Goal: Information Seeking & Learning: Learn about a topic

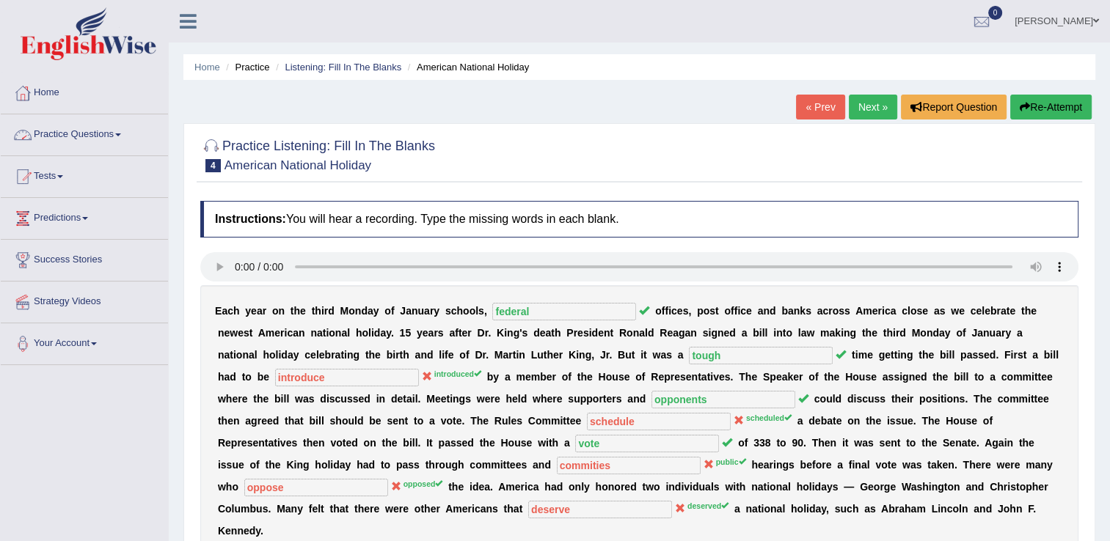
click at [125, 131] on link "Practice Questions" at bounding box center [84, 132] width 167 height 37
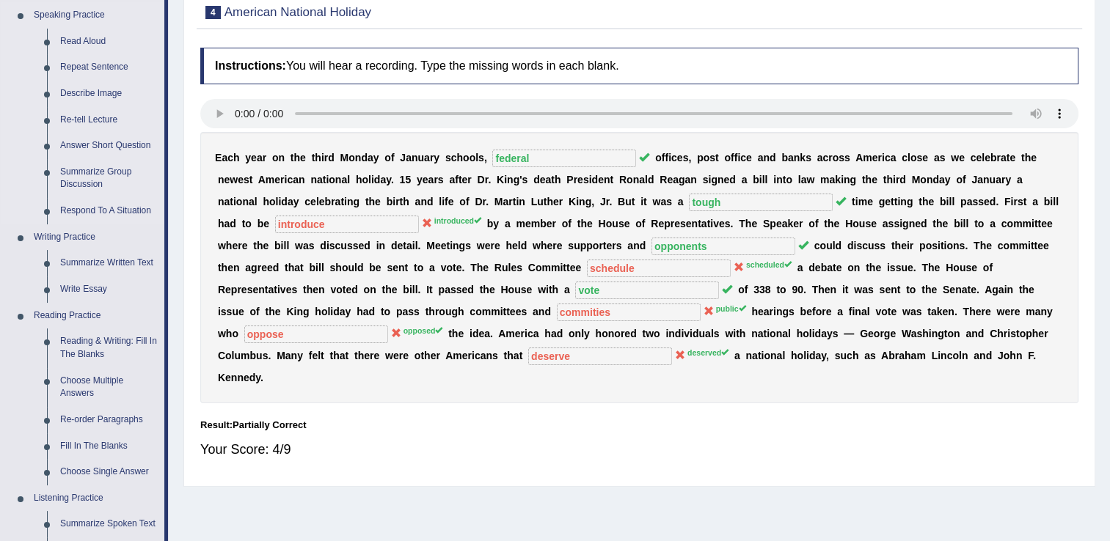
scroll to position [147, 0]
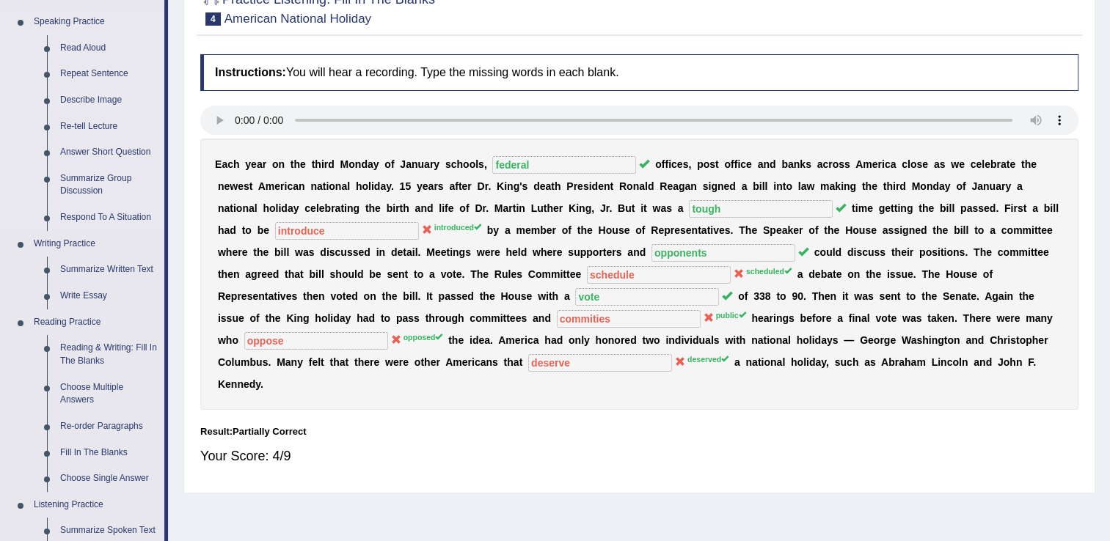
click at [59, 107] on link "Describe Image" at bounding box center [109, 100] width 111 height 26
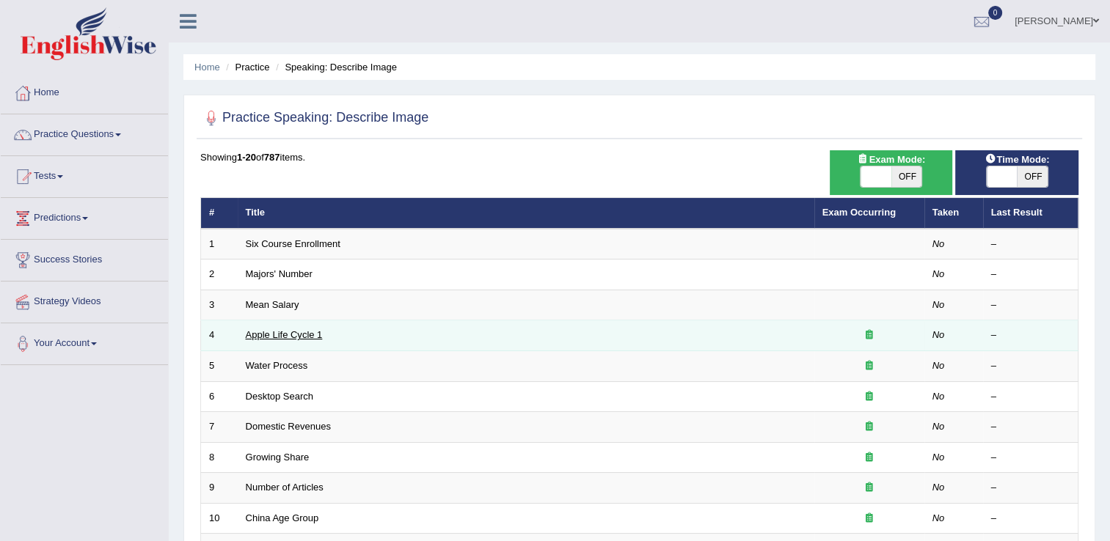
click at [263, 333] on link "Apple Life Cycle 1" at bounding box center [284, 334] width 77 height 11
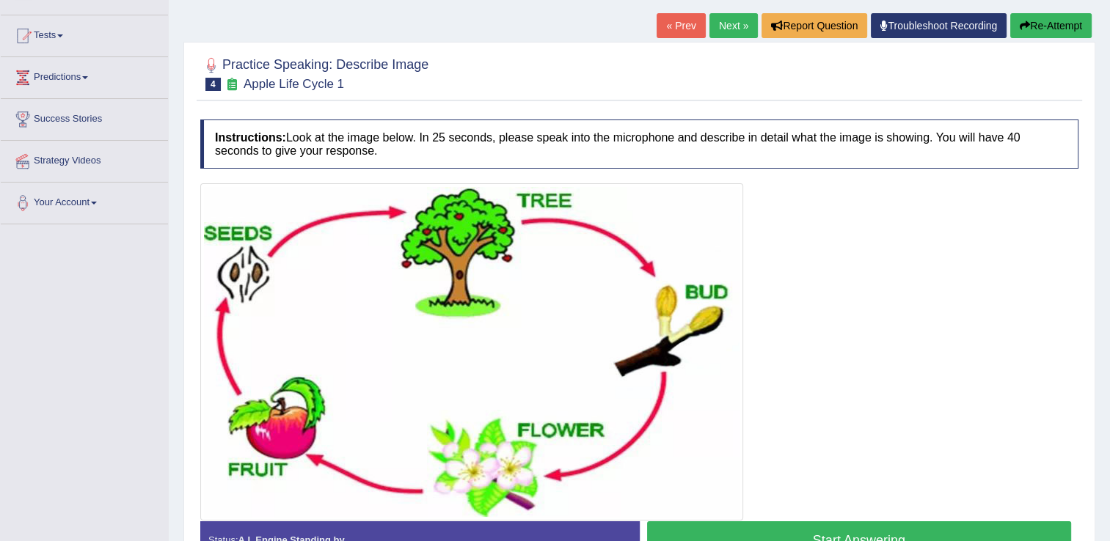
scroll to position [147, 0]
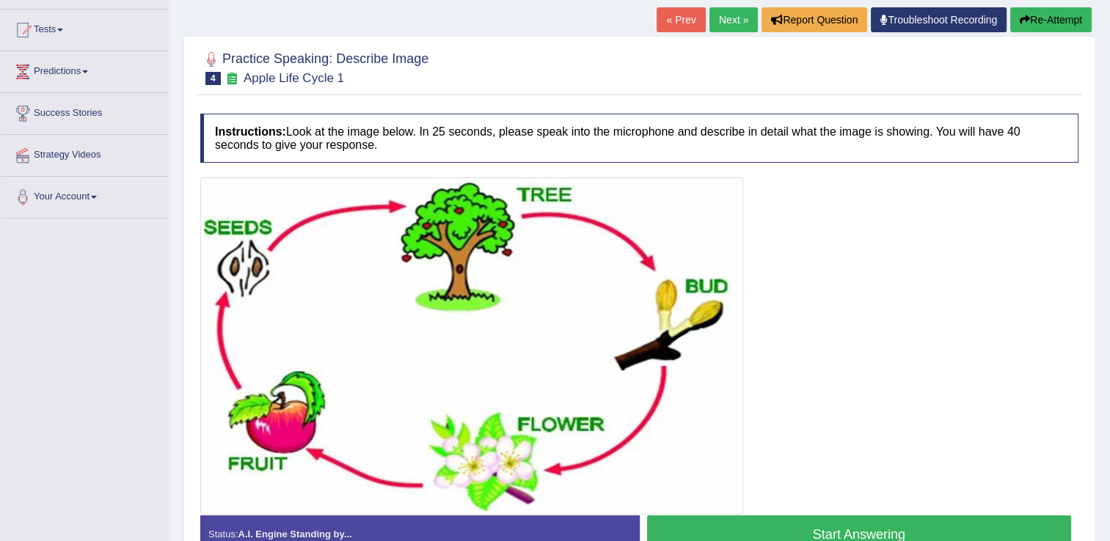
click at [930, 348] on div at bounding box center [639, 346] width 878 height 337
click at [740, 21] on link "Next »" at bounding box center [733, 19] width 48 height 25
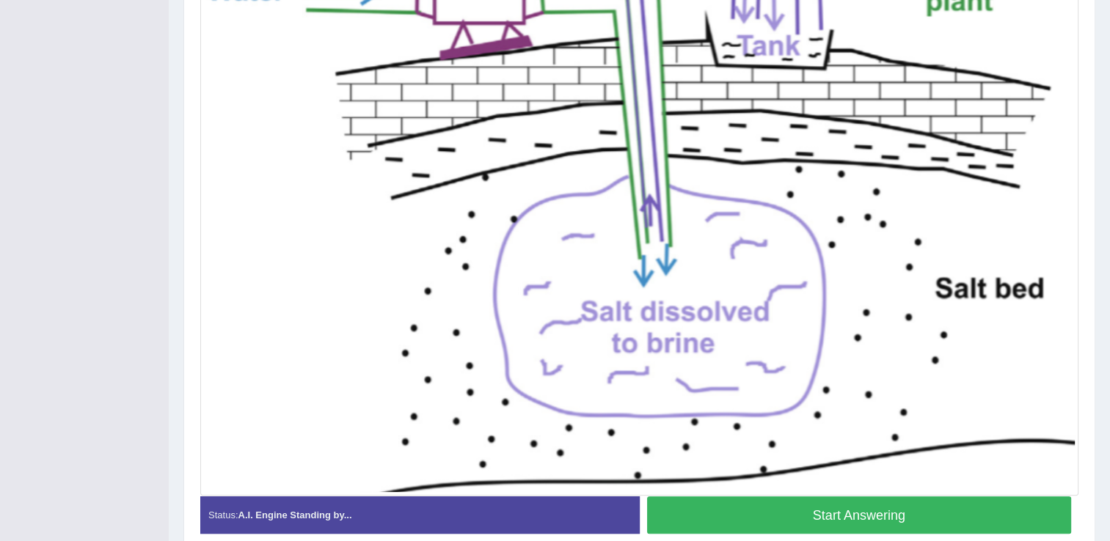
scroll to position [490, 0]
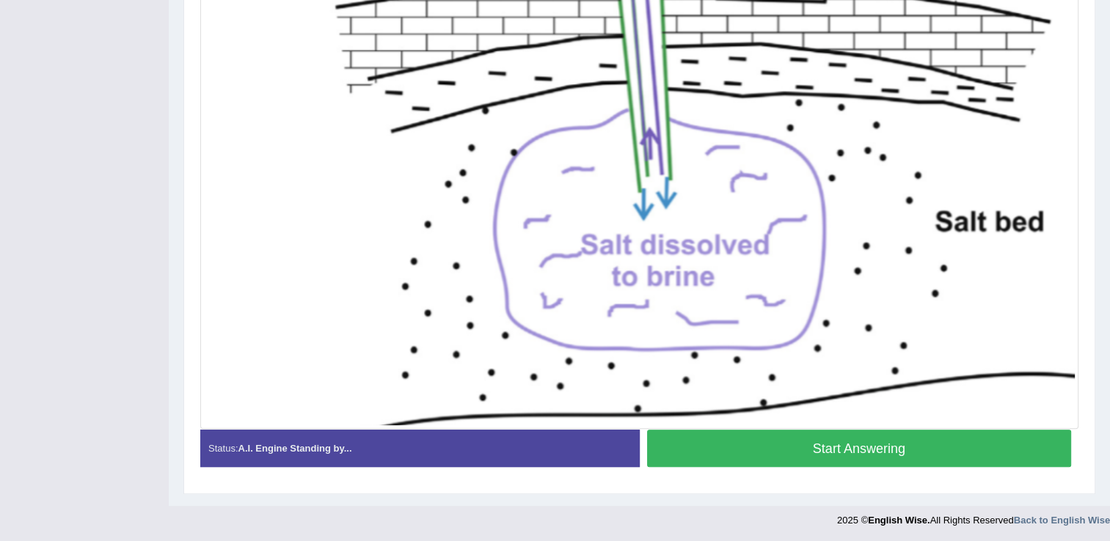
click at [813, 450] on button "Start Answering" at bounding box center [859, 448] width 425 height 37
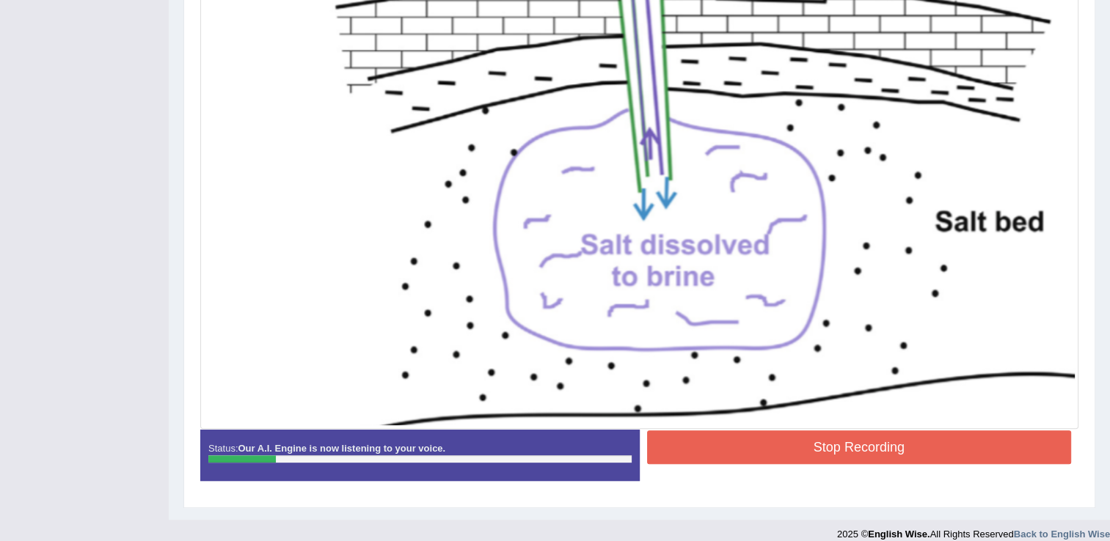
click at [853, 441] on button "Stop Recording" at bounding box center [859, 448] width 425 height 34
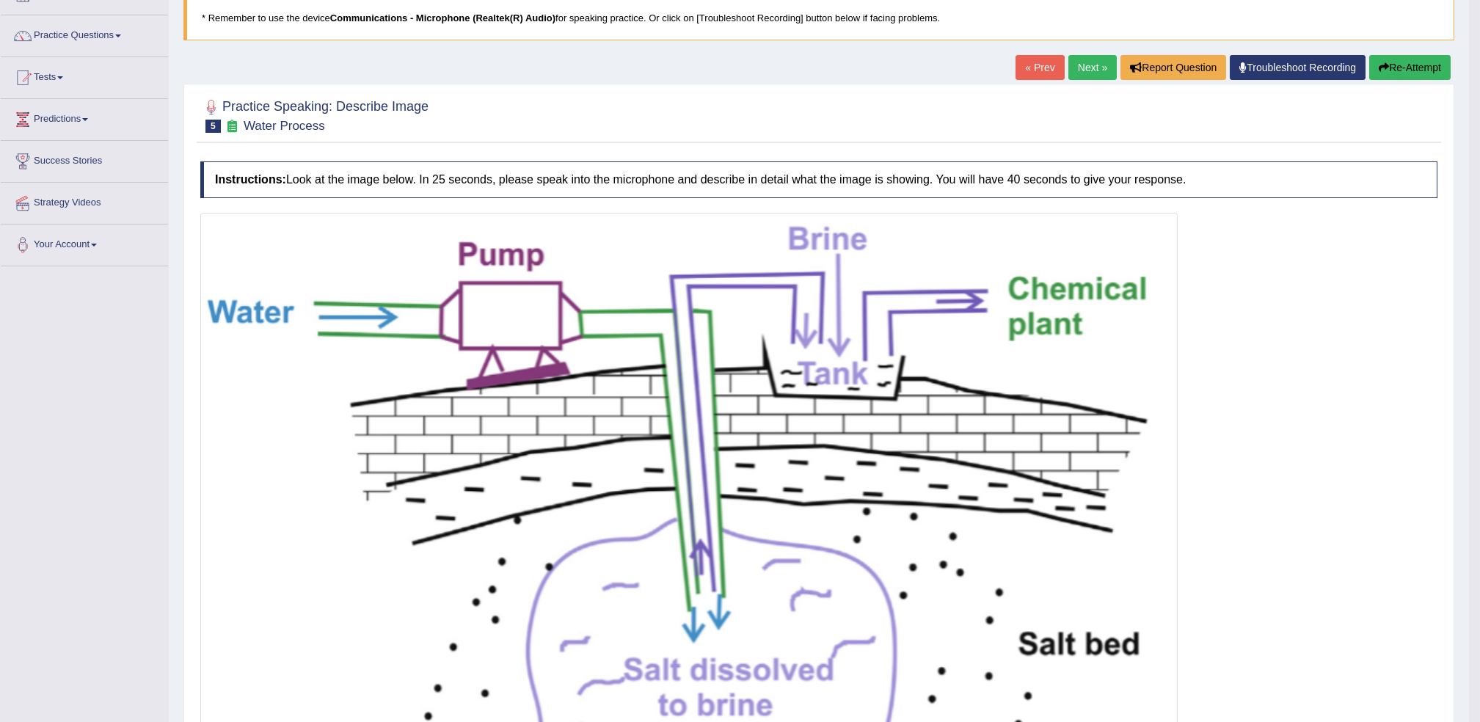
scroll to position [98, 0]
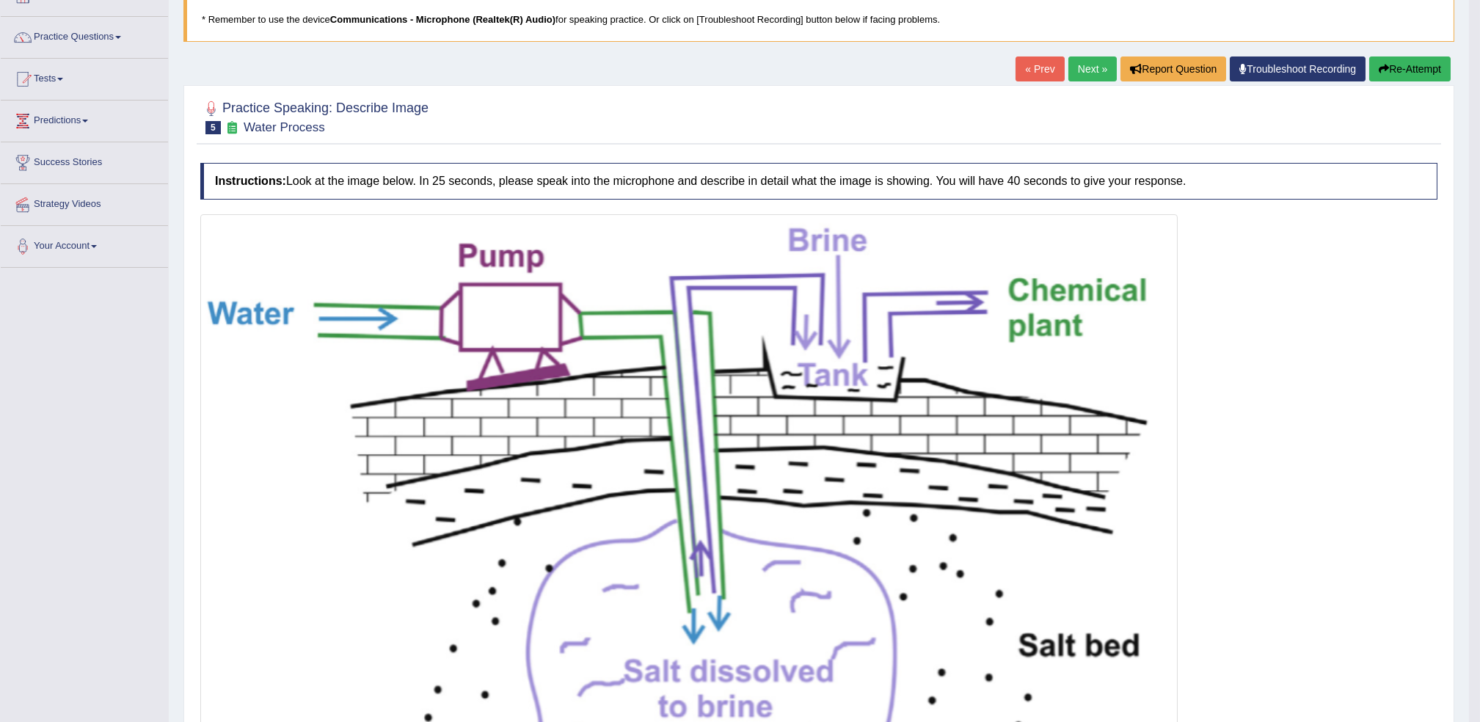
click at [1021, 72] on link "« Prev" at bounding box center [1039, 68] width 48 height 25
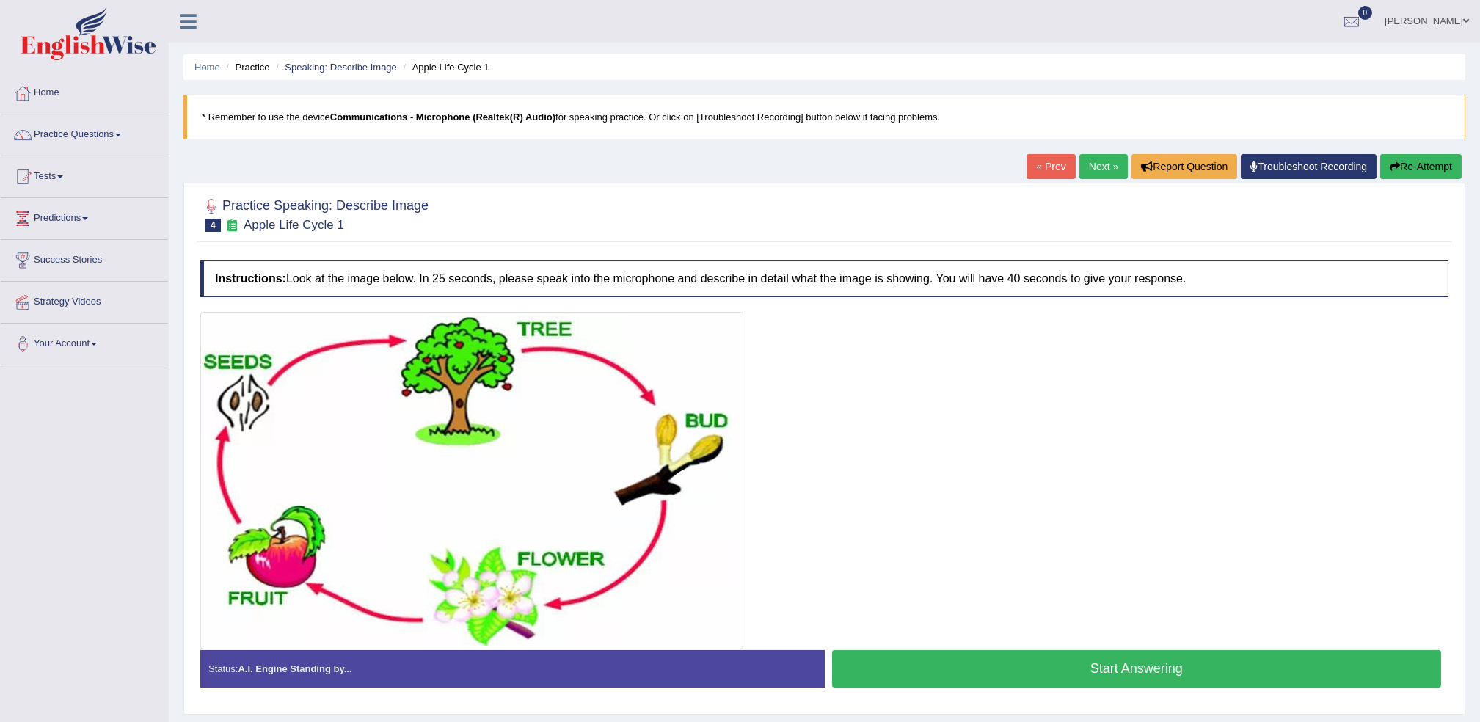
click at [1085, 171] on link "Next »" at bounding box center [1103, 166] width 48 height 25
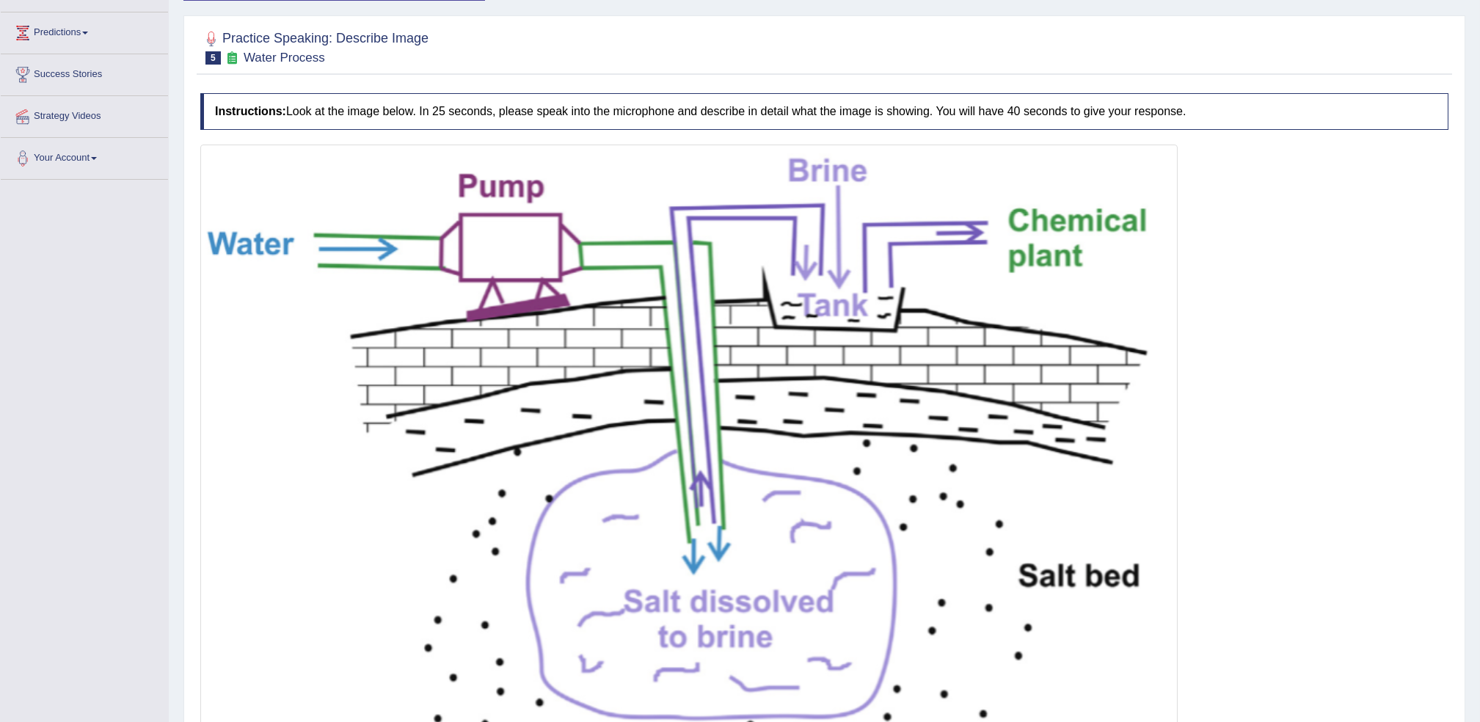
scroll to position [293, 0]
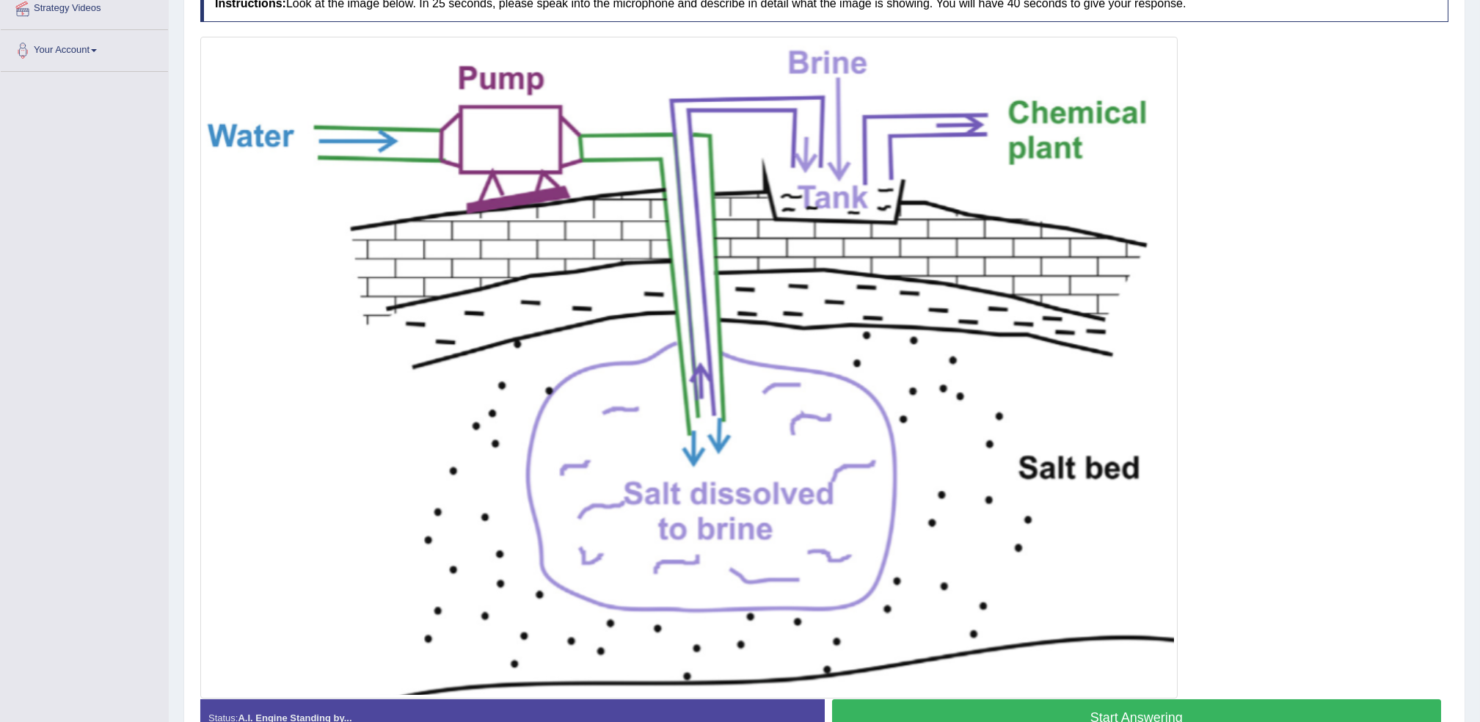
click at [1059, 707] on button "Start Answering" at bounding box center [1137, 717] width 610 height 37
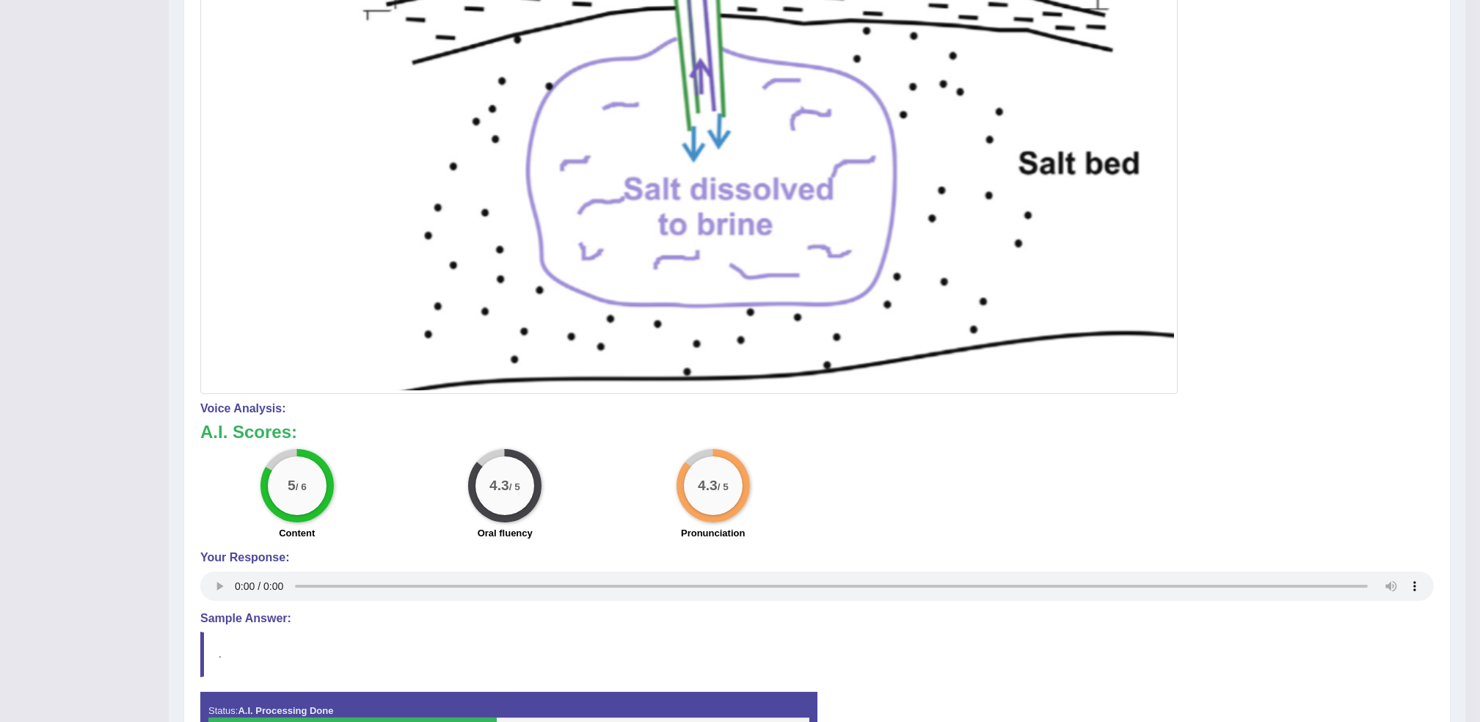
scroll to position [684, 0]
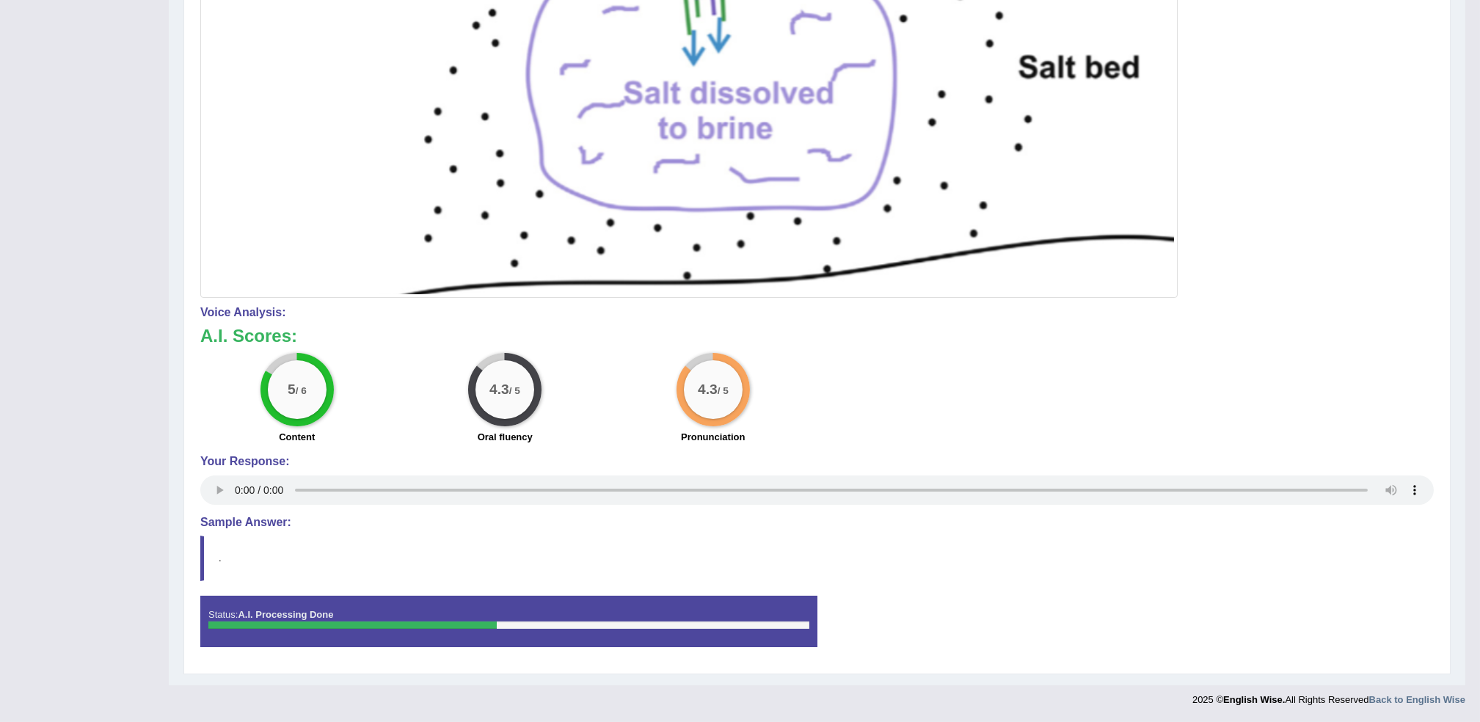
click at [549, 612] on div "Status: A.I. Processing Done" at bounding box center [508, 621] width 617 height 51
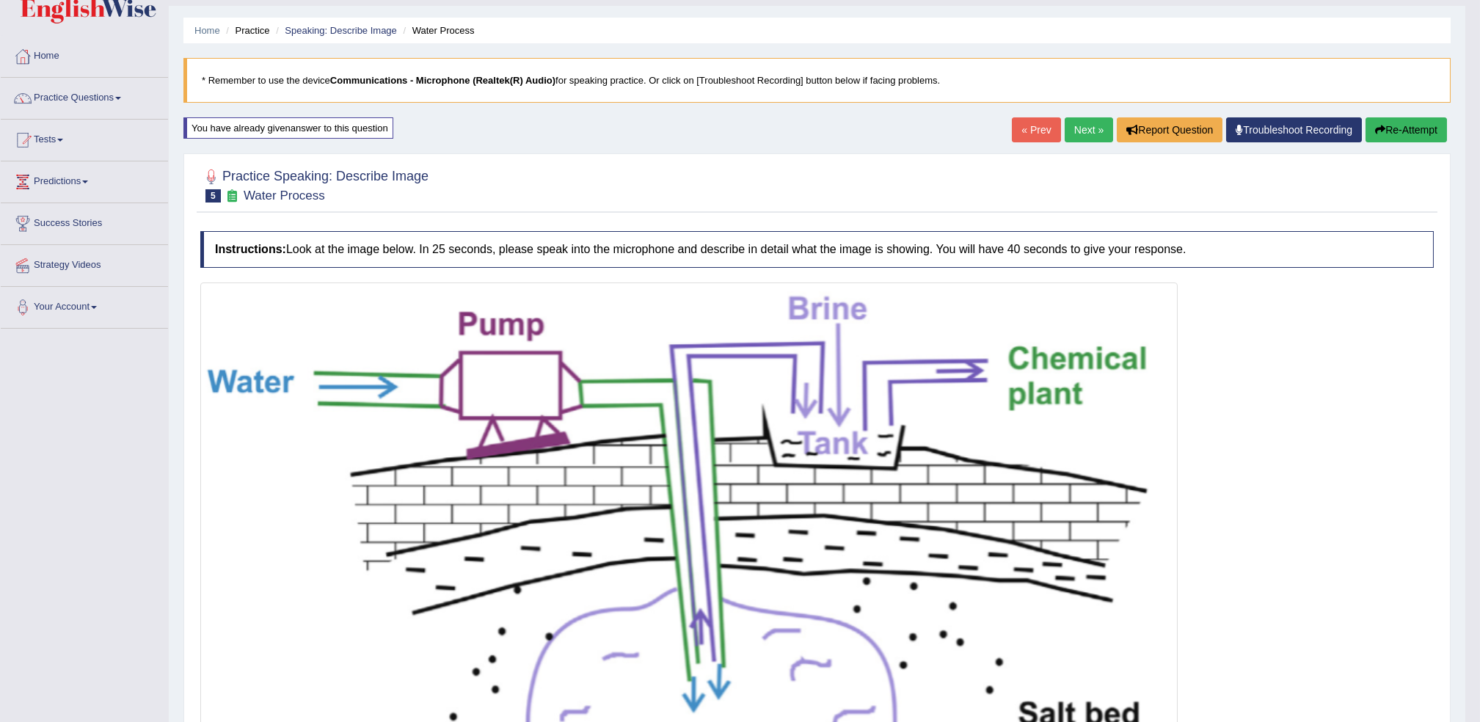
scroll to position [0, 0]
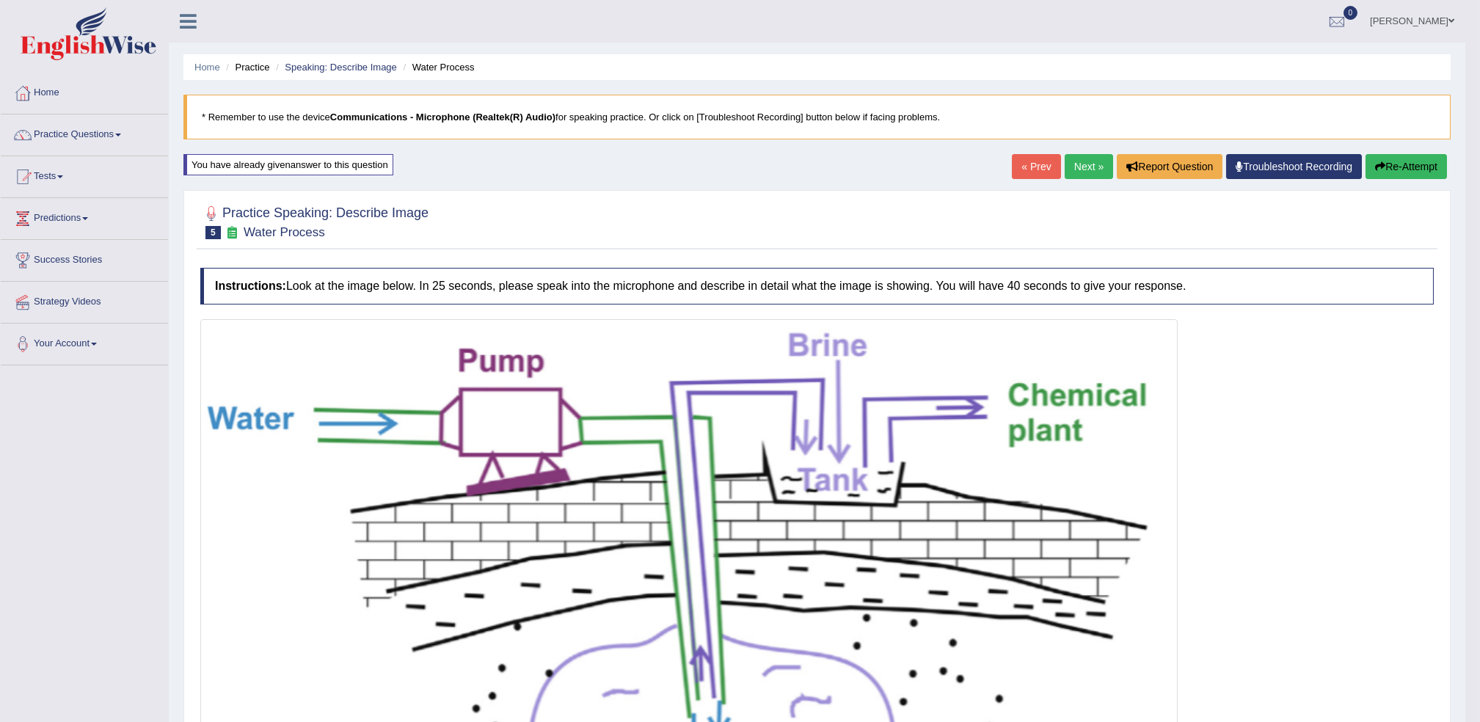
click at [1080, 173] on link "Next »" at bounding box center [1089, 166] width 48 height 25
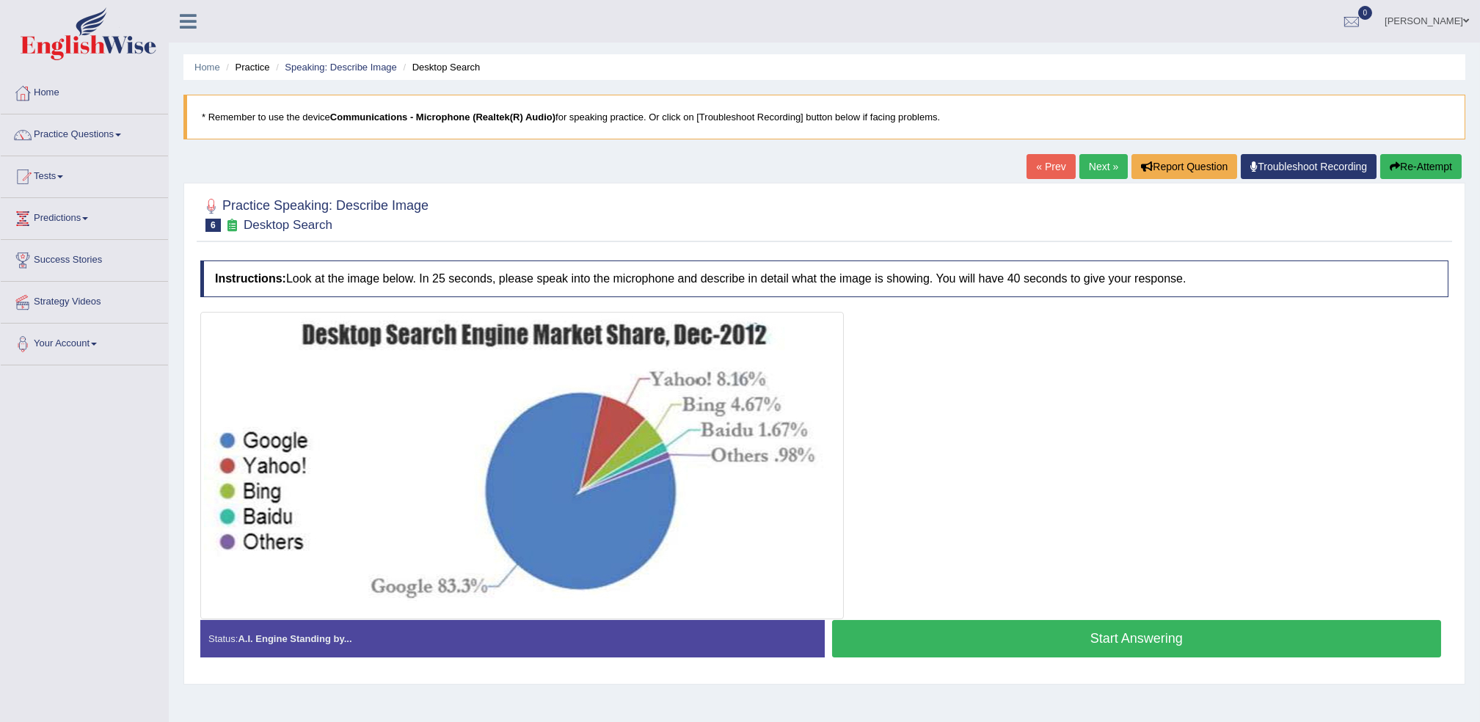
scroll to position [48, 0]
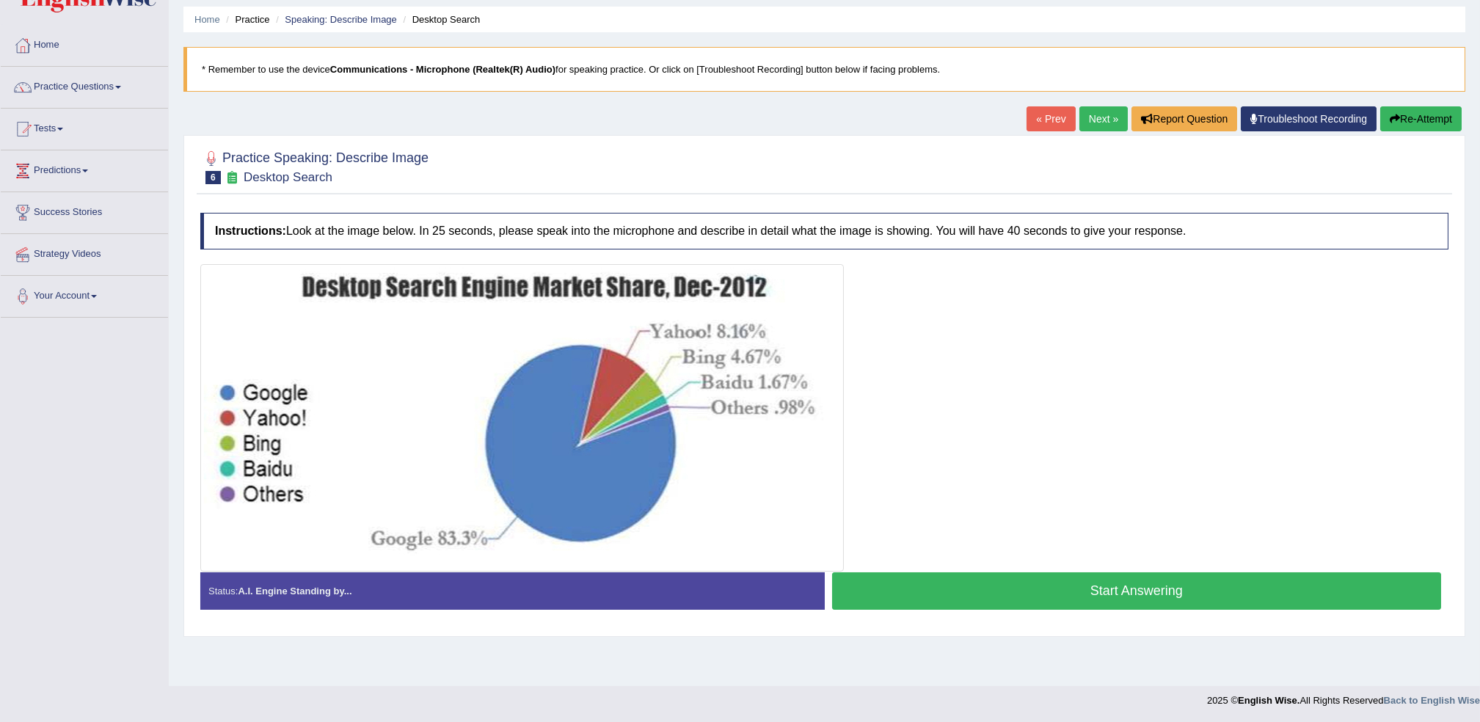
click at [1119, 591] on button "Start Answering" at bounding box center [1137, 590] width 610 height 37
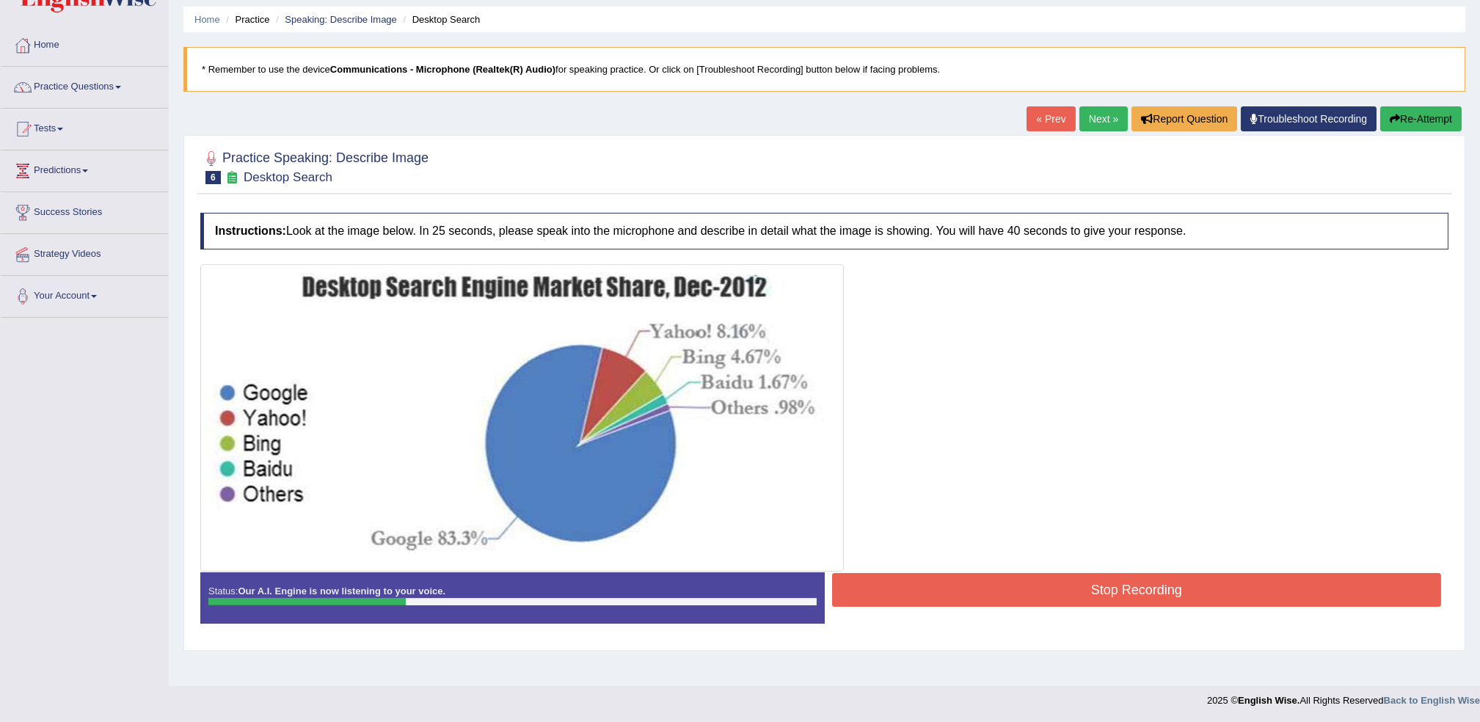
click at [1087, 581] on button "Stop Recording" at bounding box center [1137, 590] width 610 height 34
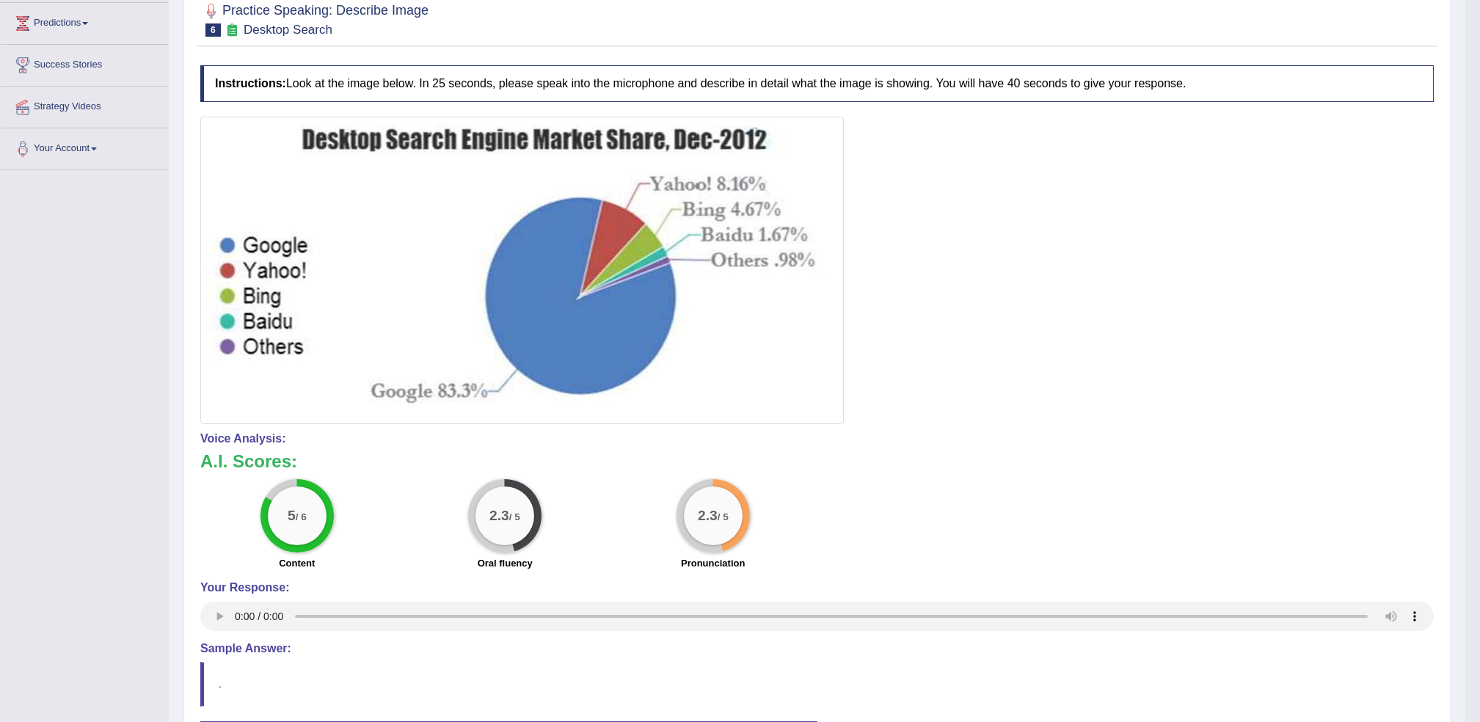
scroll to position [0, 0]
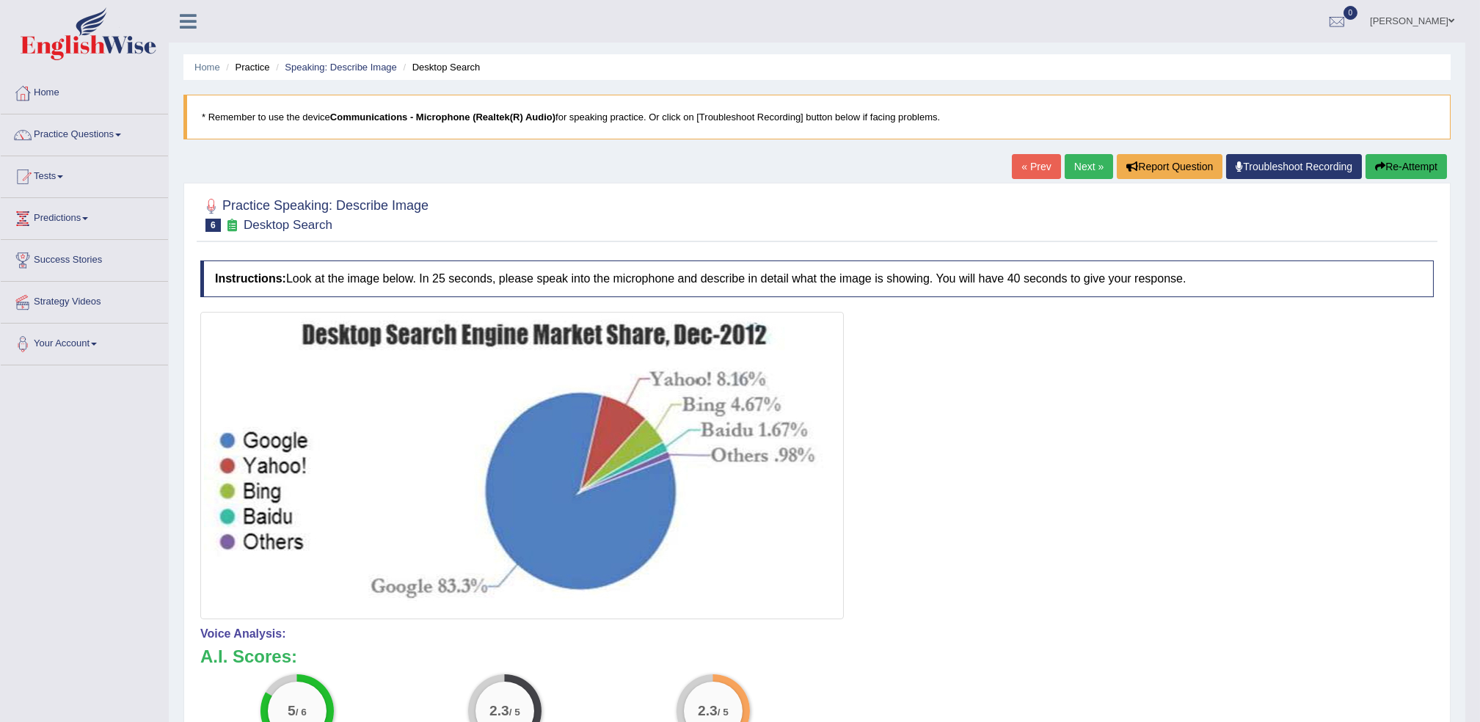
click at [1425, 156] on button "Re-Attempt" at bounding box center [1405, 166] width 81 height 25
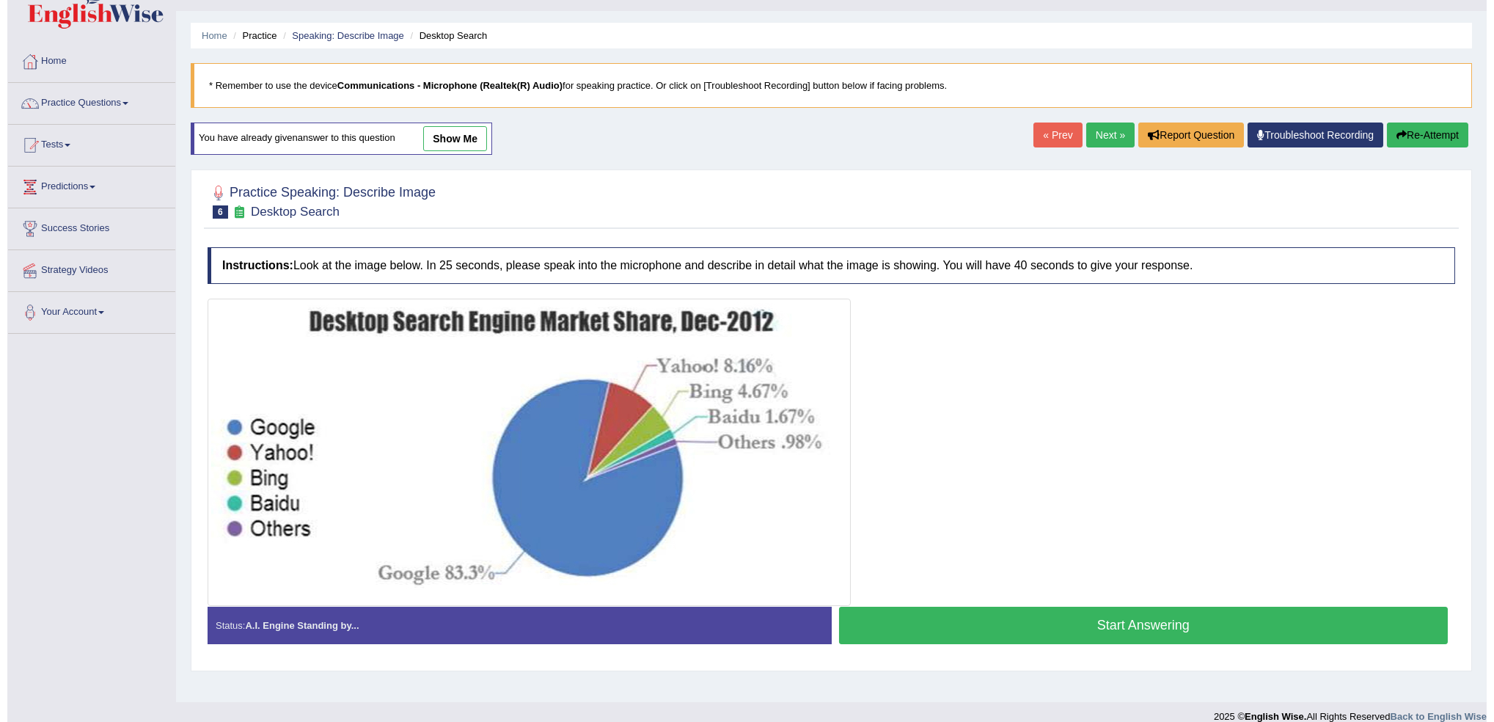
scroll to position [48, 0]
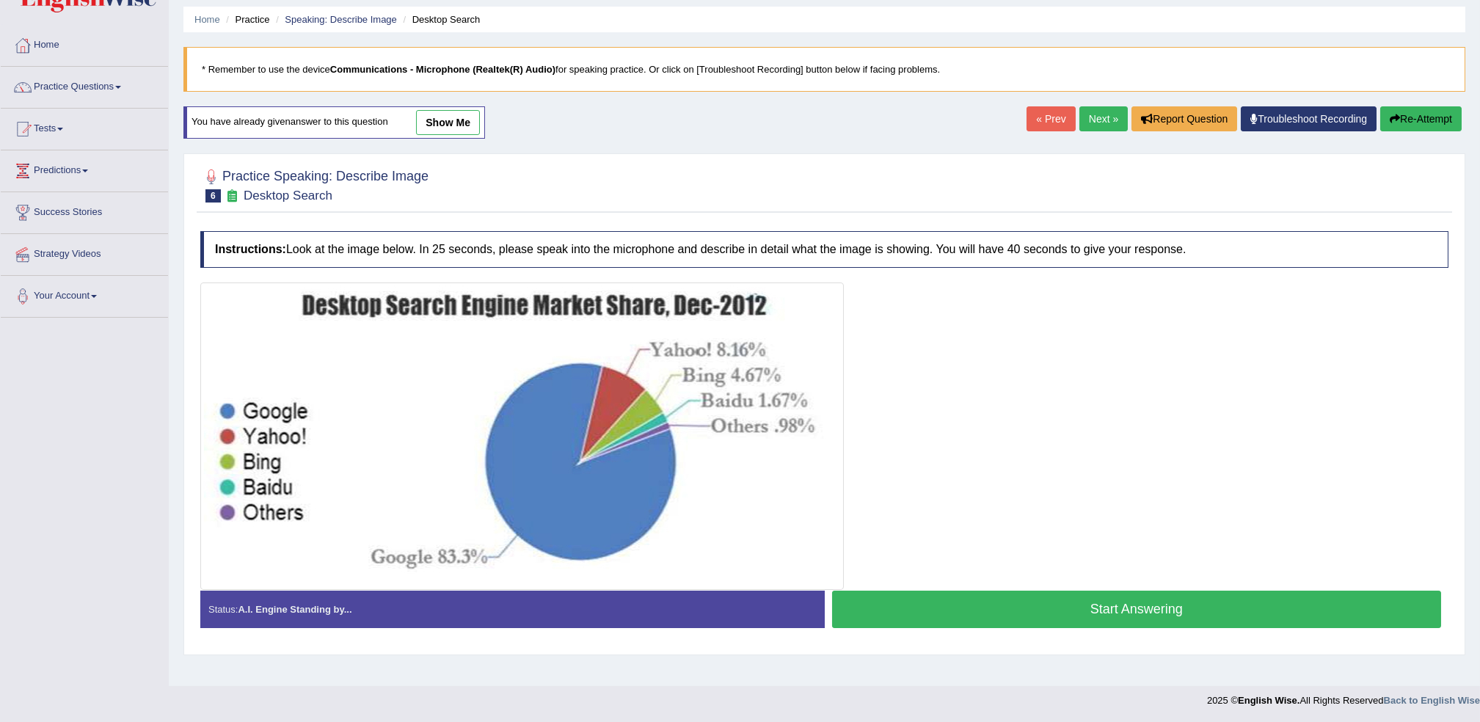
click at [979, 598] on button "Start Answering" at bounding box center [1137, 609] width 610 height 37
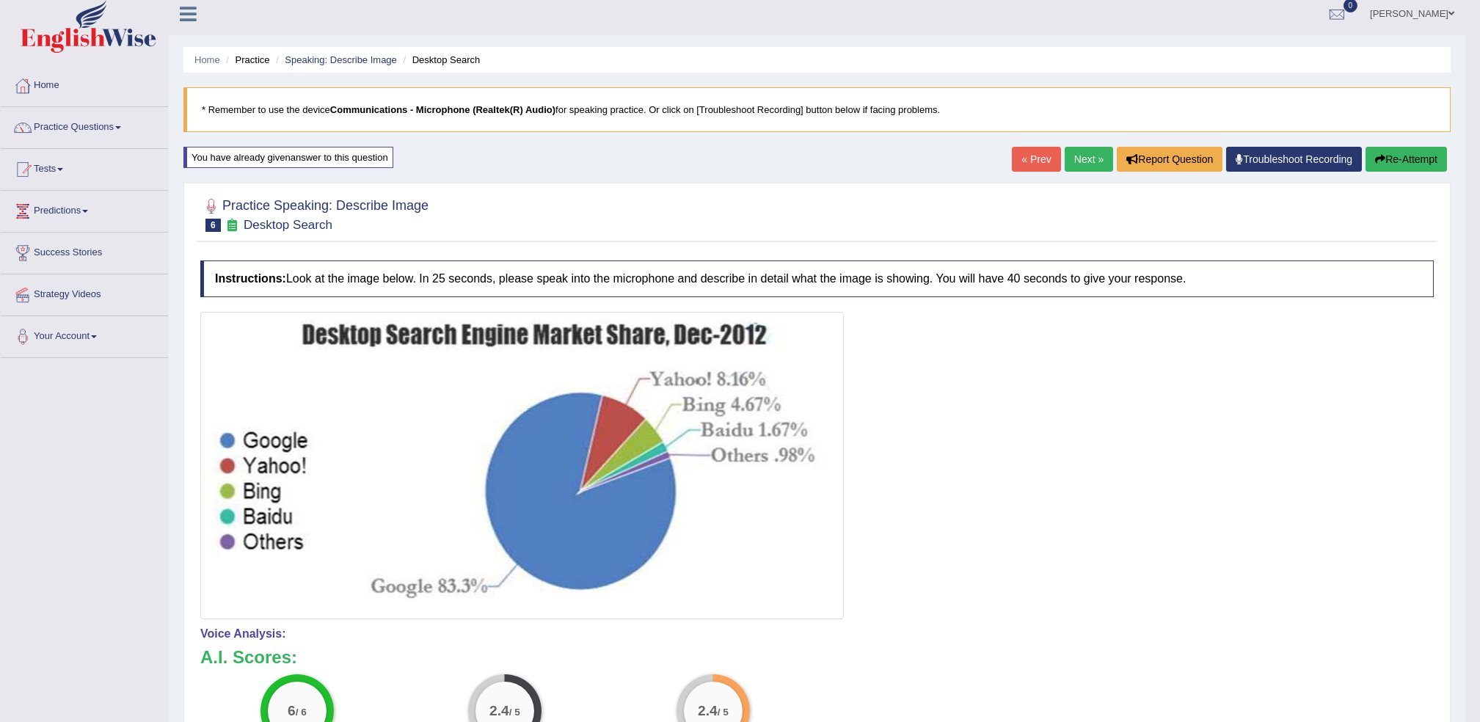
scroll to position [0, 0]
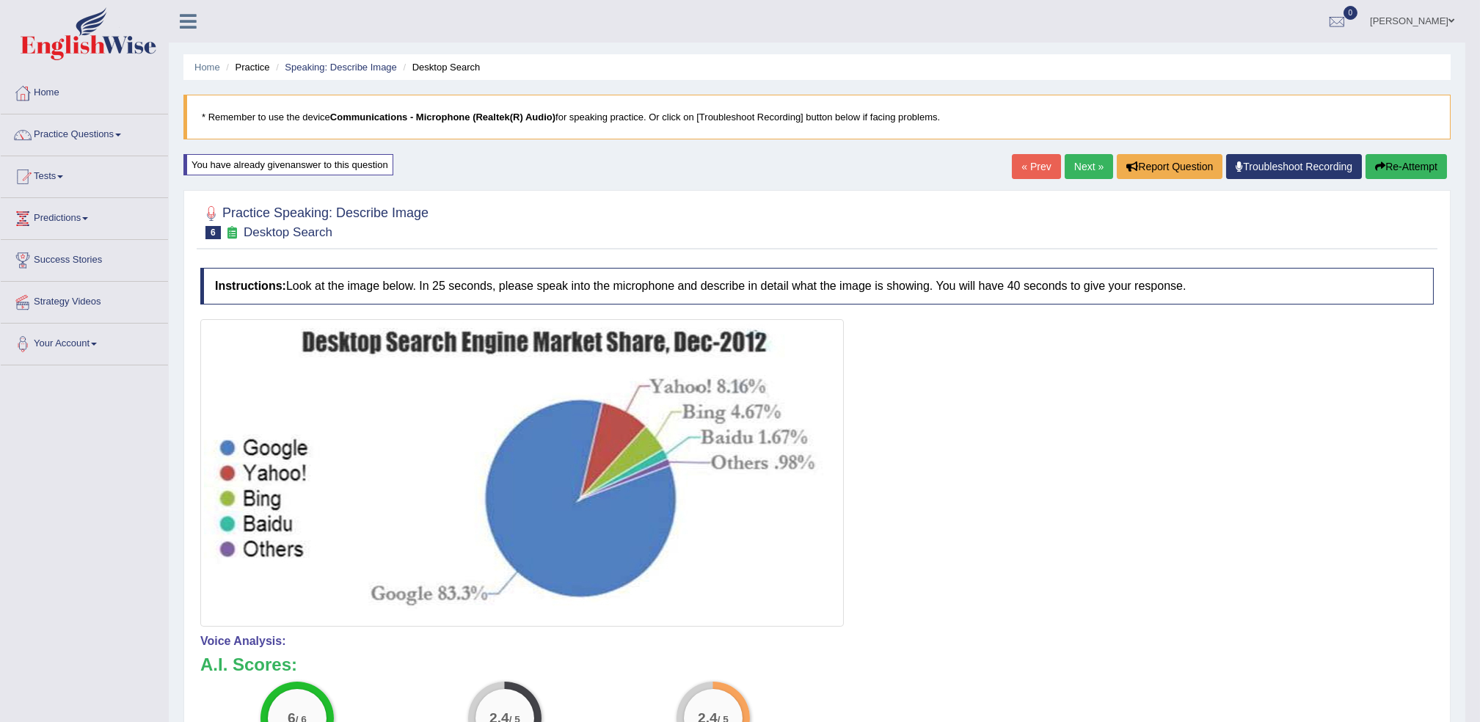
click at [1085, 168] on link "Next »" at bounding box center [1089, 166] width 48 height 25
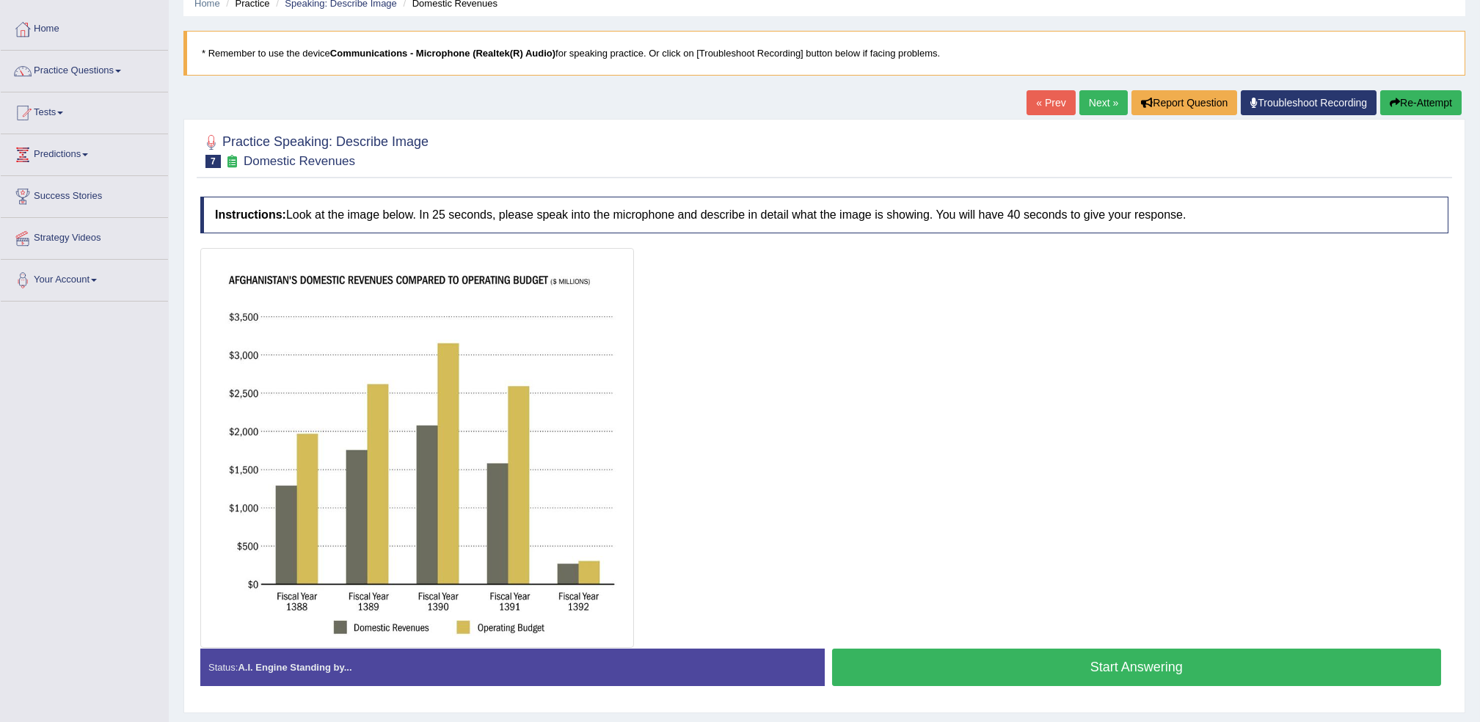
scroll to position [98, 0]
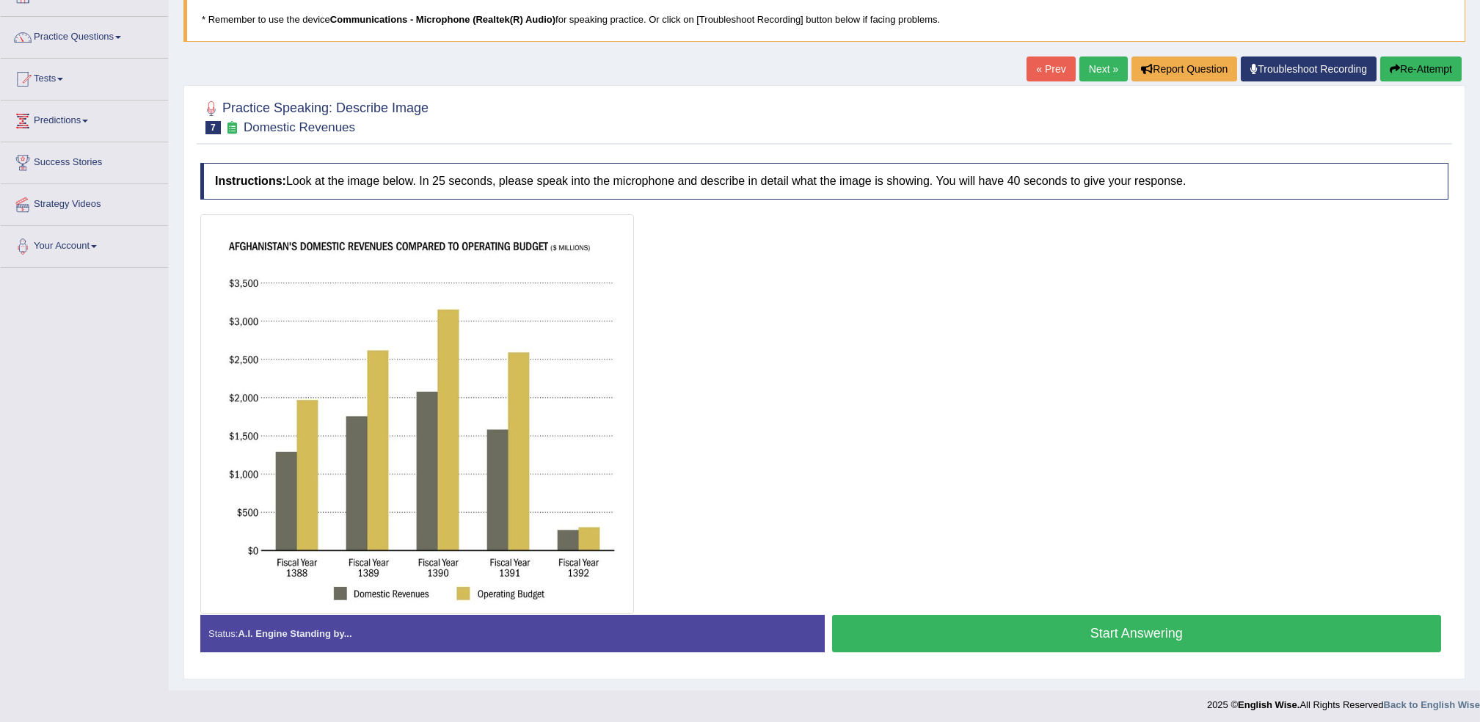
click at [1087, 626] on button "Start Answering" at bounding box center [1137, 633] width 610 height 37
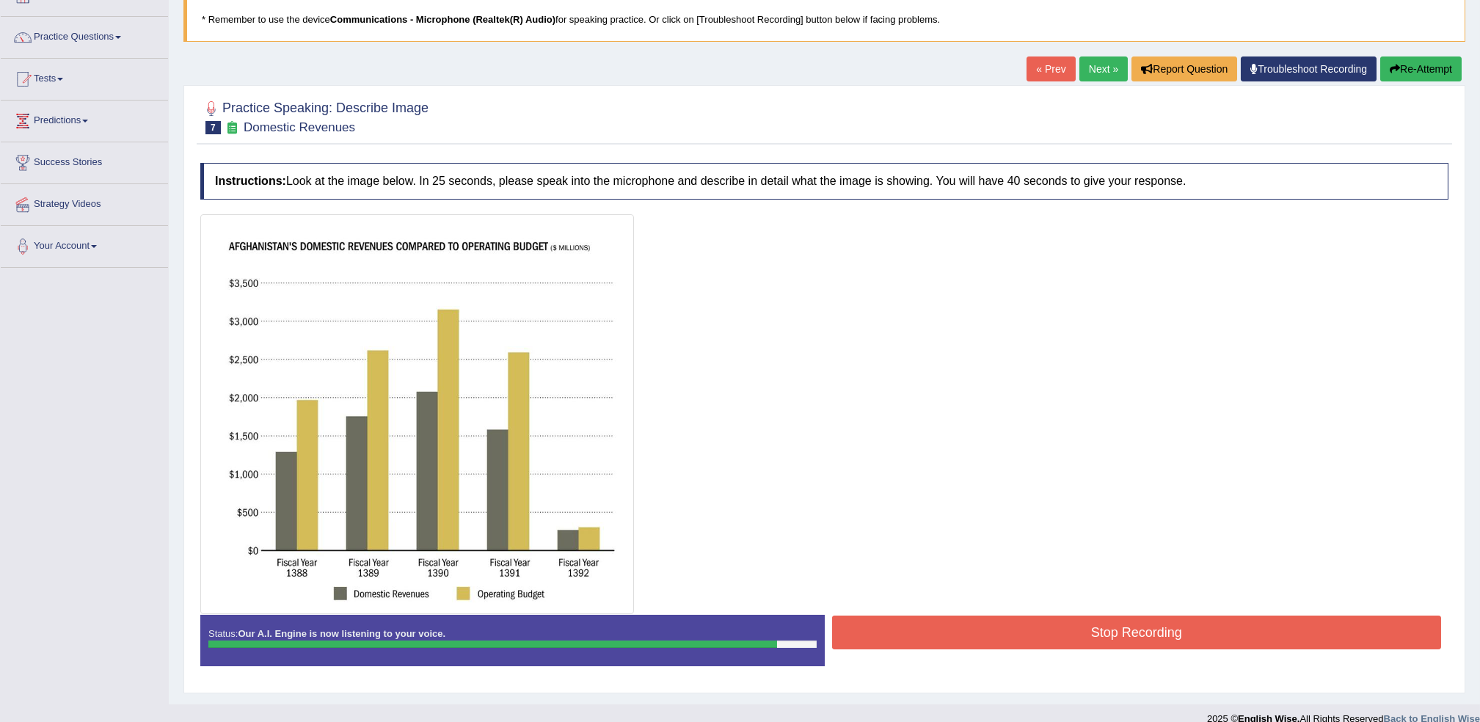
click at [1155, 636] on button "Stop Recording" at bounding box center [1137, 633] width 610 height 34
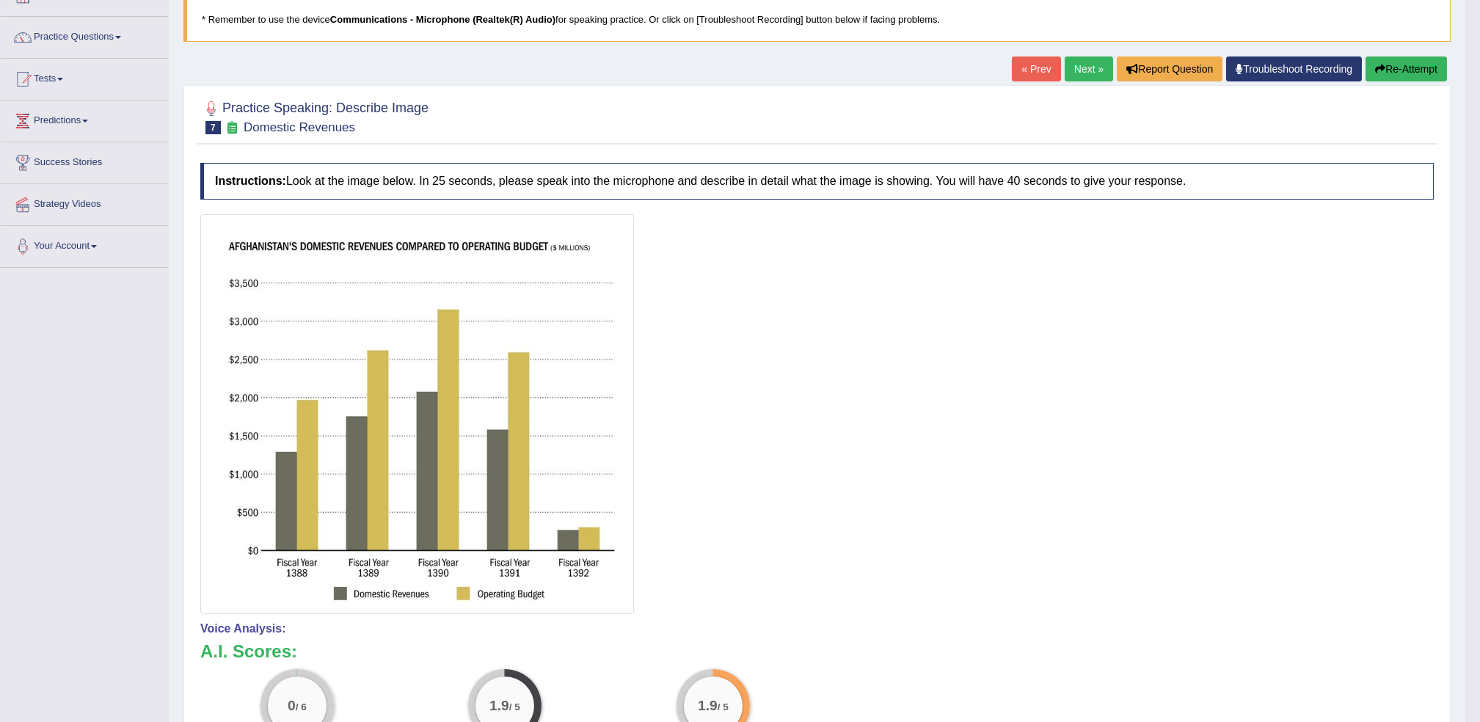
click at [1096, 78] on link "Next »" at bounding box center [1089, 68] width 48 height 25
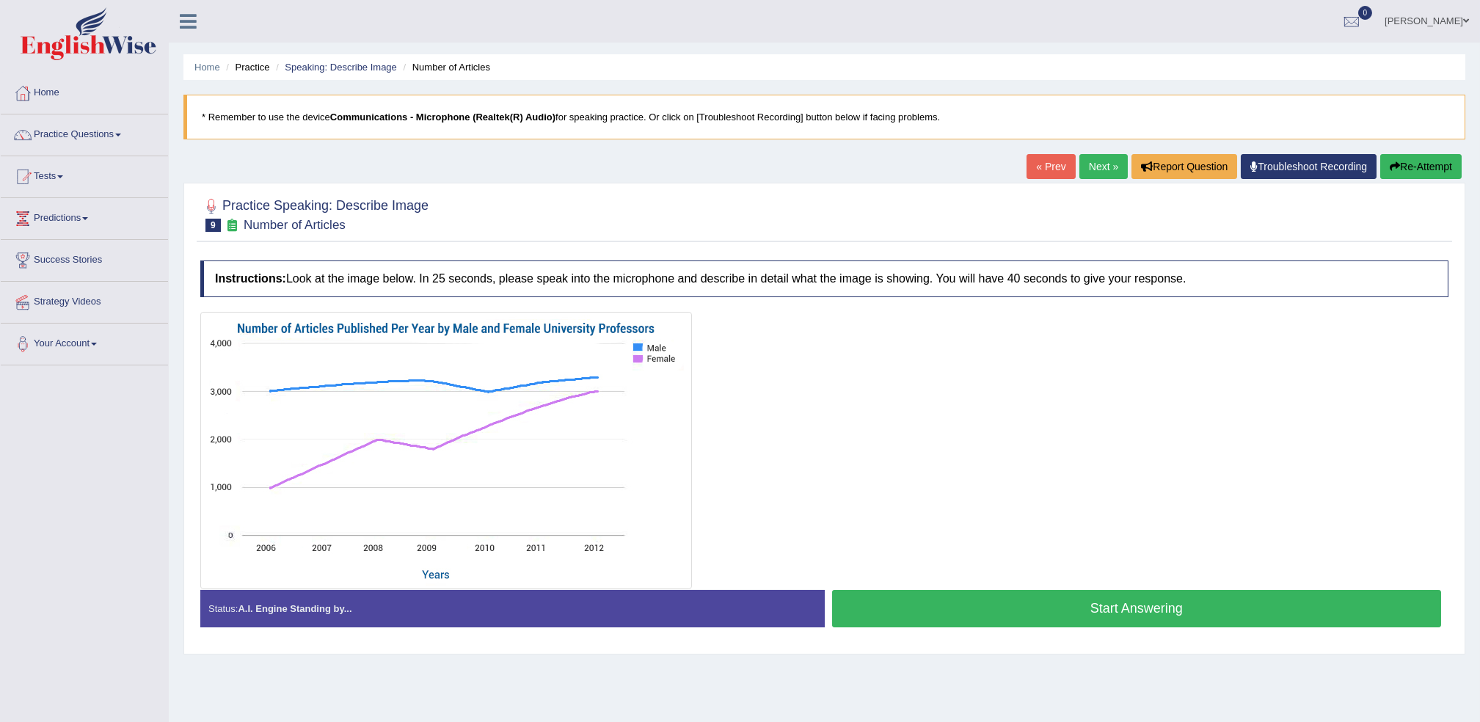
click at [1102, 172] on link "Next »" at bounding box center [1103, 166] width 48 height 25
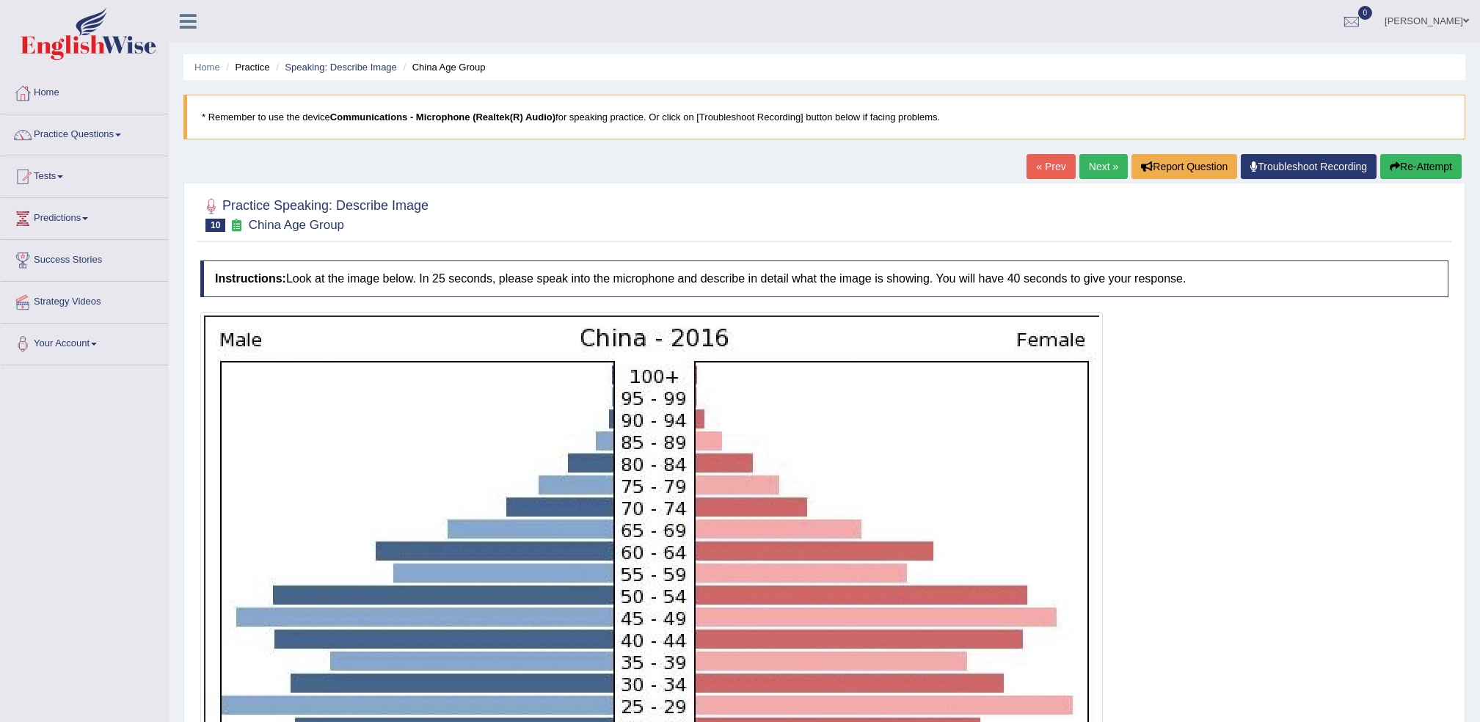
click at [1102, 172] on link "Next »" at bounding box center [1103, 166] width 48 height 25
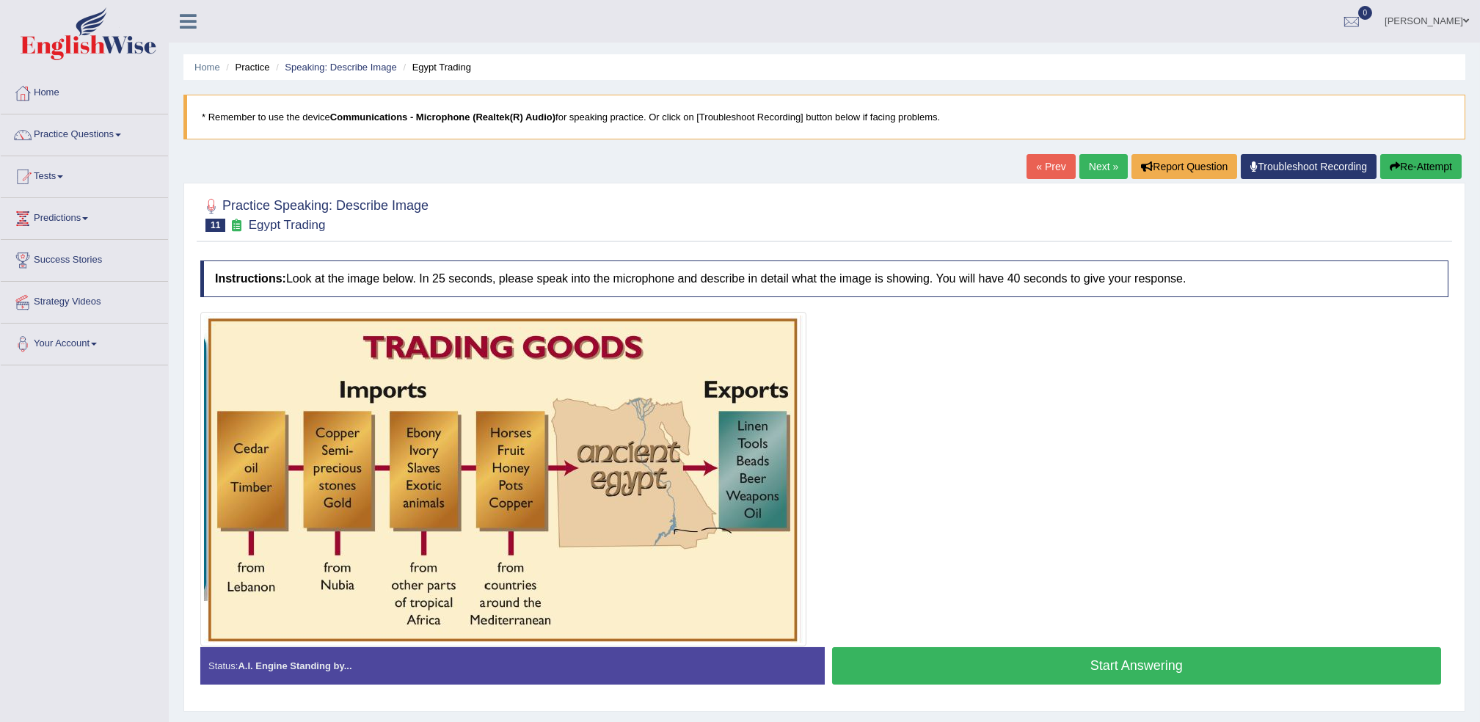
click at [1055, 157] on link "« Prev" at bounding box center [1050, 166] width 48 height 25
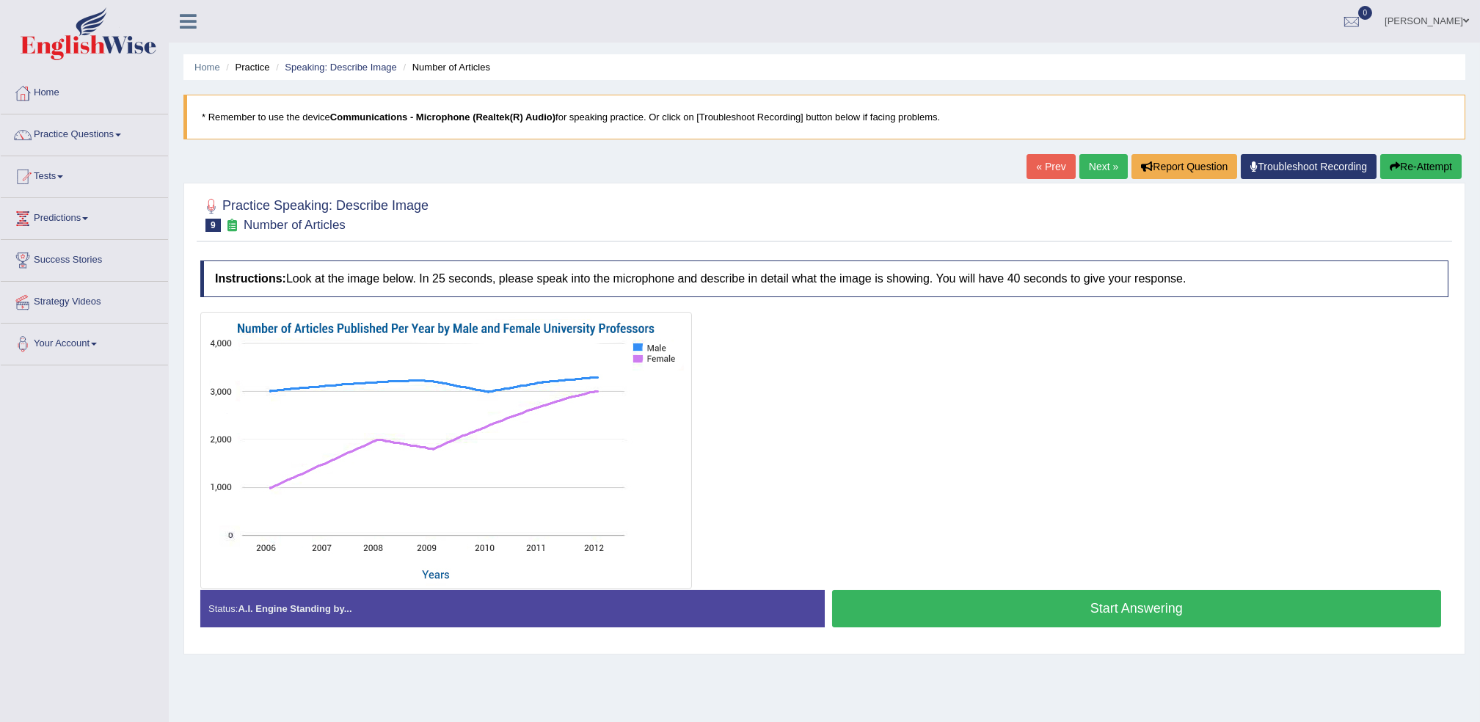
click at [1109, 168] on link "Next »" at bounding box center [1103, 166] width 48 height 25
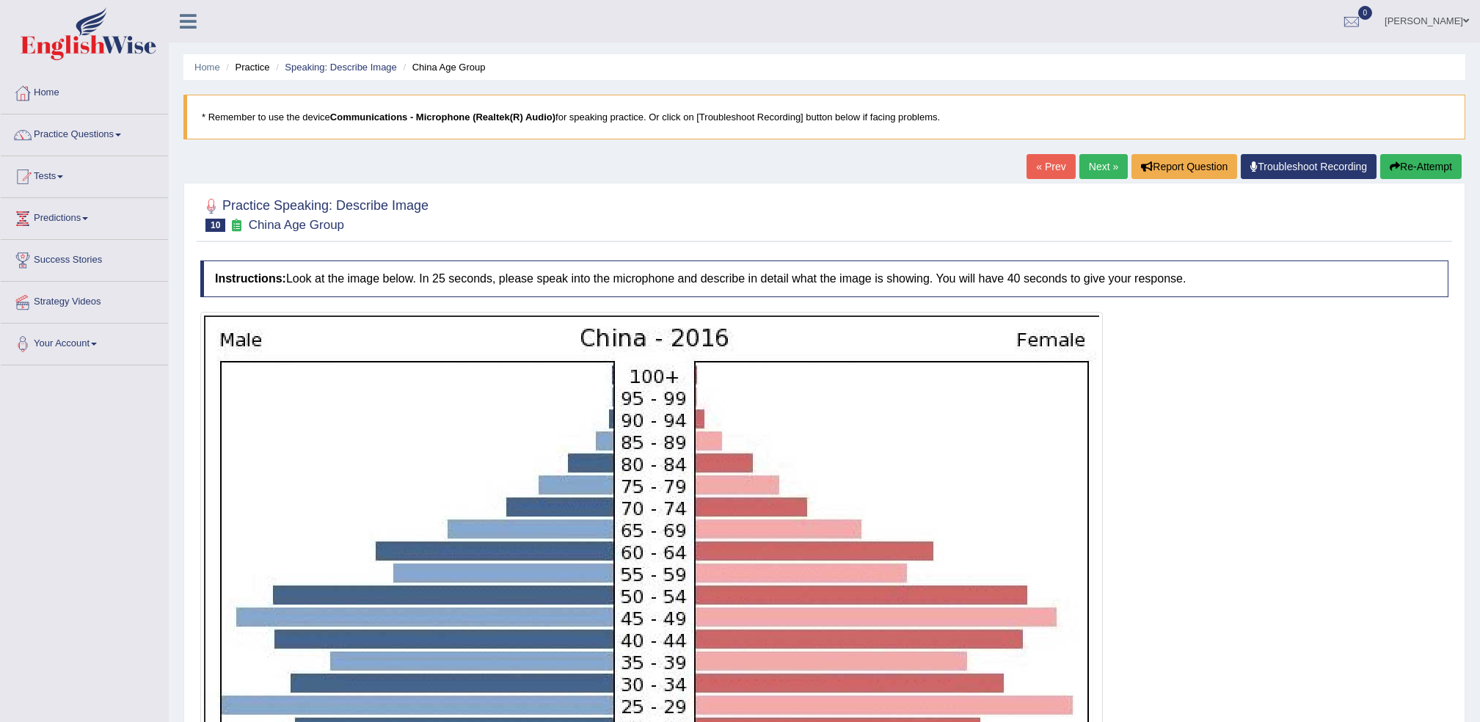
click at [1113, 167] on link "Next »" at bounding box center [1103, 166] width 48 height 25
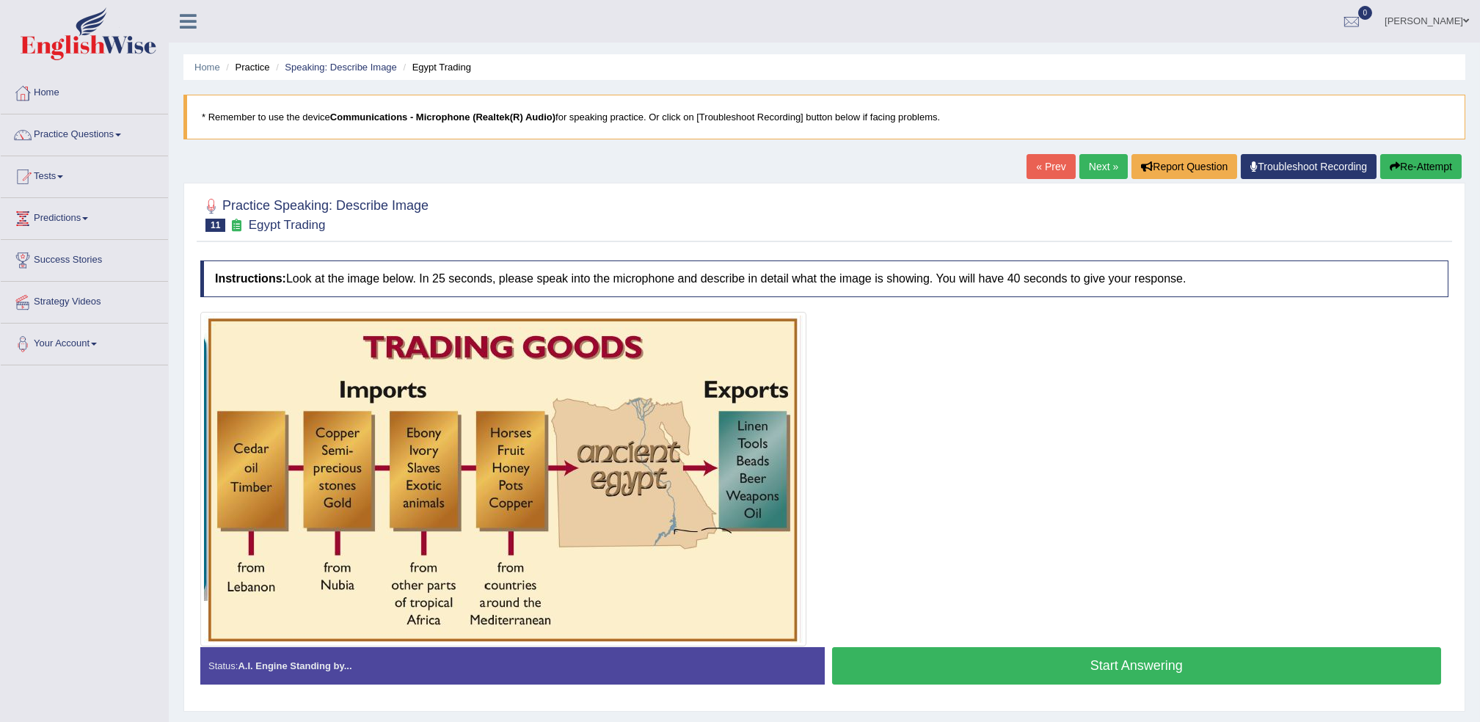
click at [1113, 167] on link "Next »" at bounding box center [1103, 166] width 48 height 25
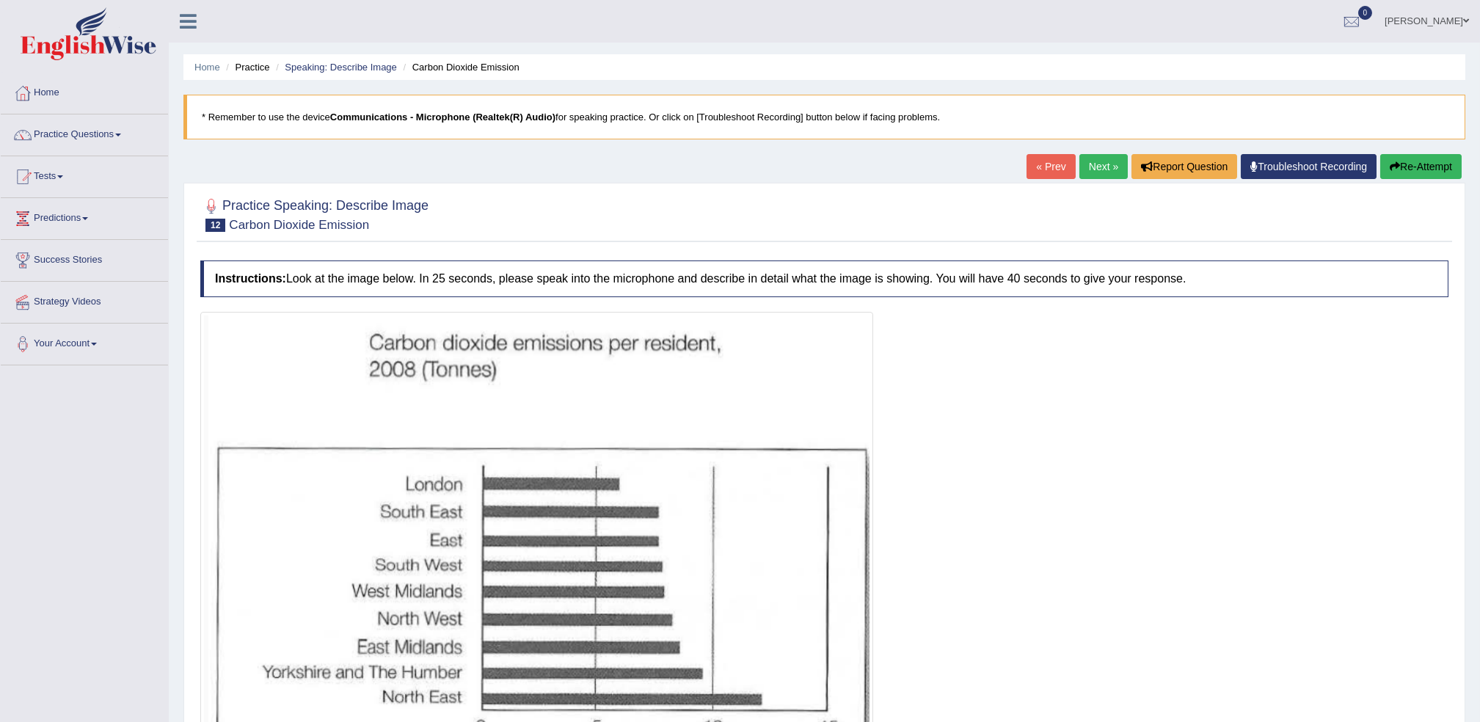
click at [1113, 167] on link "Next »" at bounding box center [1103, 166] width 48 height 25
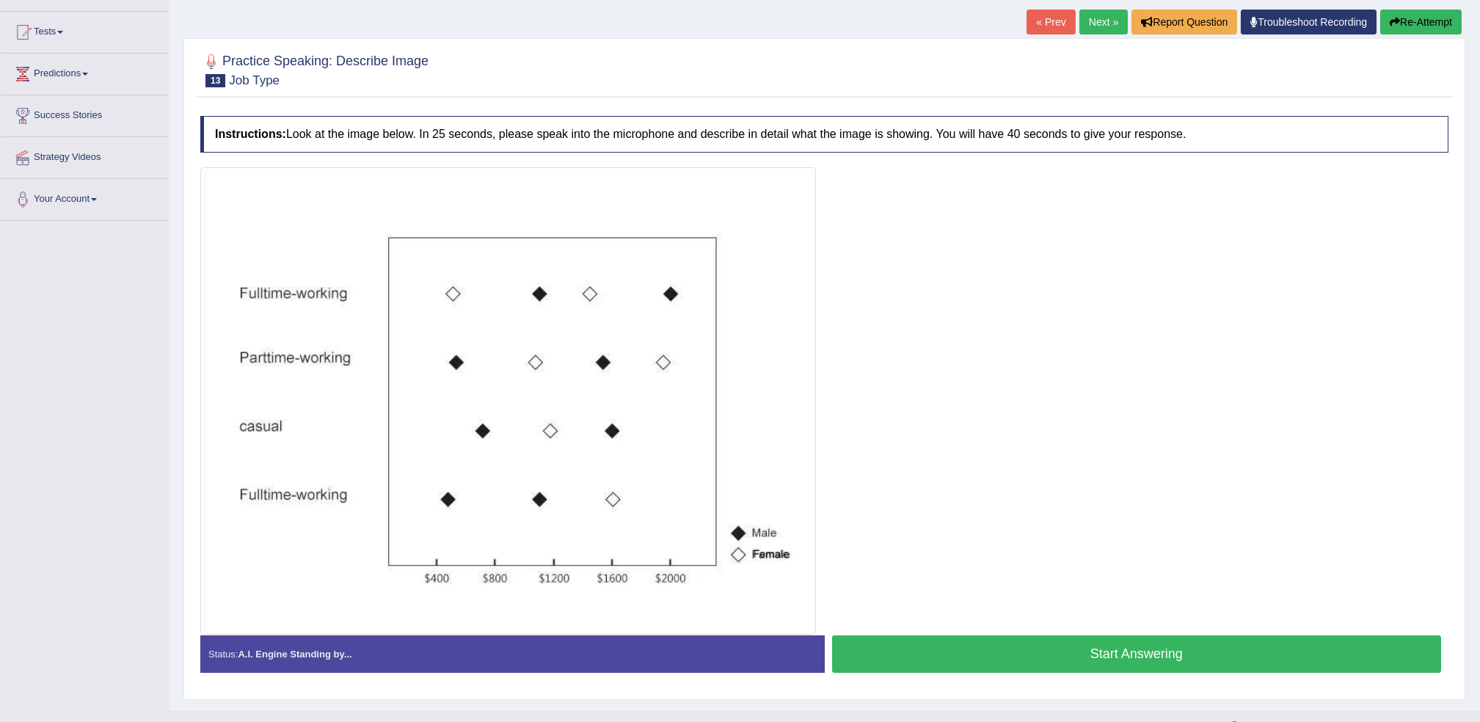
scroll to position [170, 0]
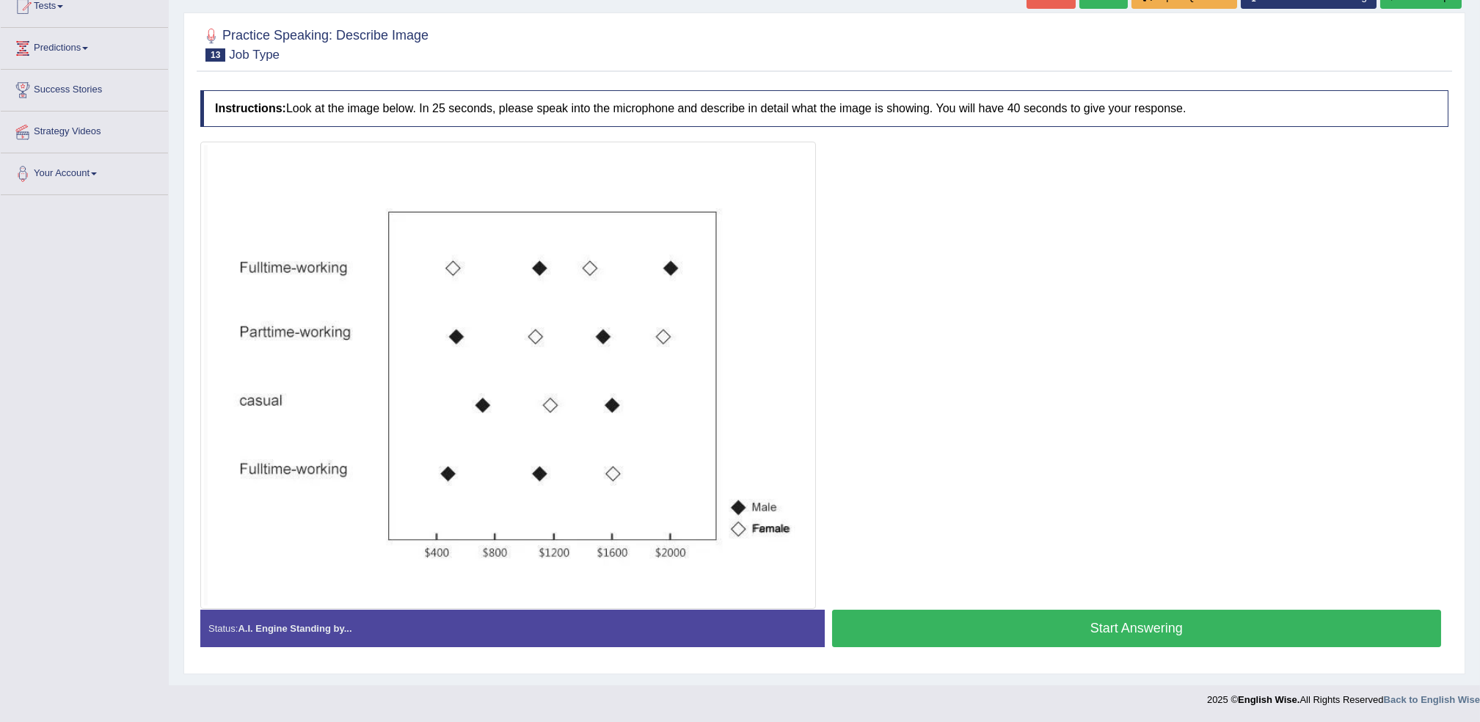
click at [1154, 635] on button "Start Answering" at bounding box center [1137, 628] width 610 height 37
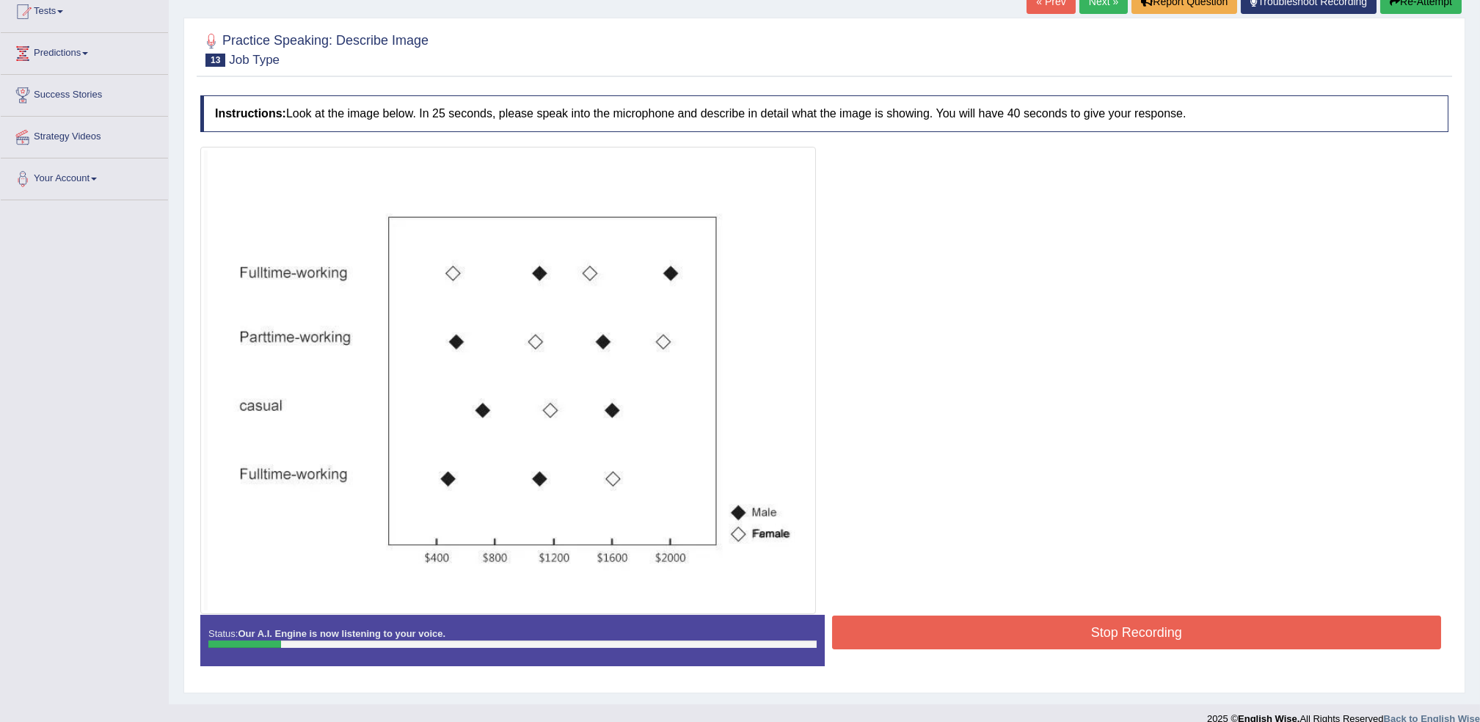
scroll to position [184, 0]
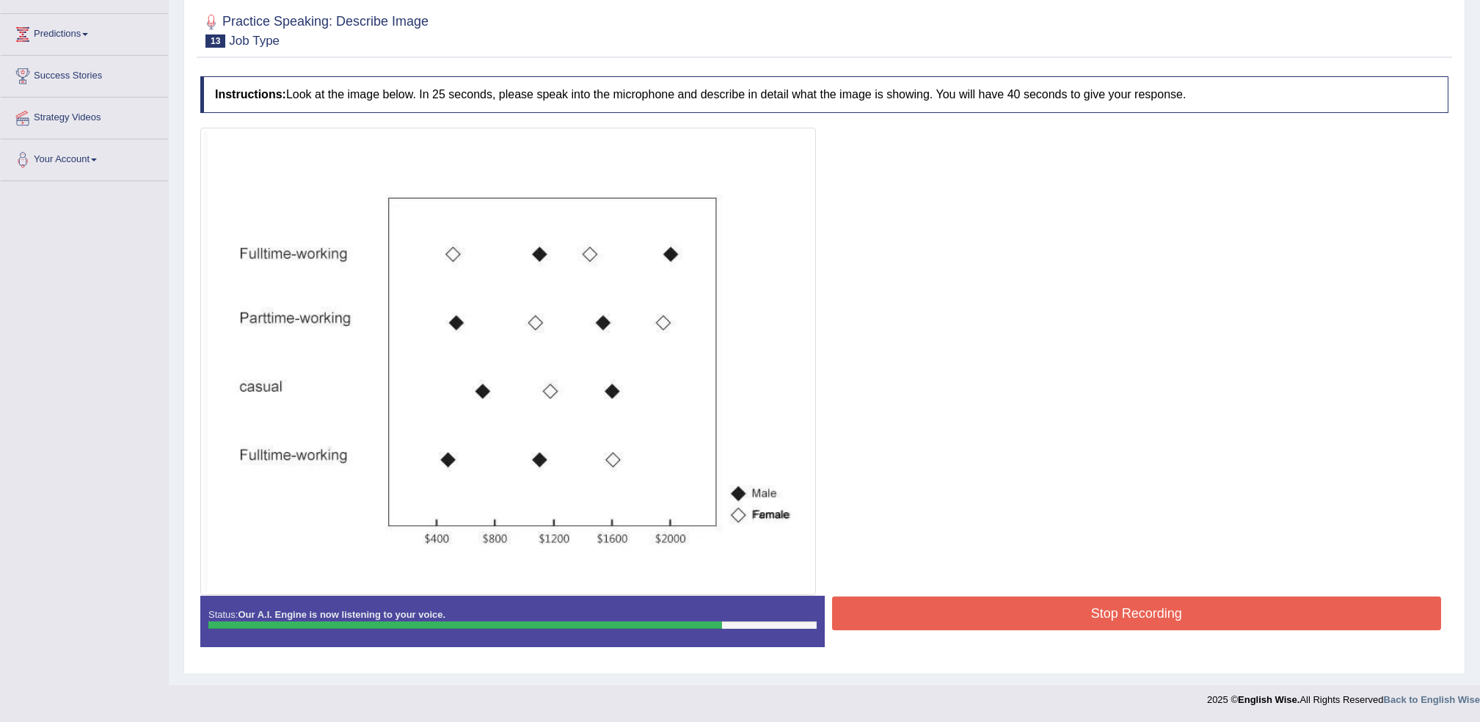
click at [1182, 613] on button "Stop Recording" at bounding box center [1137, 613] width 610 height 34
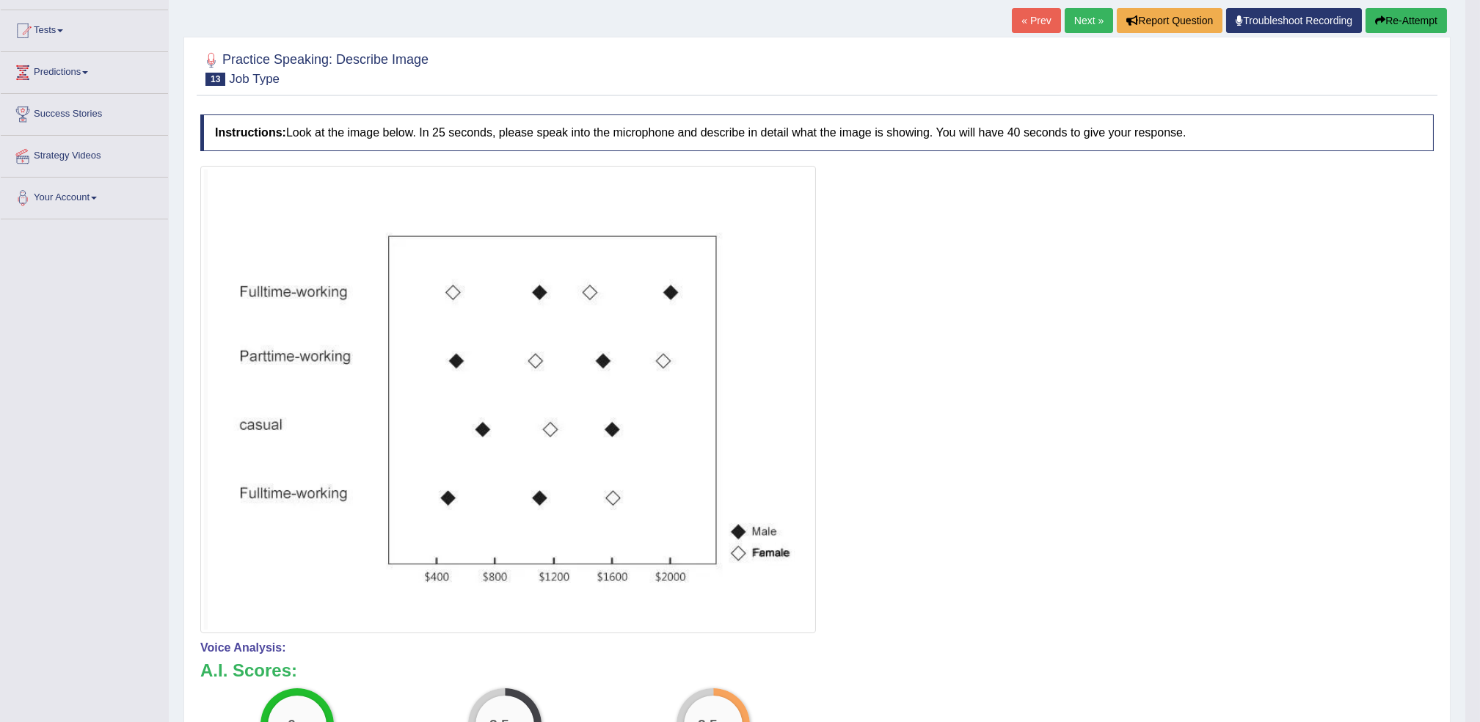
scroll to position [98, 0]
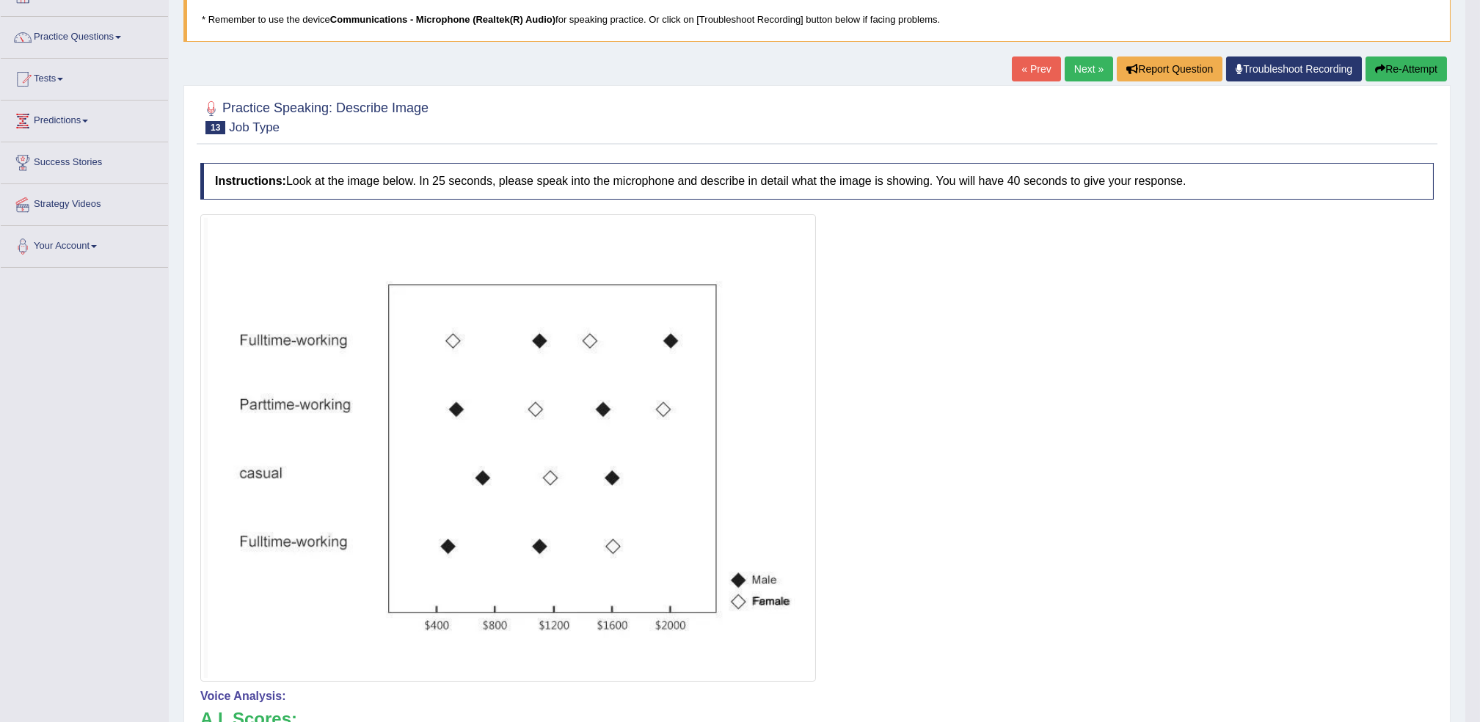
click at [1410, 73] on button "Re-Attempt" at bounding box center [1405, 68] width 81 height 25
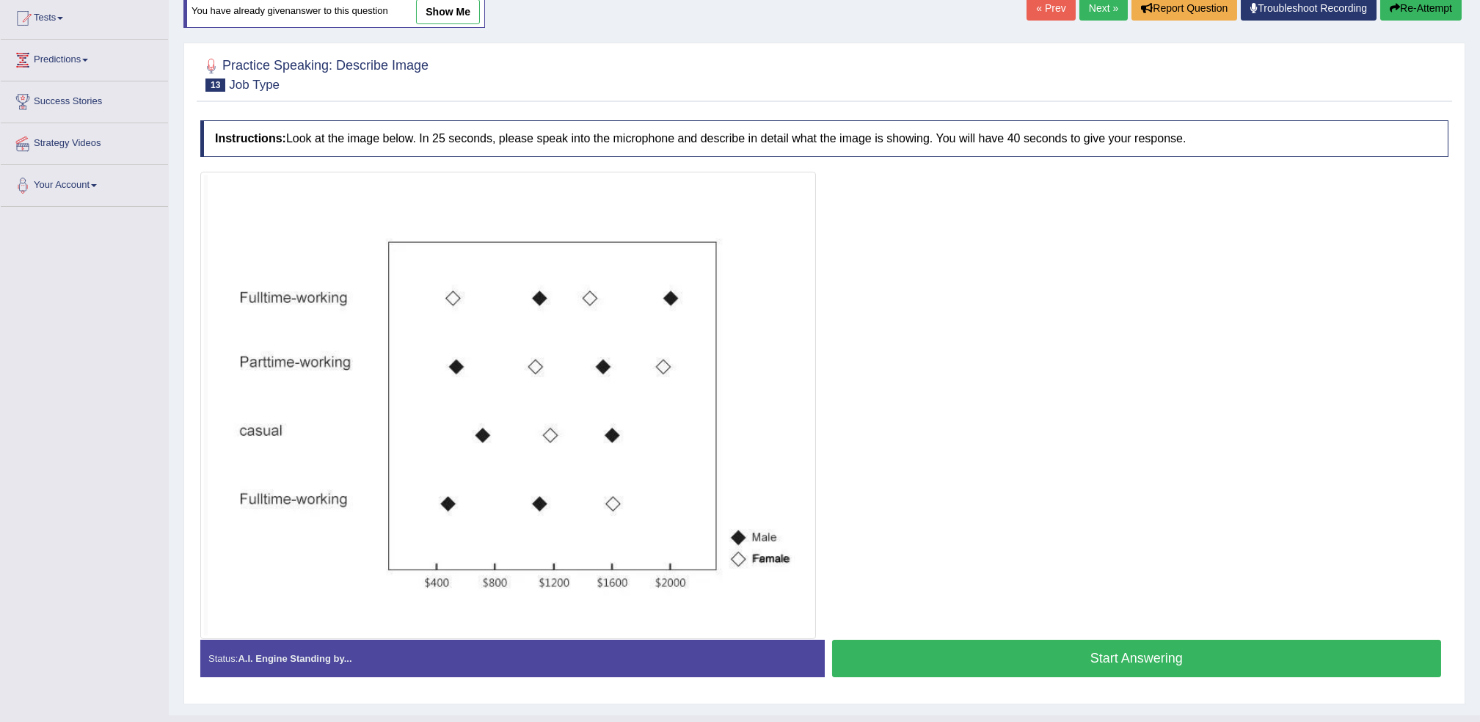
scroll to position [189, 0]
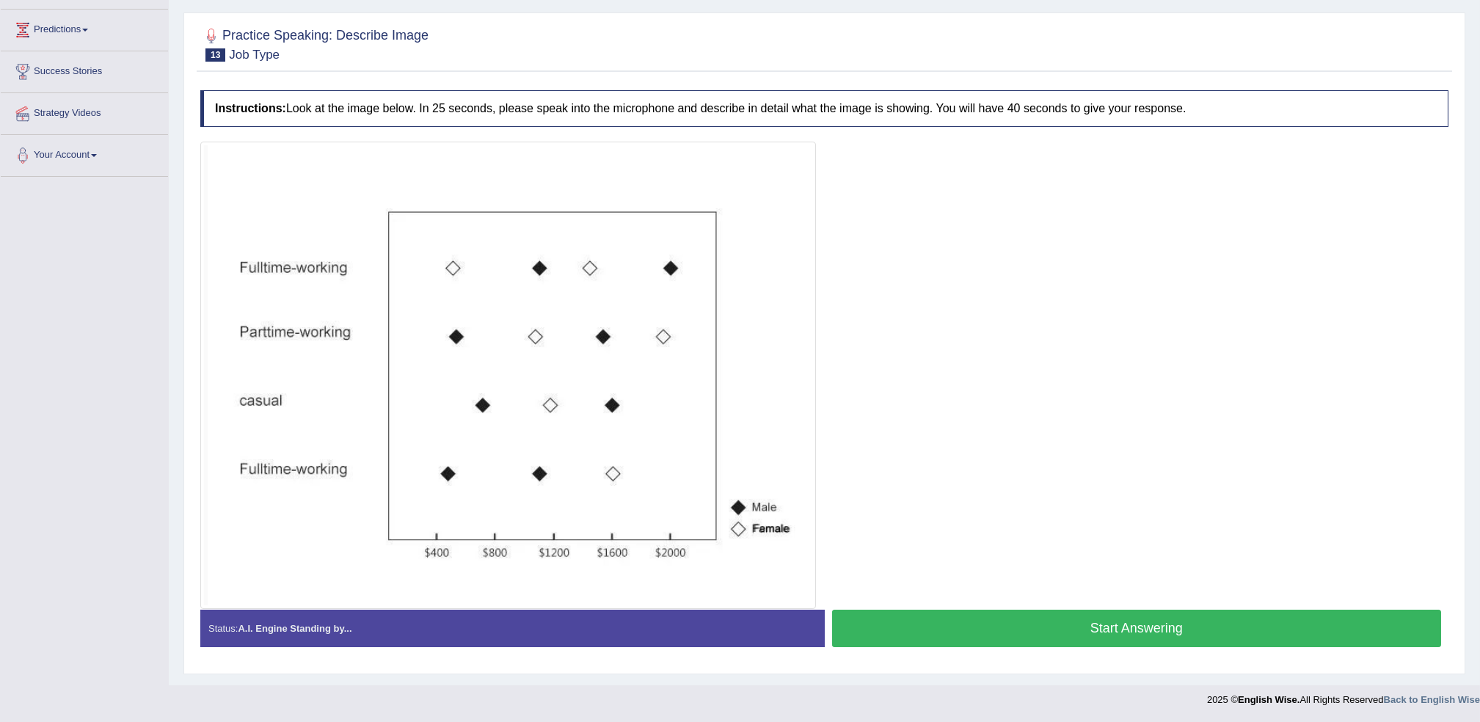
click at [1084, 633] on button "Start Answering" at bounding box center [1137, 628] width 610 height 37
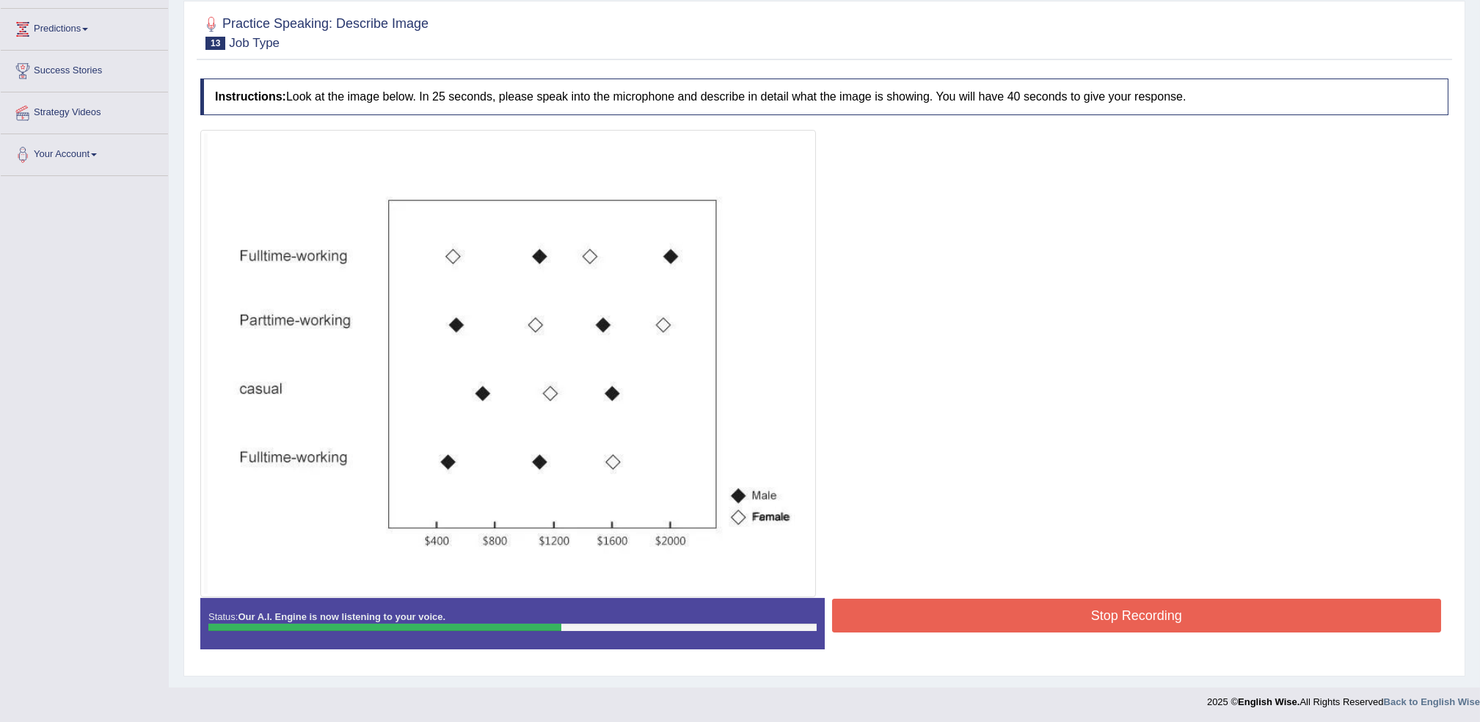
click at [1082, 633] on div "Stop Recording" at bounding box center [1137, 617] width 624 height 37
click at [1076, 631] on button "Stop Recording" at bounding box center [1137, 616] width 610 height 34
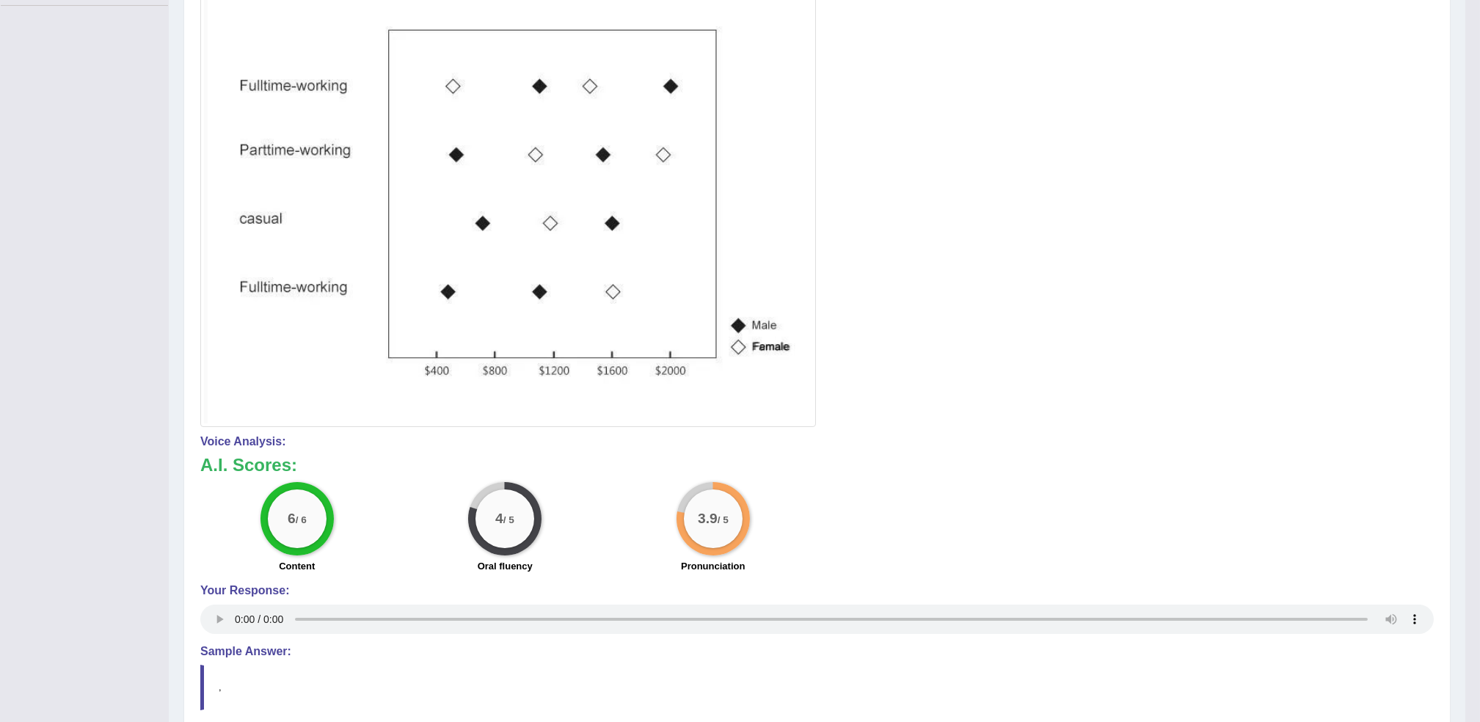
scroll to position [0, 0]
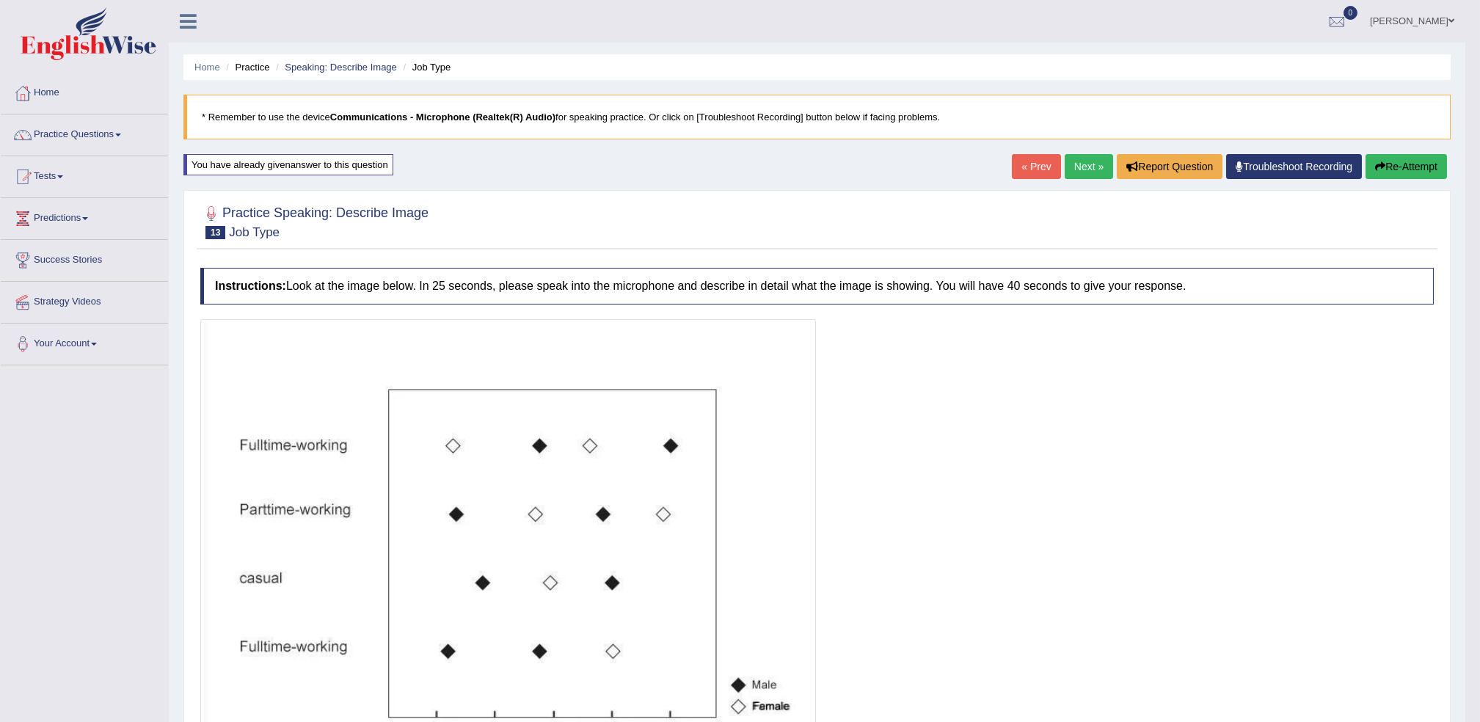
click at [1090, 164] on link "Next »" at bounding box center [1089, 166] width 48 height 25
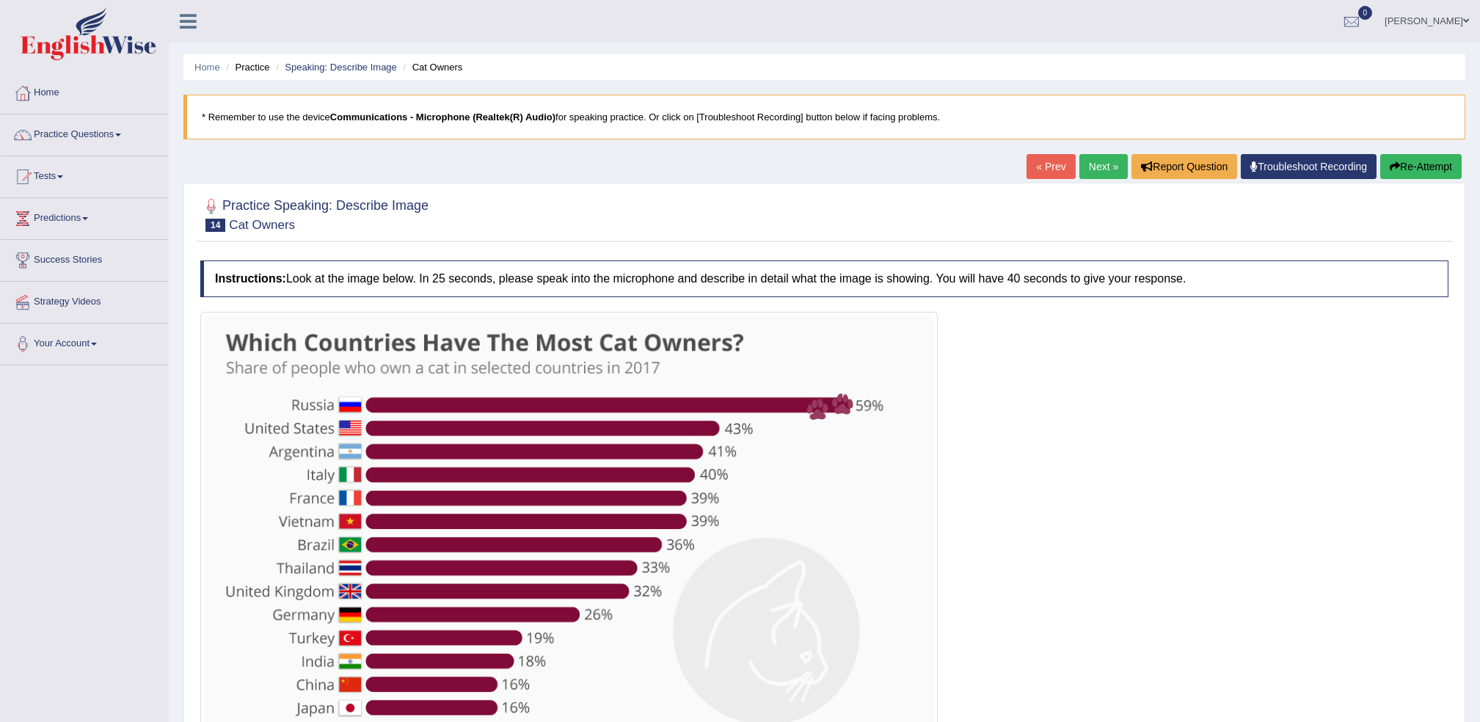
click at [1090, 164] on link "Next »" at bounding box center [1103, 166] width 48 height 25
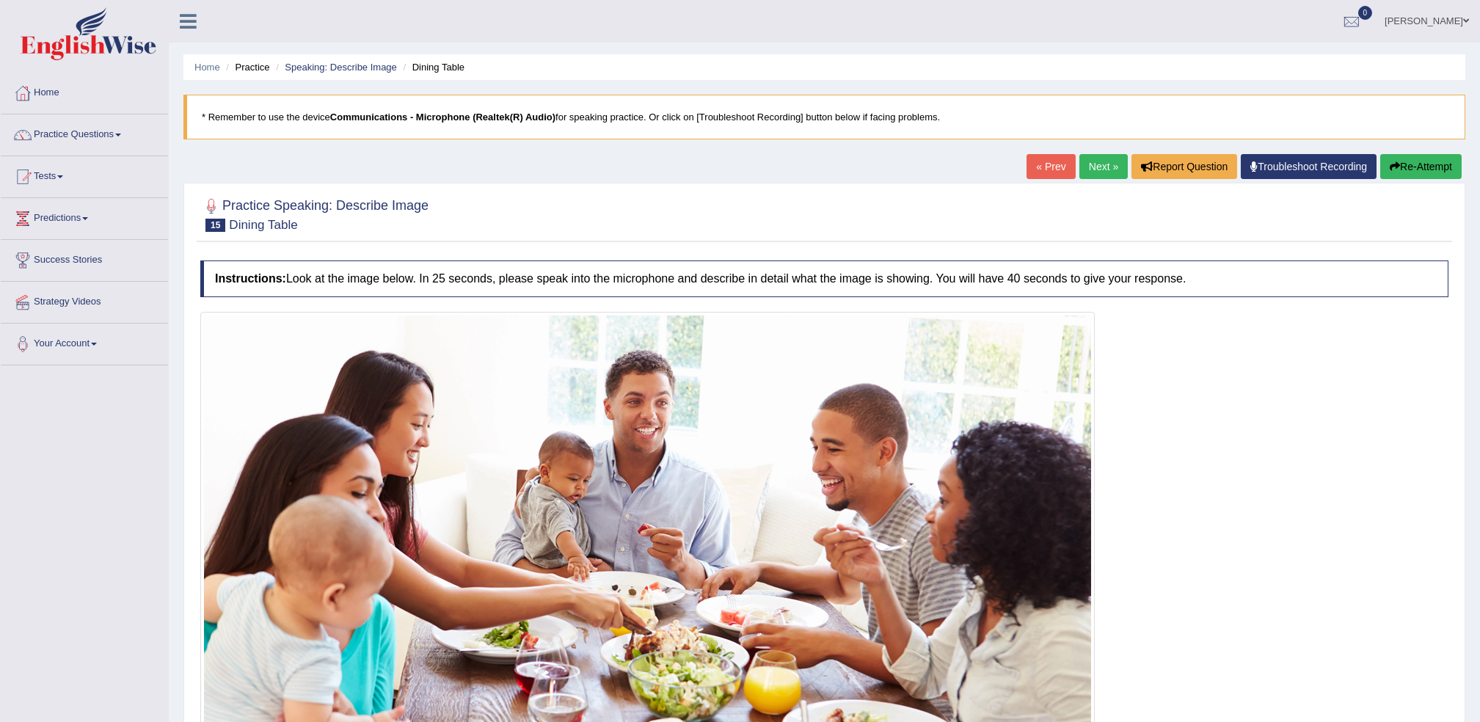
click at [1107, 175] on link "Next »" at bounding box center [1103, 166] width 48 height 25
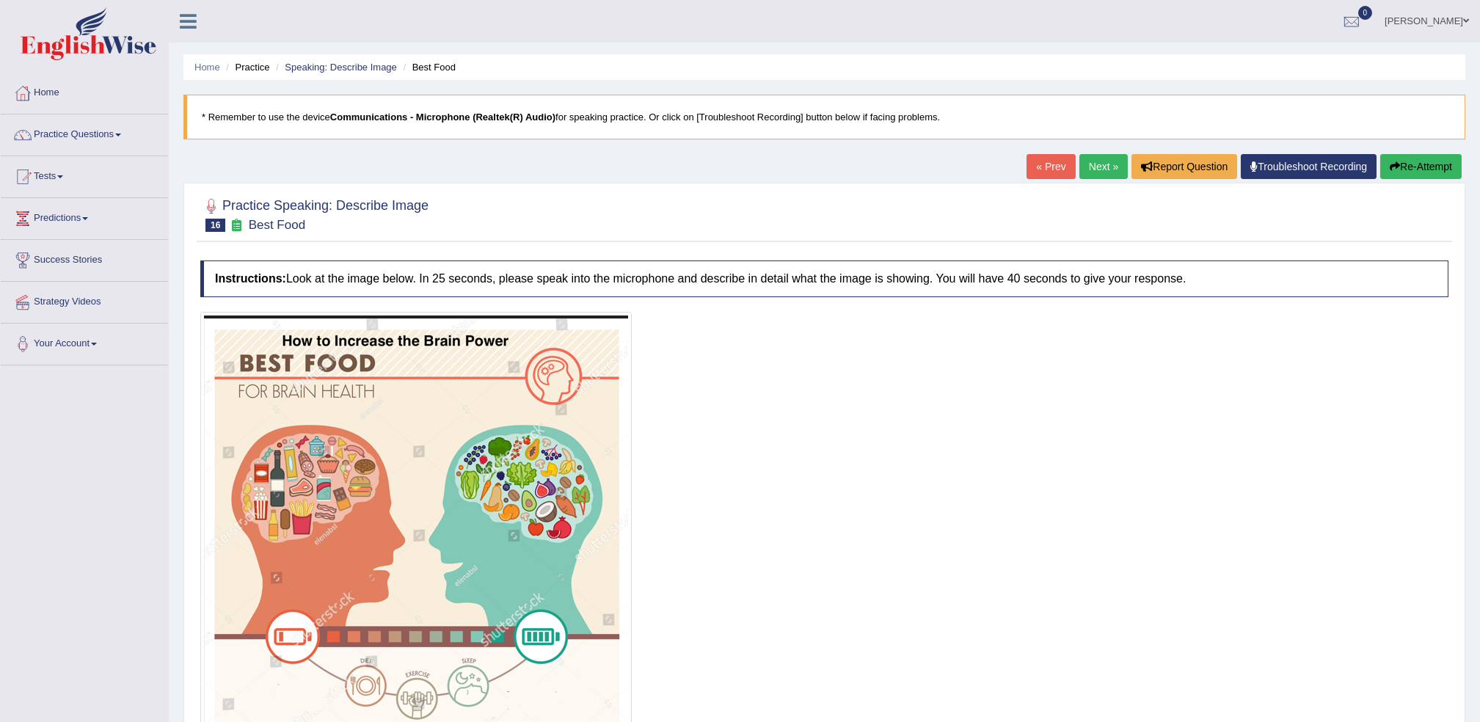
click at [1106, 175] on link "Next »" at bounding box center [1103, 166] width 48 height 25
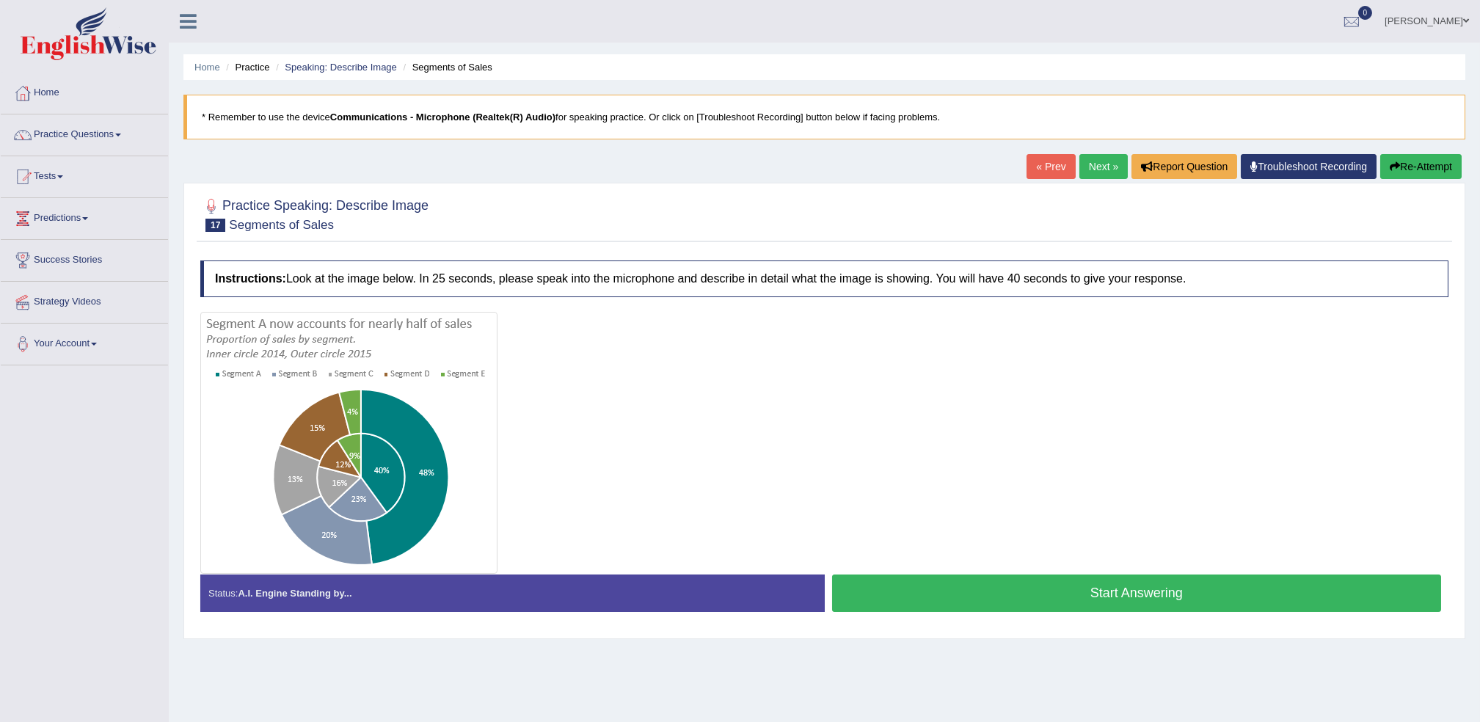
click at [1092, 171] on link "Next »" at bounding box center [1103, 166] width 48 height 25
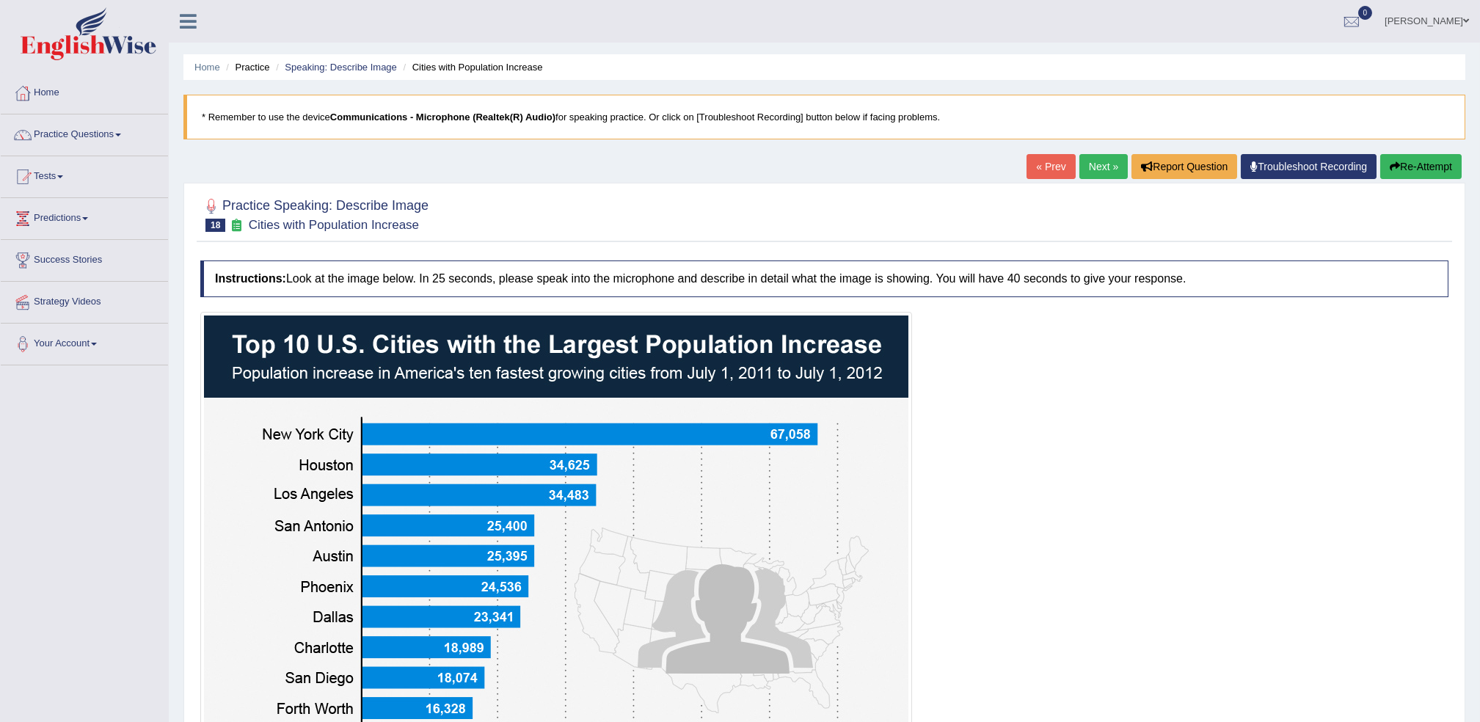
click at [1090, 171] on link "Next »" at bounding box center [1103, 166] width 48 height 25
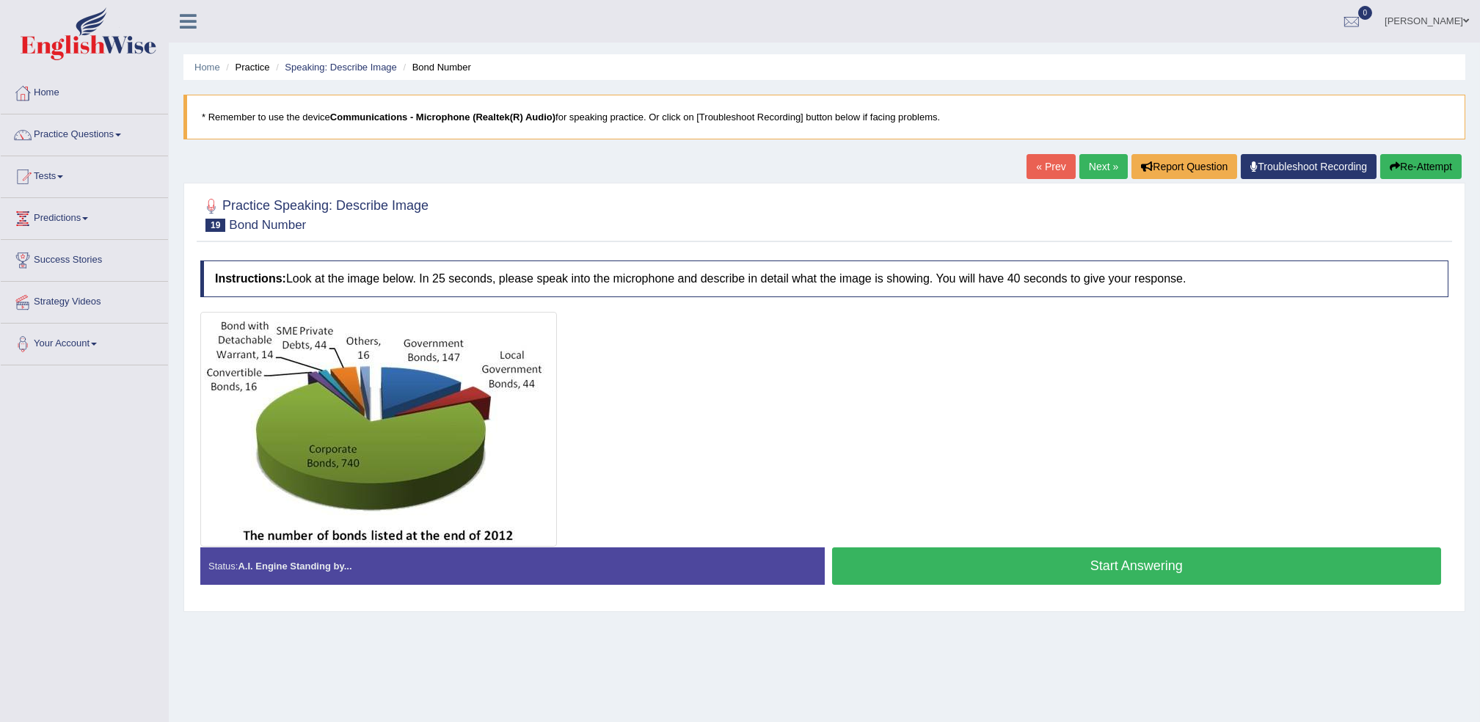
click at [1090, 171] on link "Next »" at bounding box center [1103, 166] width 48 height 25
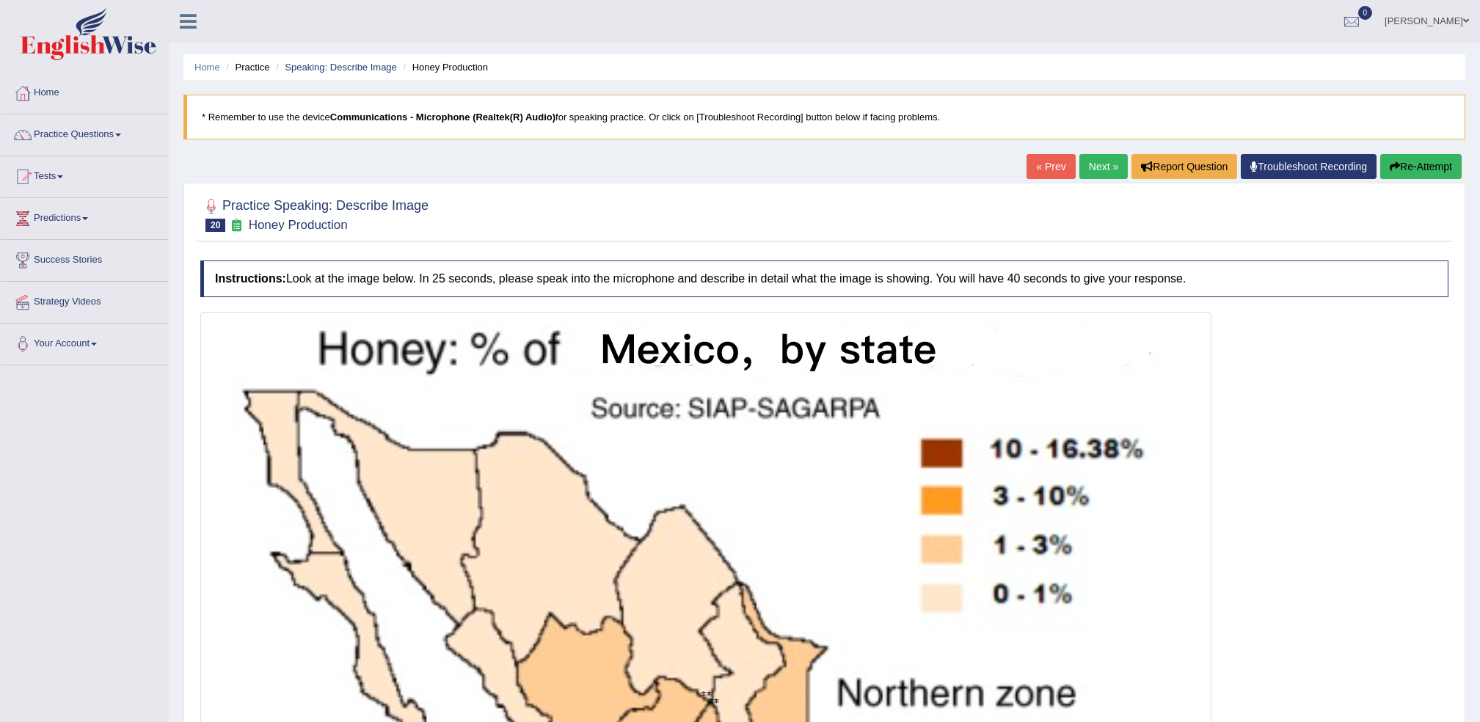
click at [1114, 163] on link "Next »" at bounding box center [1103, 166] width 48 height 25
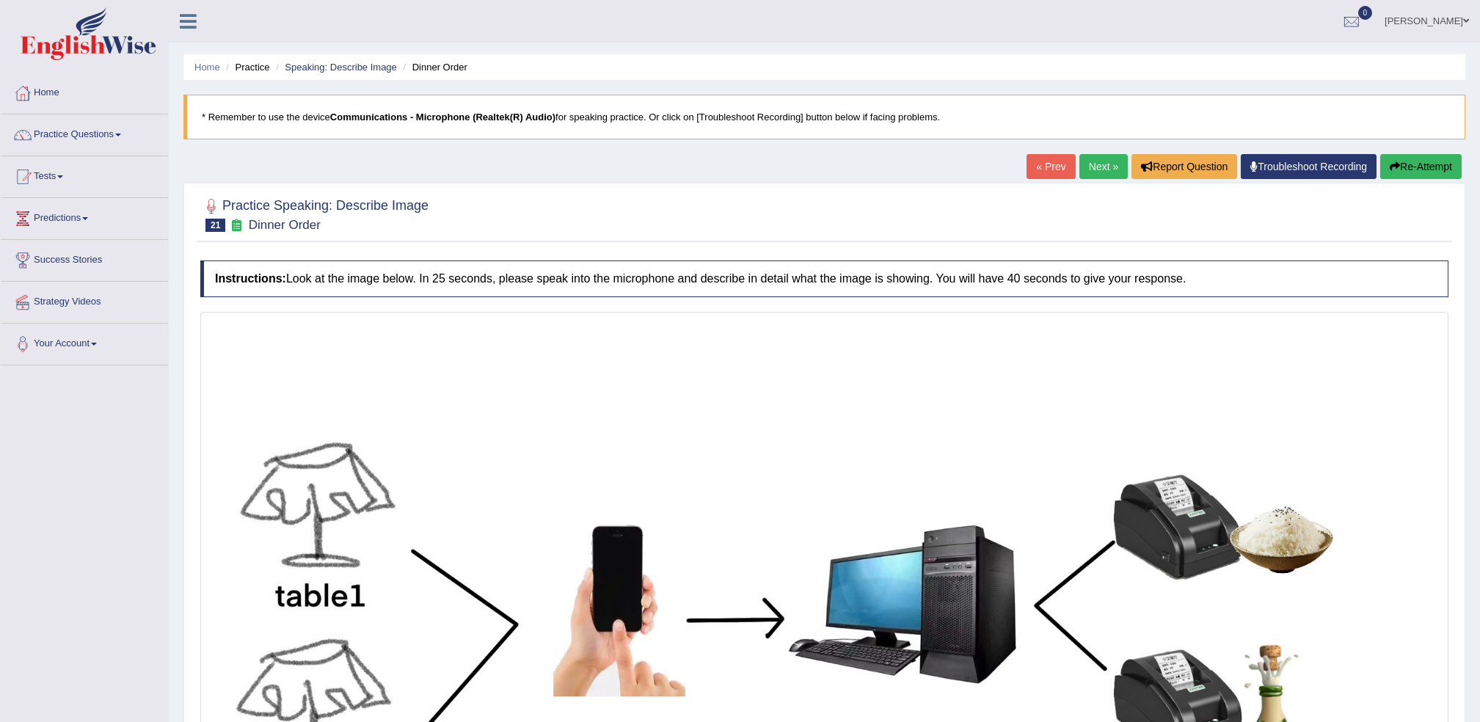
click at [1089, 172] on link "Next »" at bounding box center [1103, 166] width 48 height 25
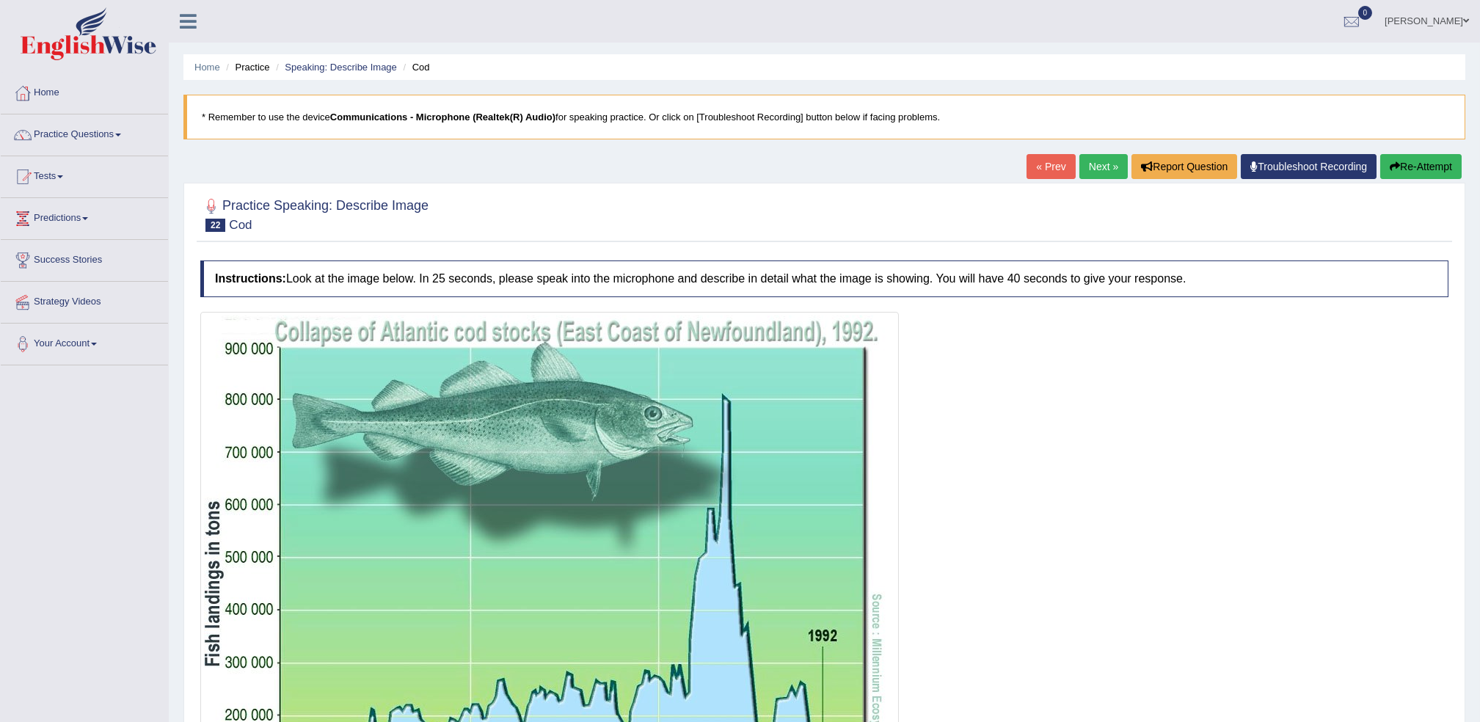
click at [1089, 172] on link "Next »" at bounding box center [1103, 166] width 48 height 25
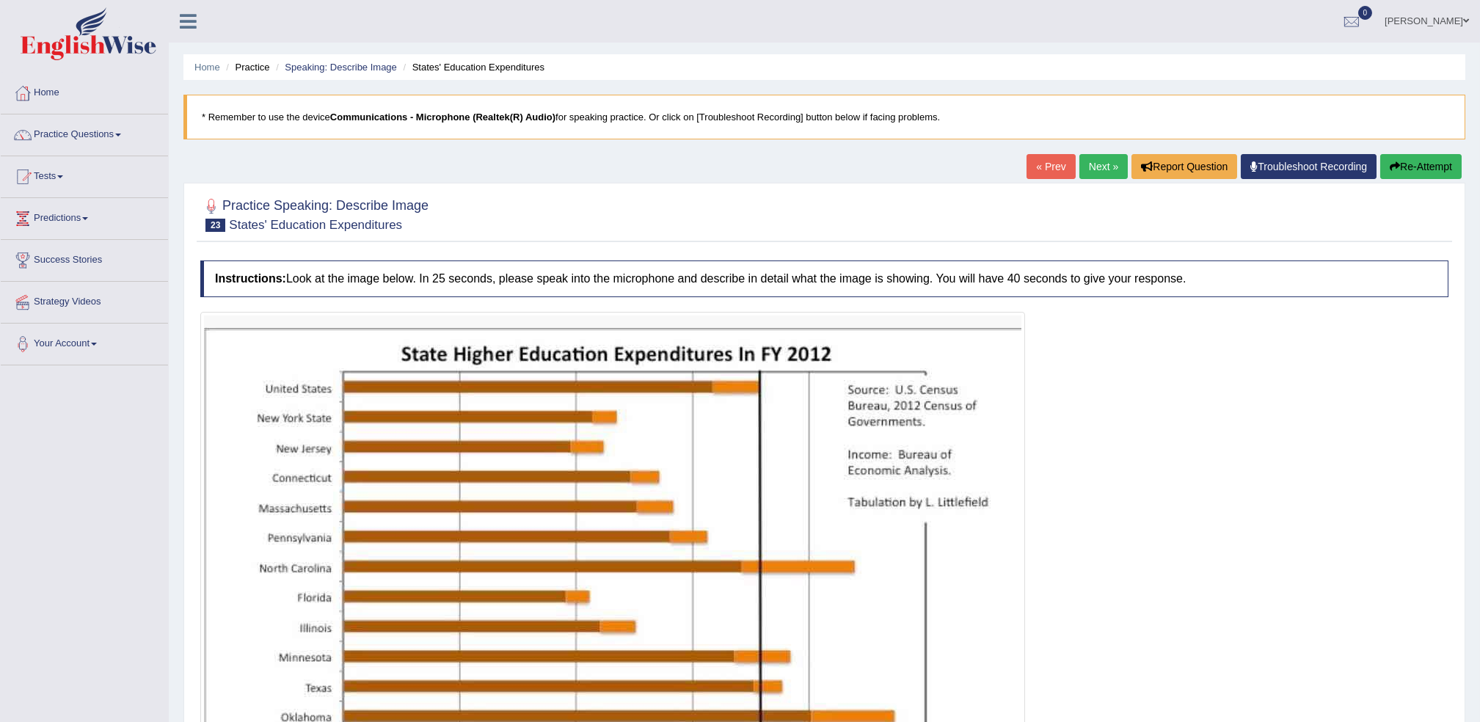
click at [1087, 171] on link "Next »" at bounding box center [1103, 166] width 48 height 25
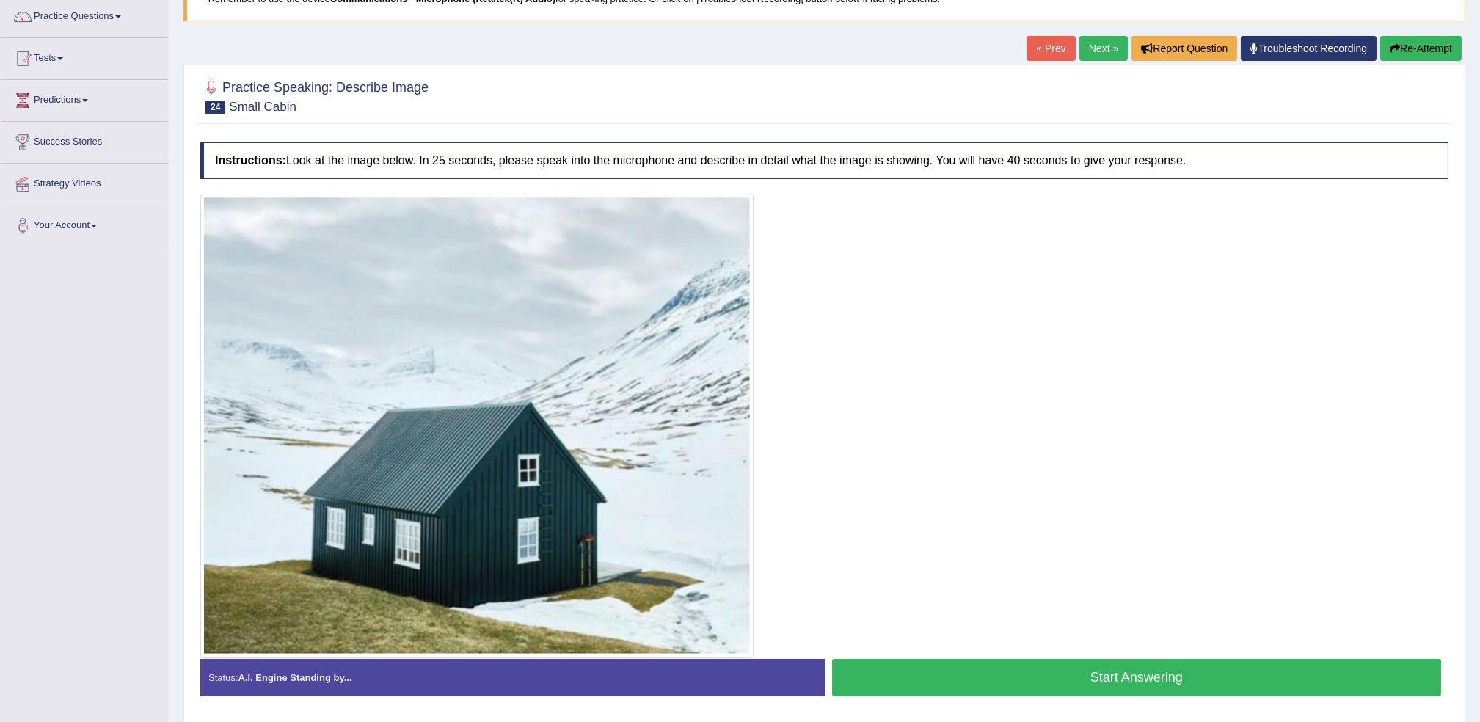
scroll to position [70, 0]
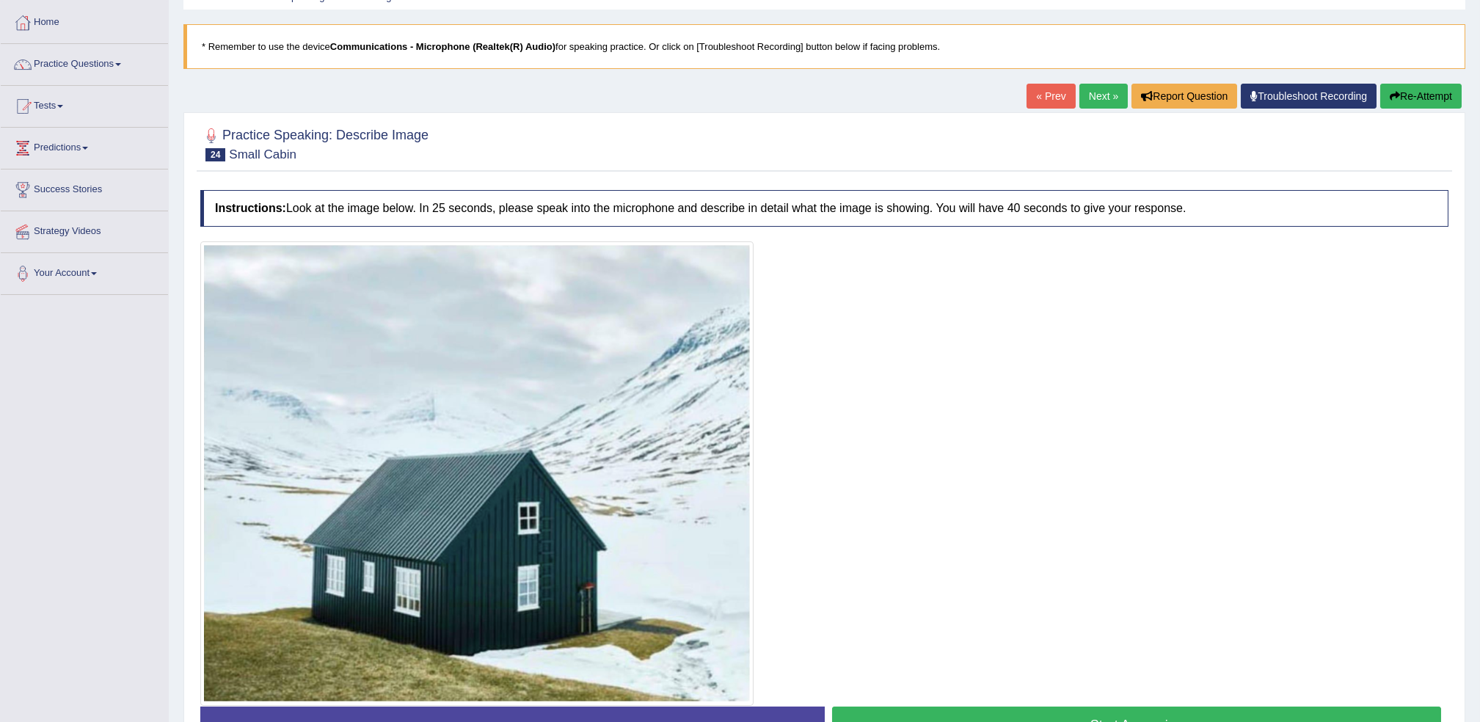
click at [1095, 102] on link "Next »" at bounding box center [1103, 96] width 48 height 25
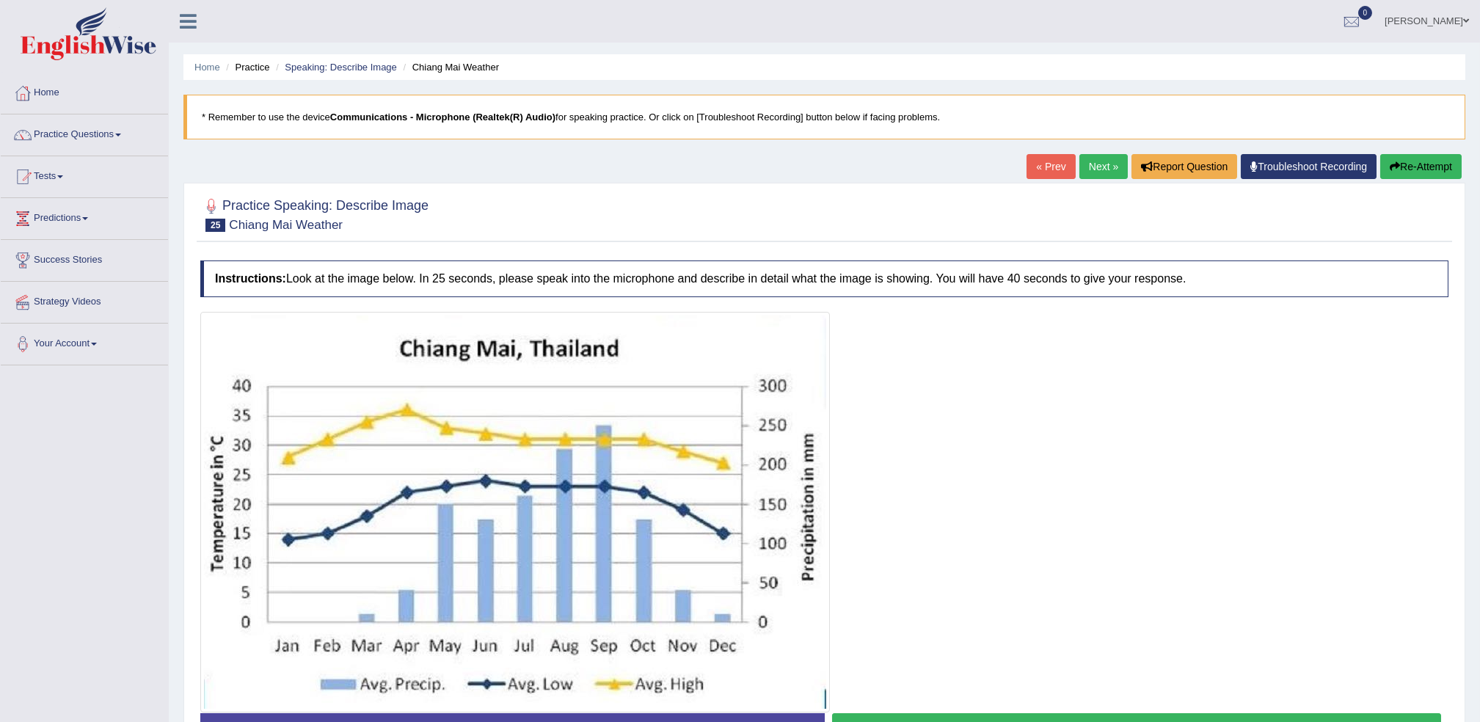
click at [1094, 165] on link "Next »" at bounding box center [1103, 166] width 48 height 25
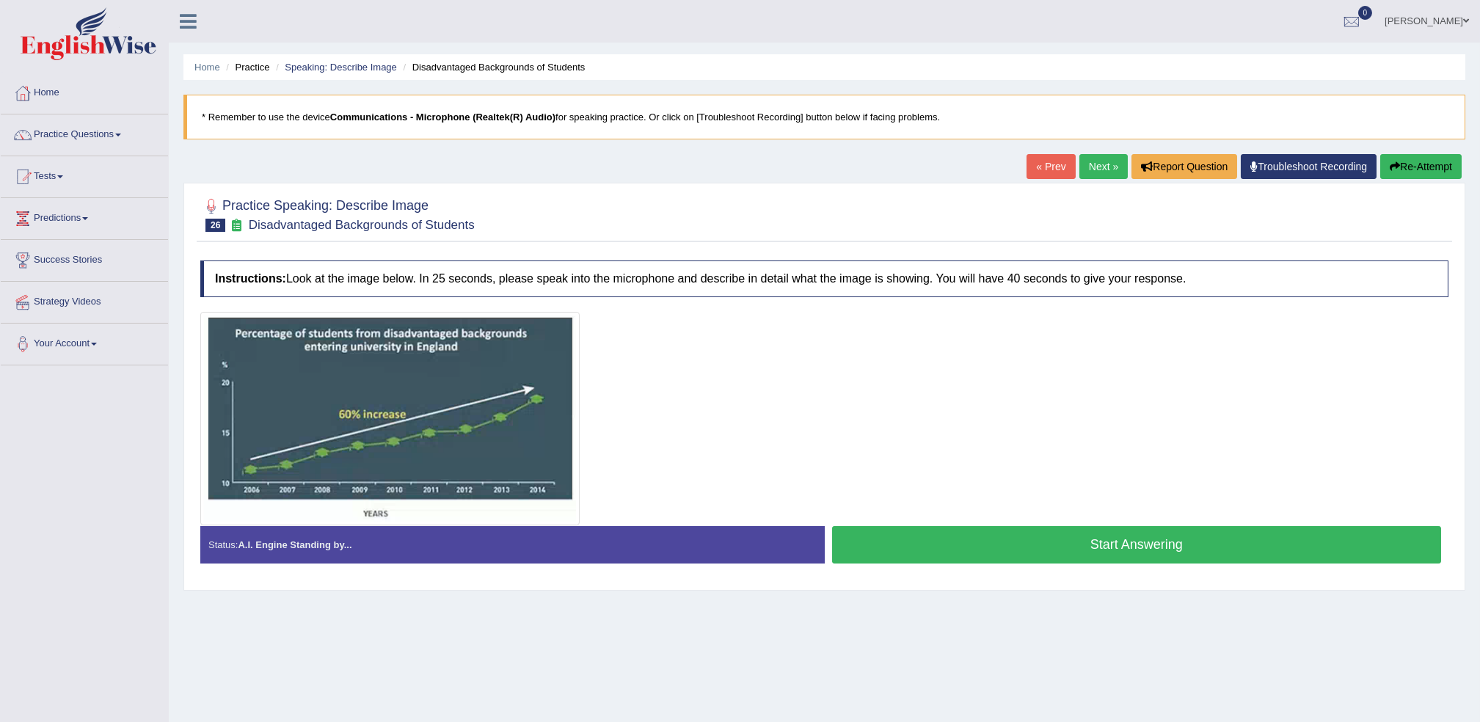
click at [1094, 165] on link "Next »" at bounding box center [1103, 166] width 48 height 25
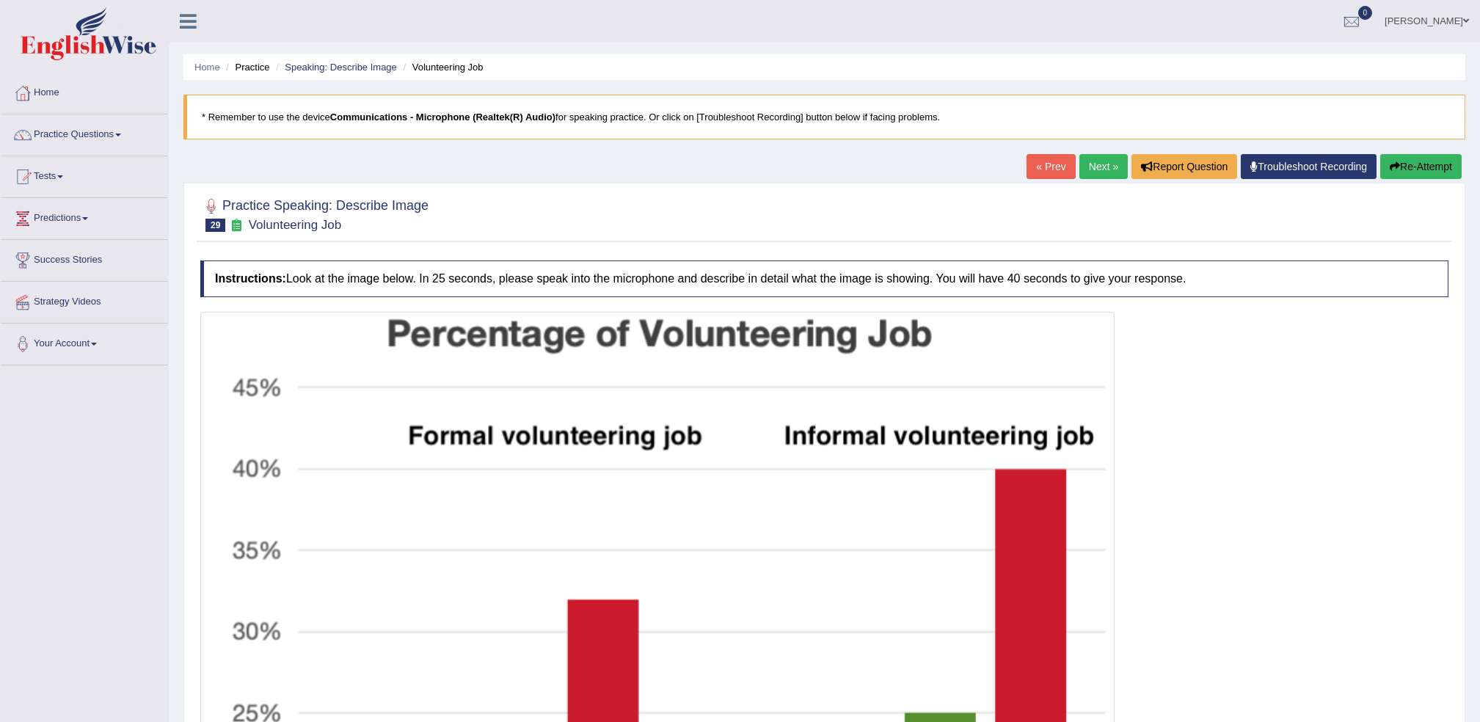
click at [1092, 165] on link "Next »" at bounding box center [1103, 166] width 48 height 25
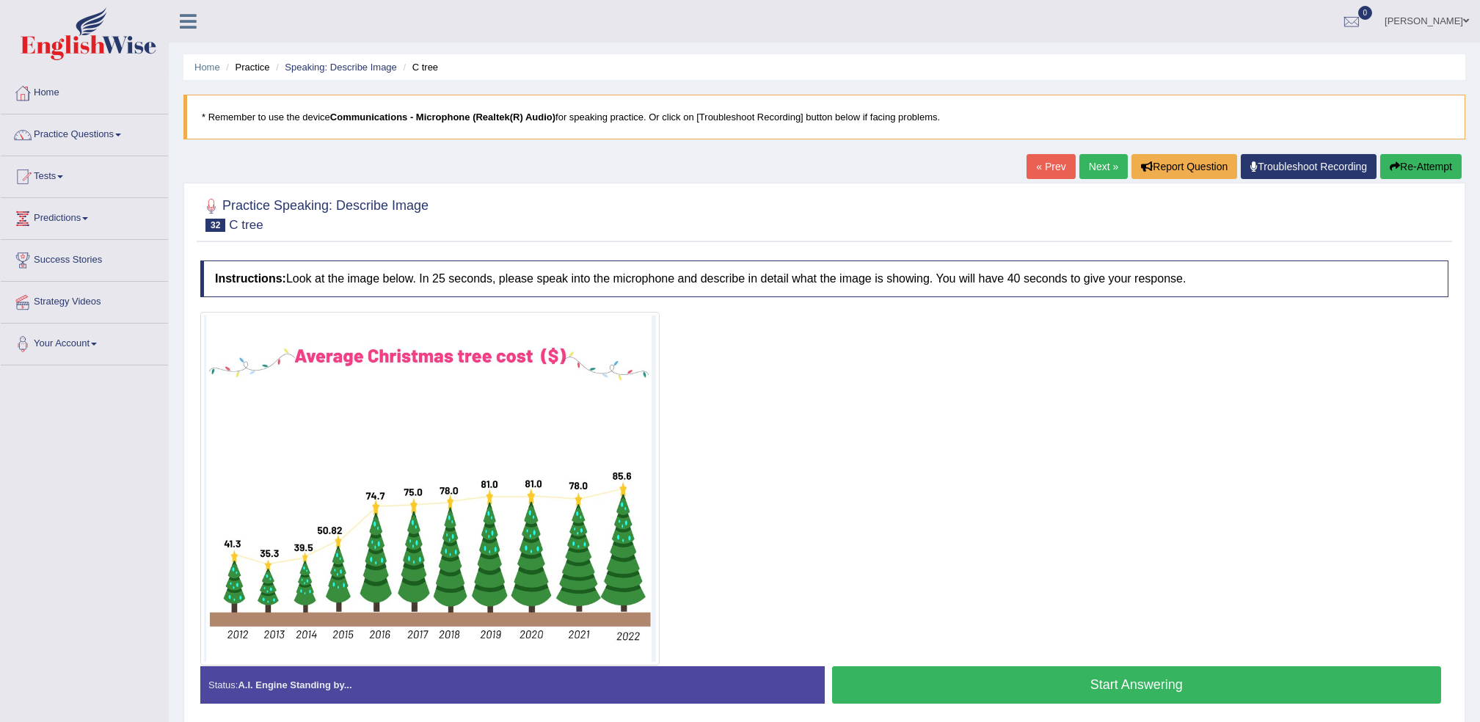
click at [1086, 162] on link "Next »" at bounding box center [1103, 166] width 48 height 25
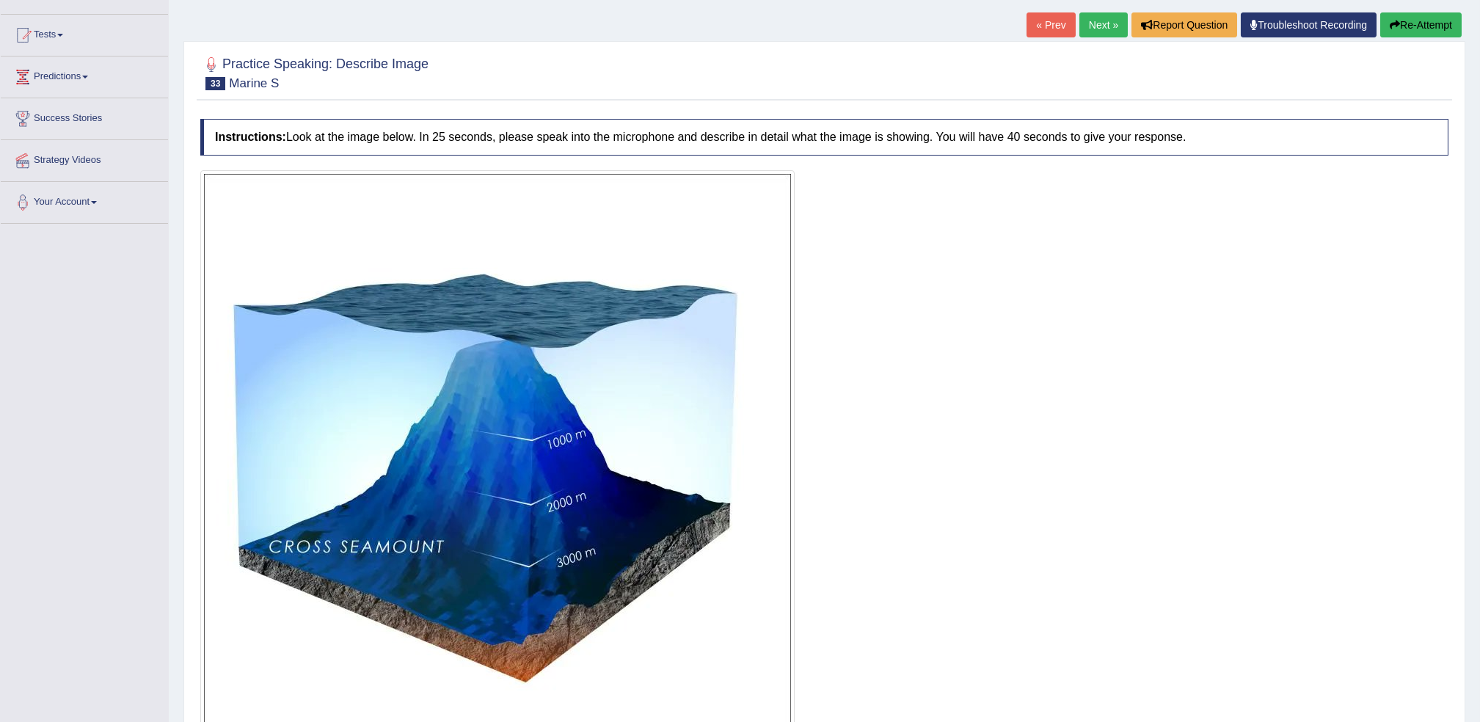
scroll to position [98, 0]
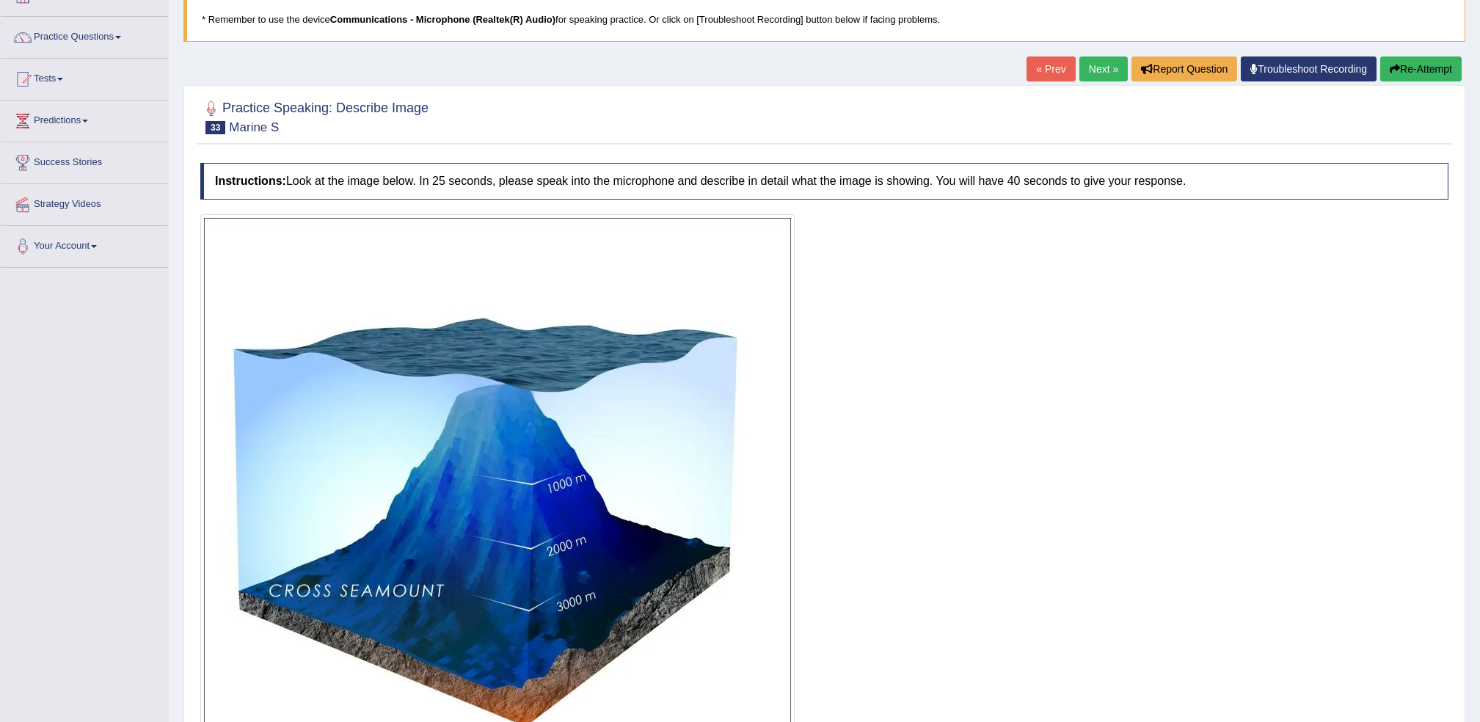
click at [1093, 76] on link "Next »" at bounding box center [1103, 68] width 48 height 25
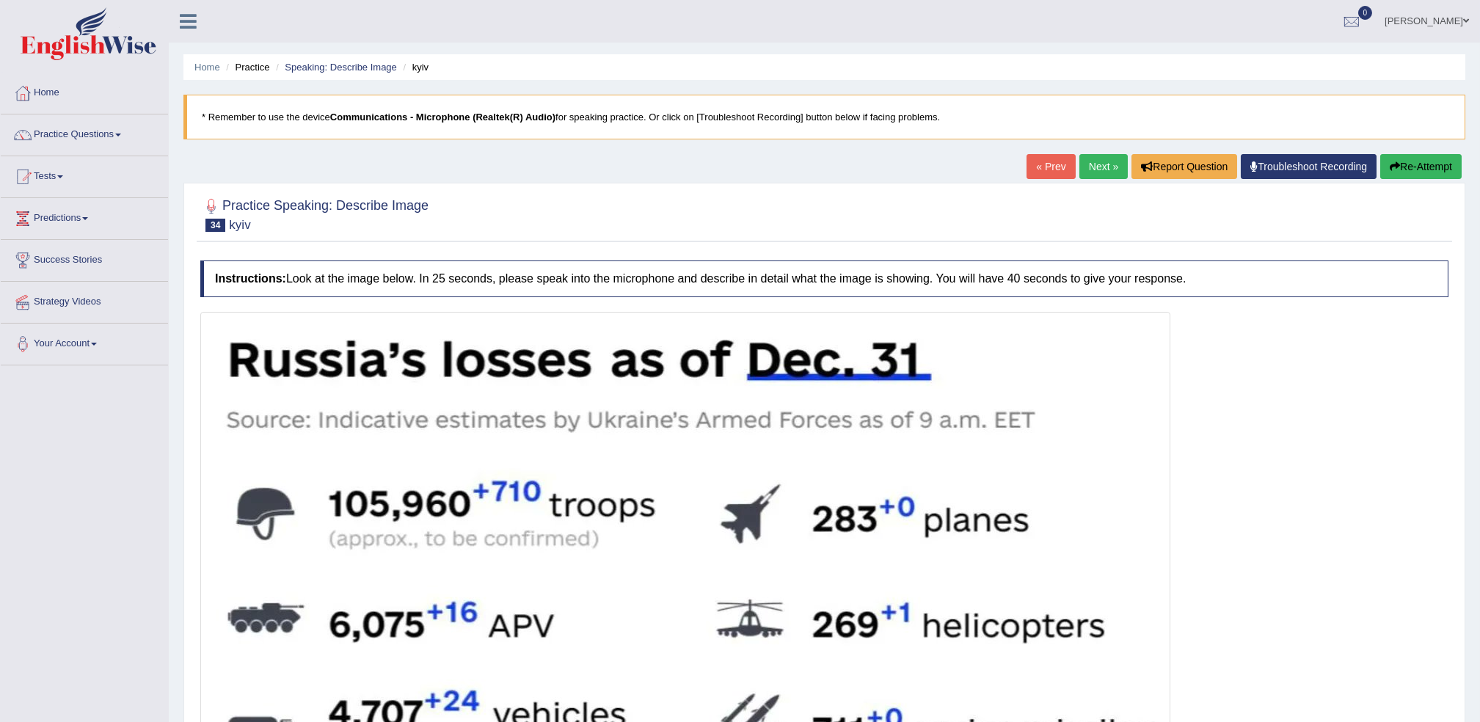
click at [1106, 158] on link "Next »" at bounding box center [1103, 166] width 48 height 25
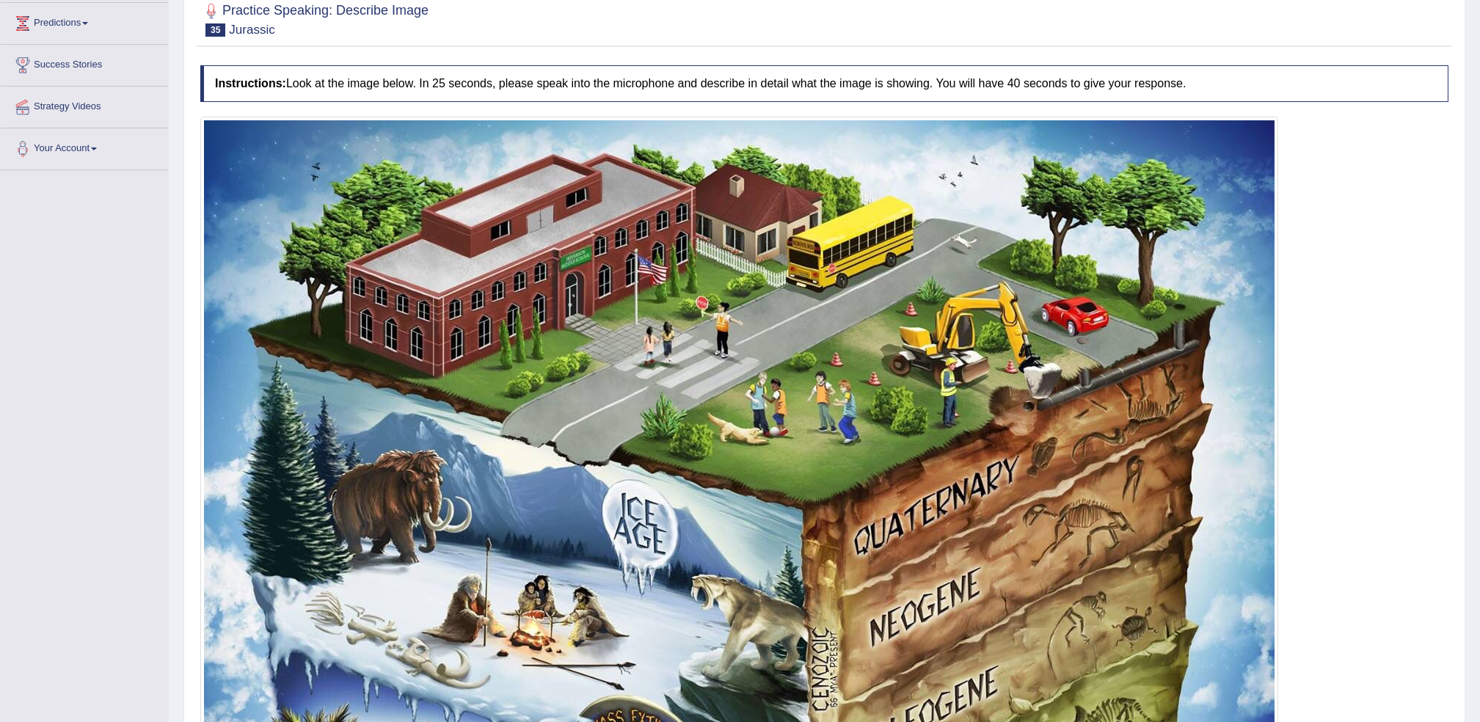
scroll to position [98, 0]
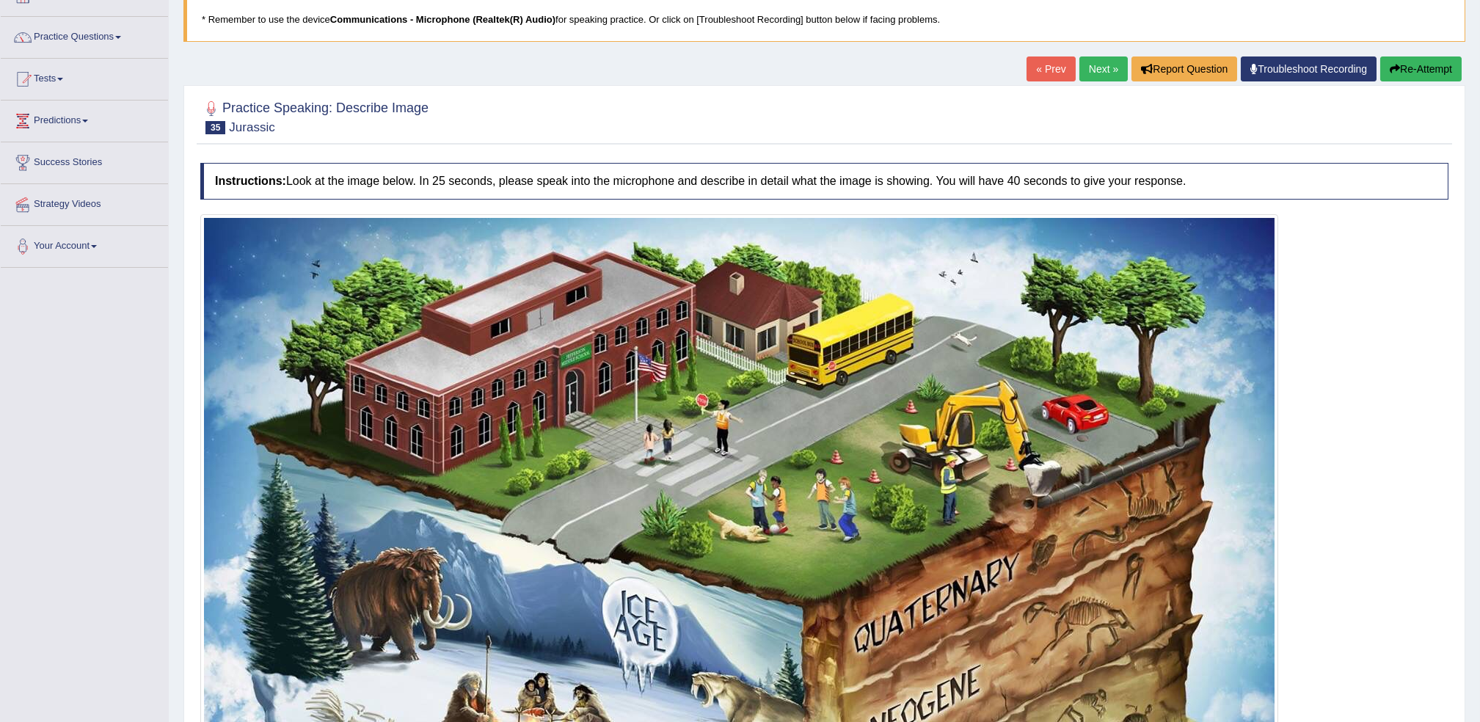
click at [1099, 58] on link "Next »" at bounding box center [1103, 68] width 48 height 25
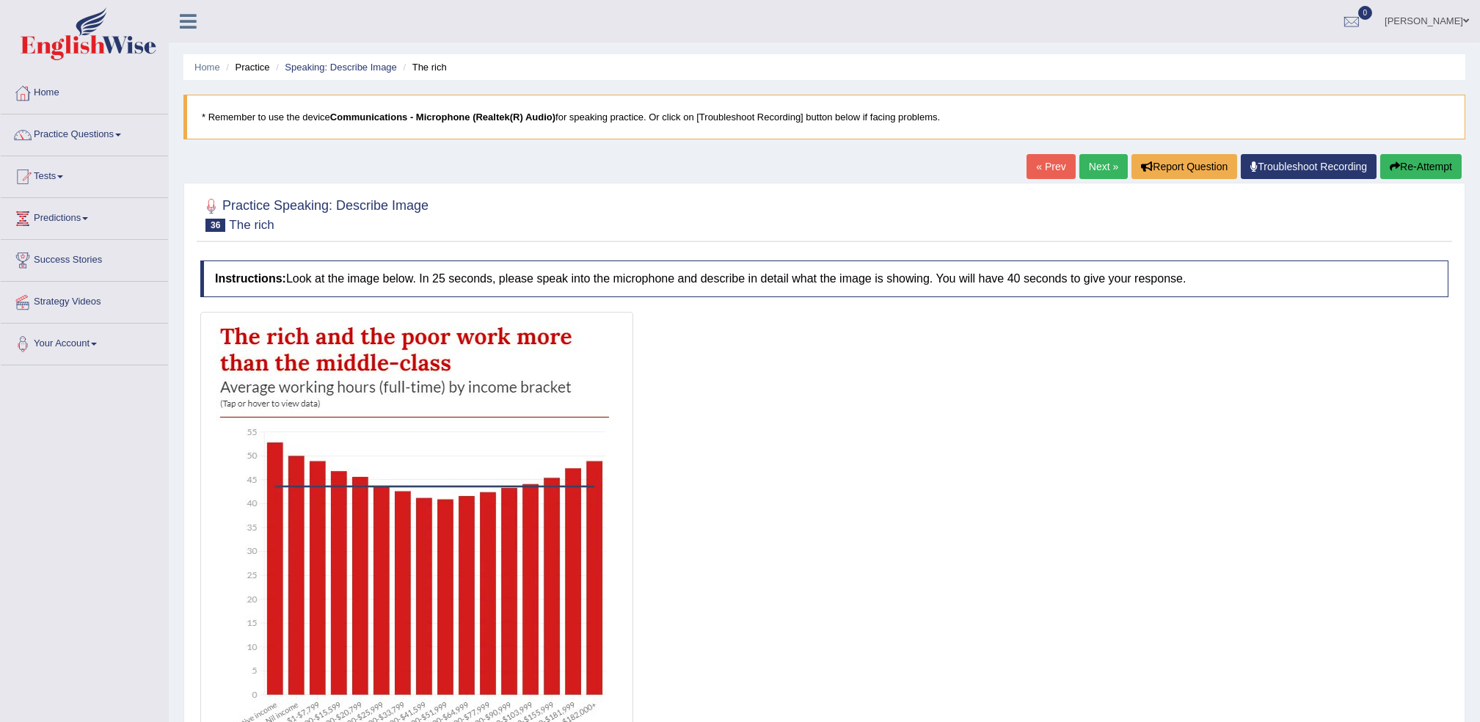
click at [1104, 157] on link "Next »" at bounding box center [1103, 166] width 48 height 25
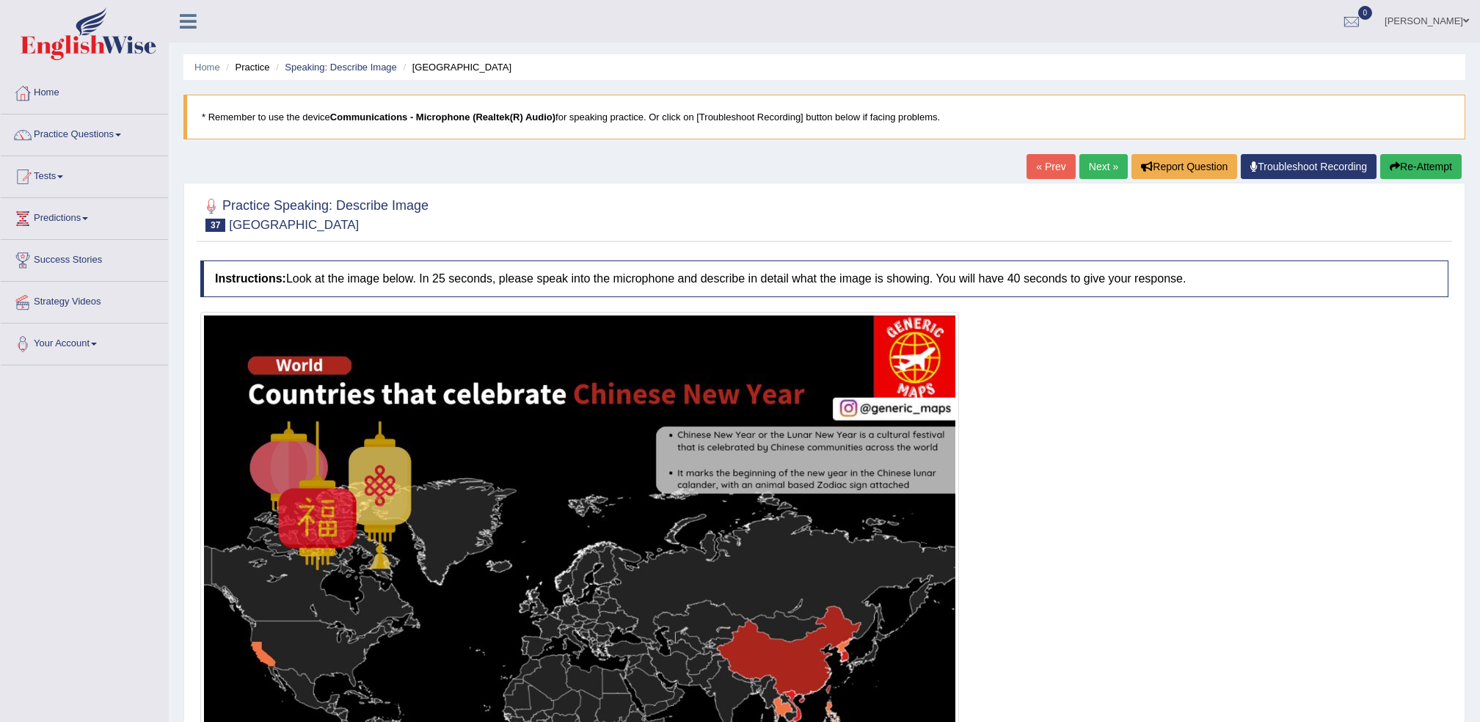
click at [1103, 165] on link "Next »" at bounding box center [1103, 166] width 48 height 25
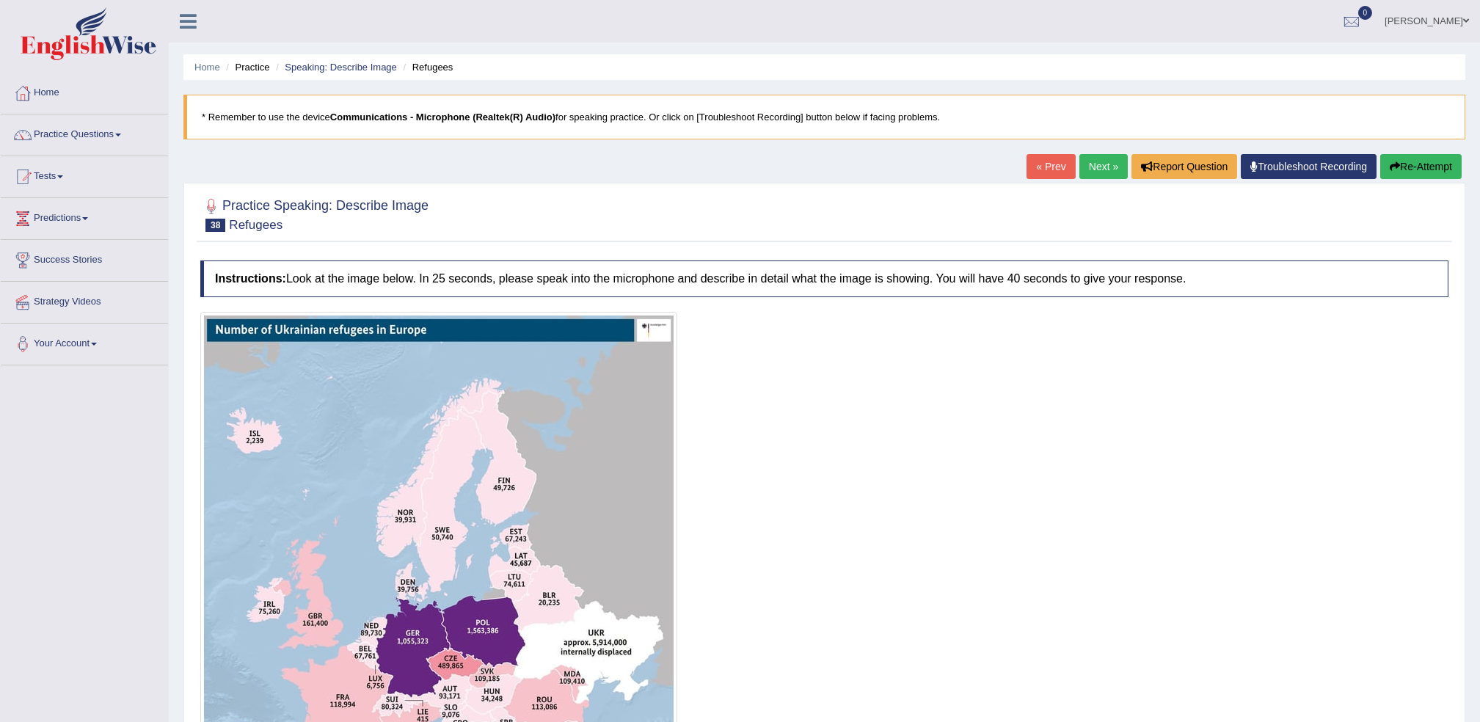
click at [1108, 172] on link "Next »" at bounding box center [1103, 166] width 48 height 25
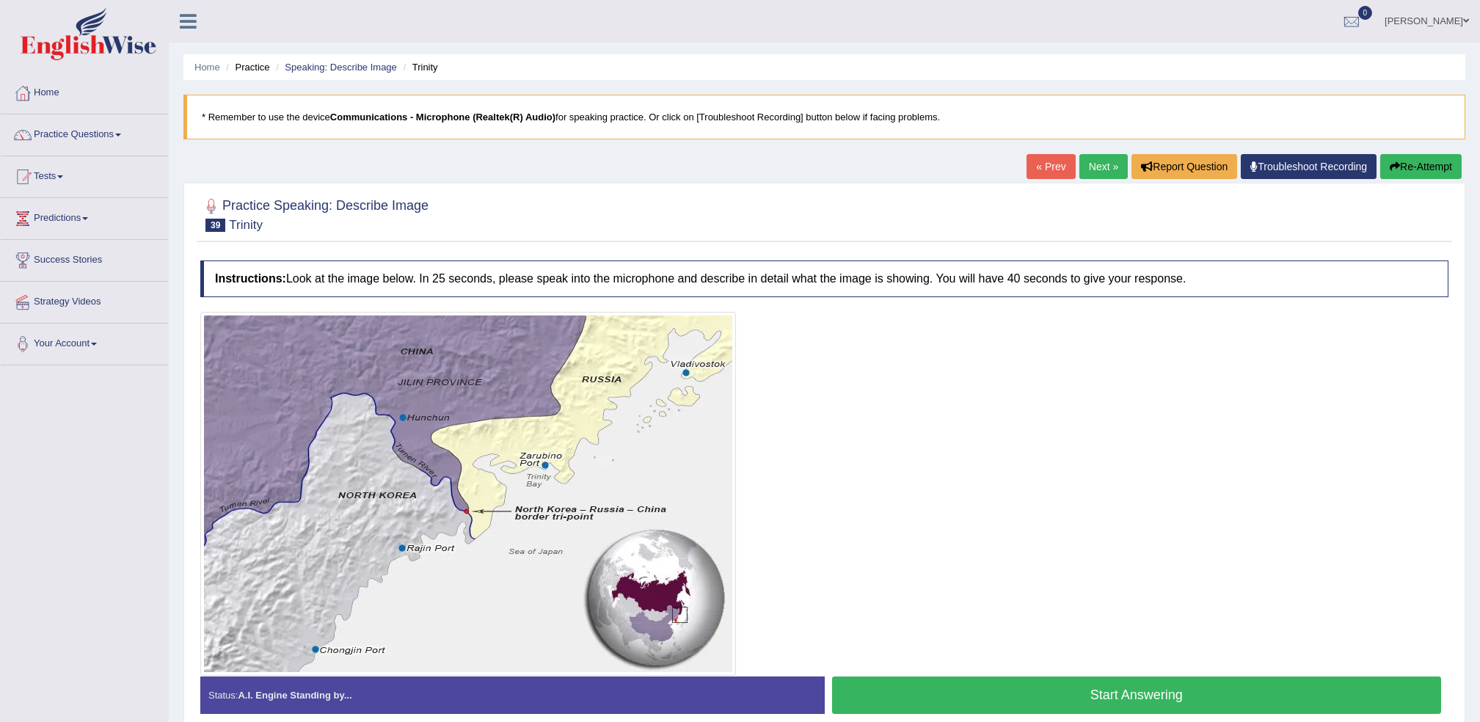
scroll to position [67, 0]
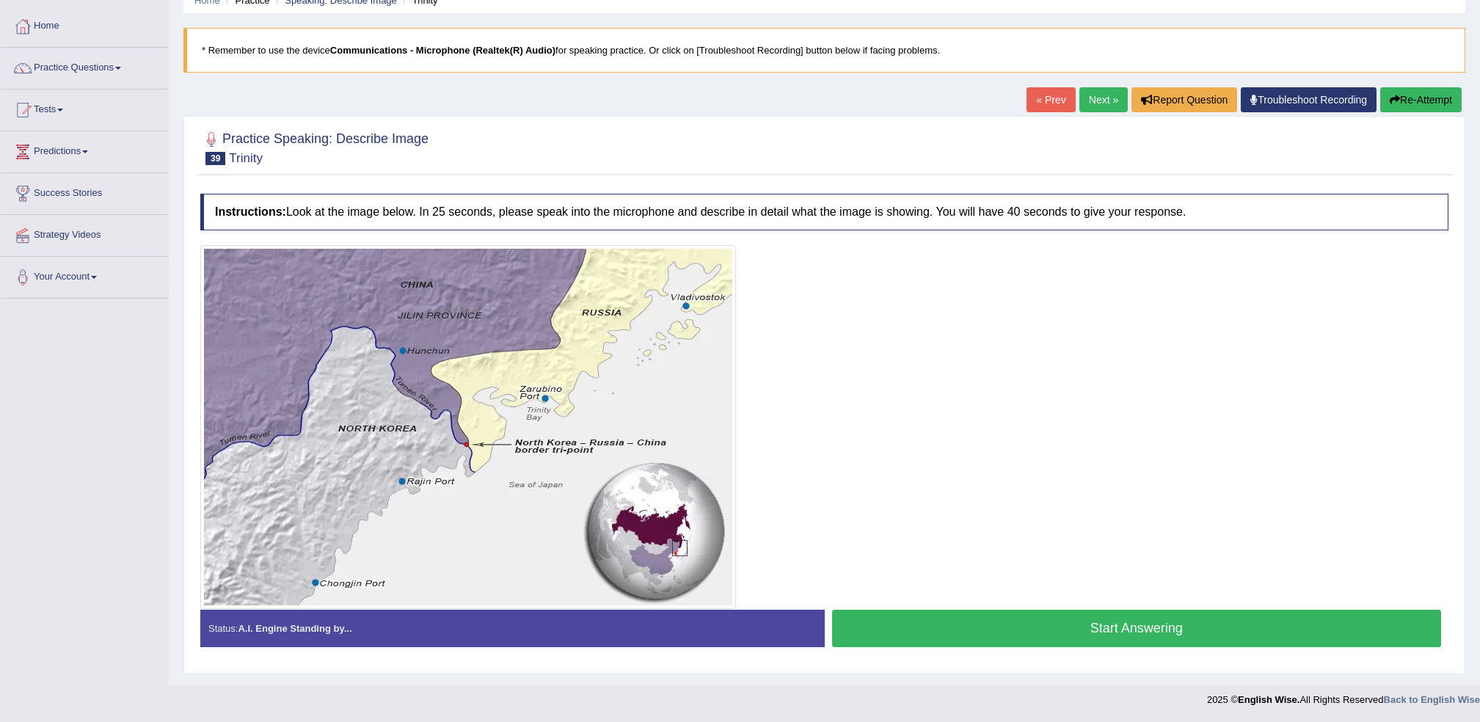
click at [1023, 630] on button "Start Answering" at bounding box center [1137, 628] width 610 height 37
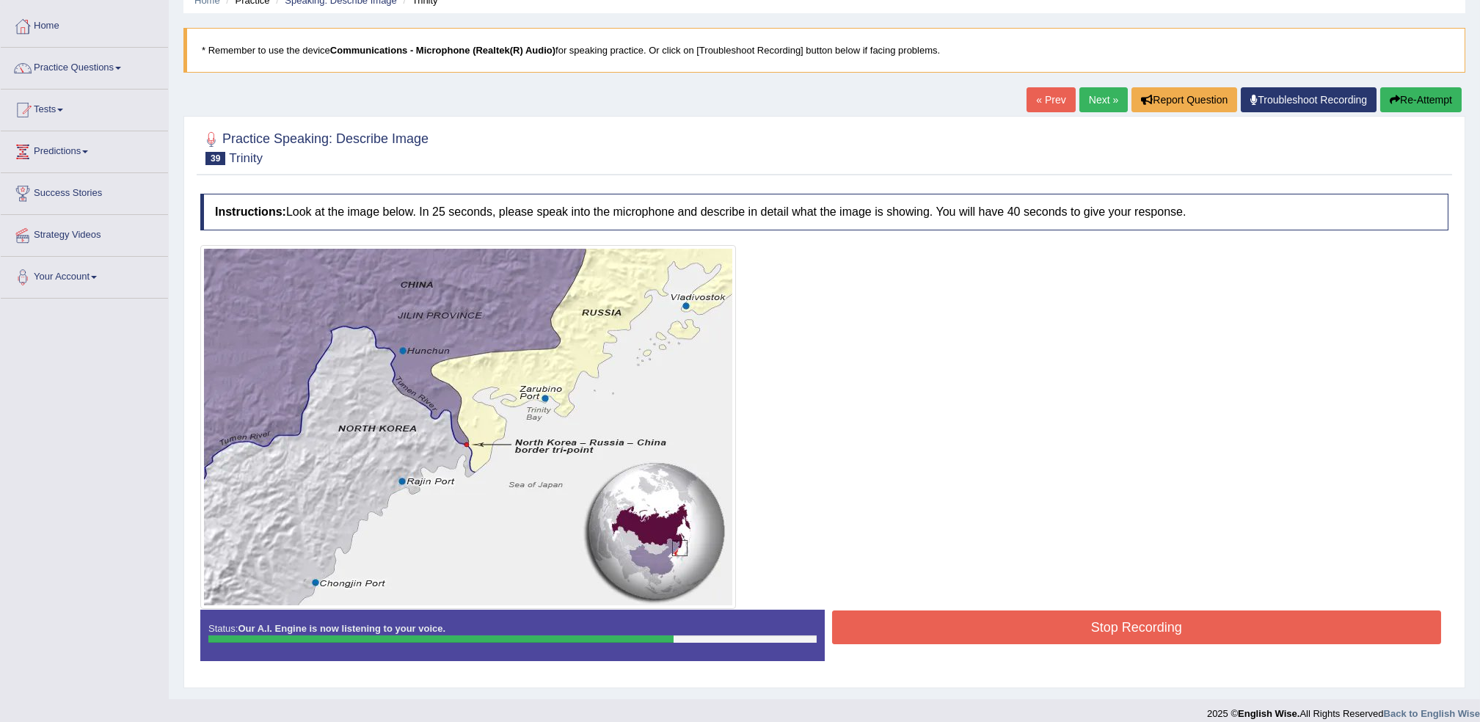
click at [981, 621] on button "Stop Recording" at bounding box center [1137, 627] width 610 height 34
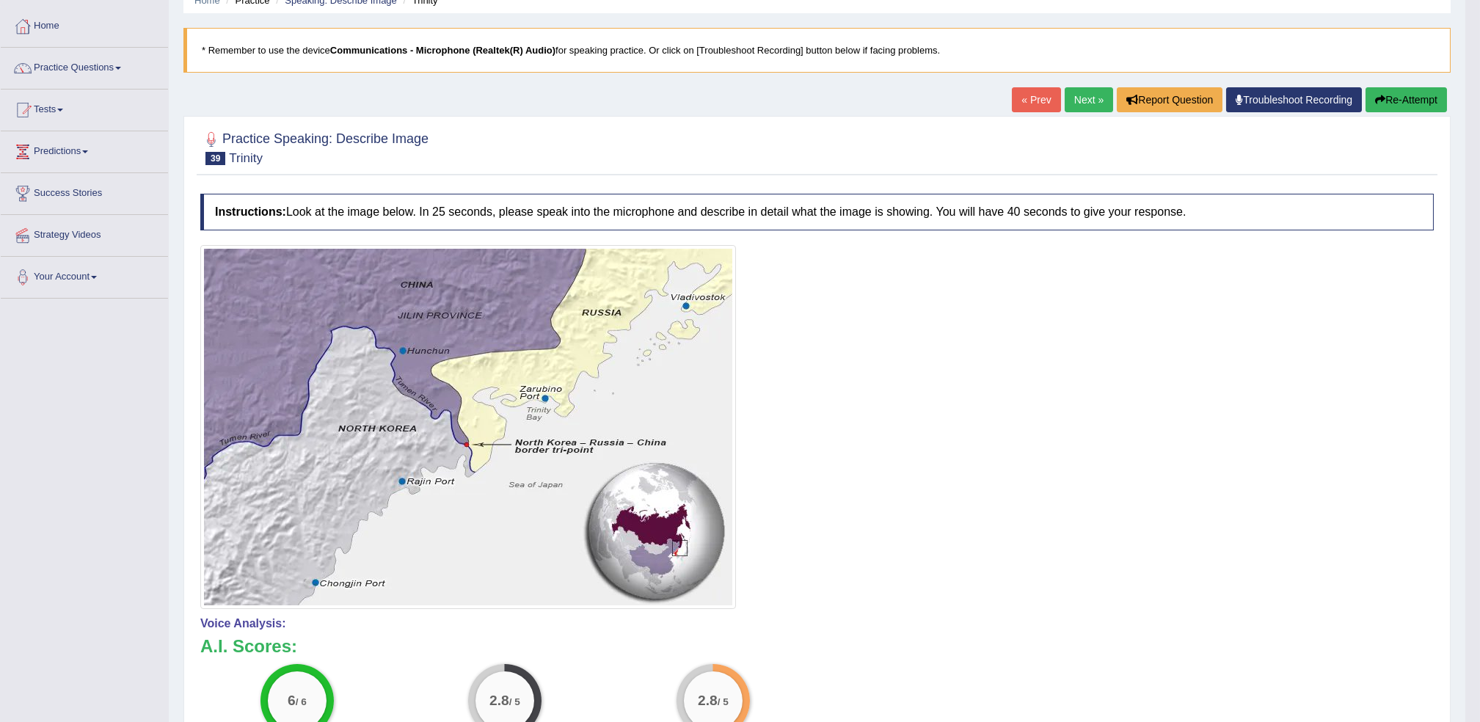
scroll to position [165, 0]
